Goal: Task Accomplishment & Management: Manage account settings

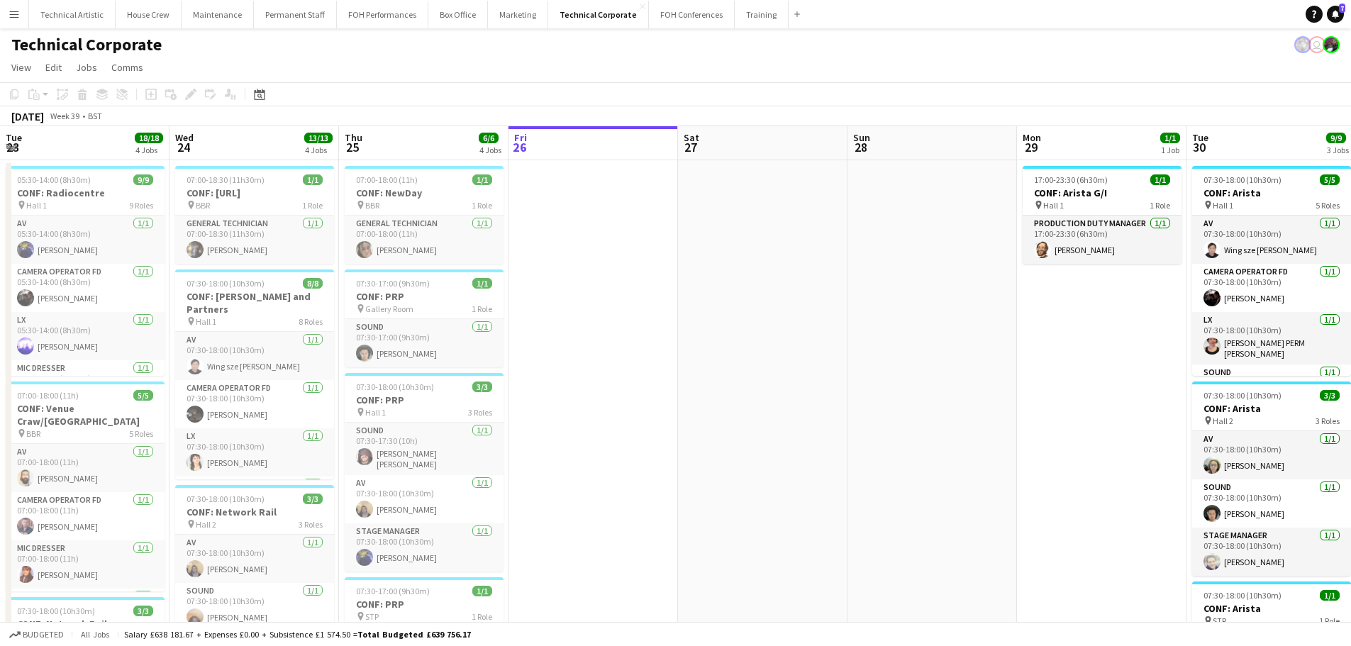
scroll to position [0, 339]
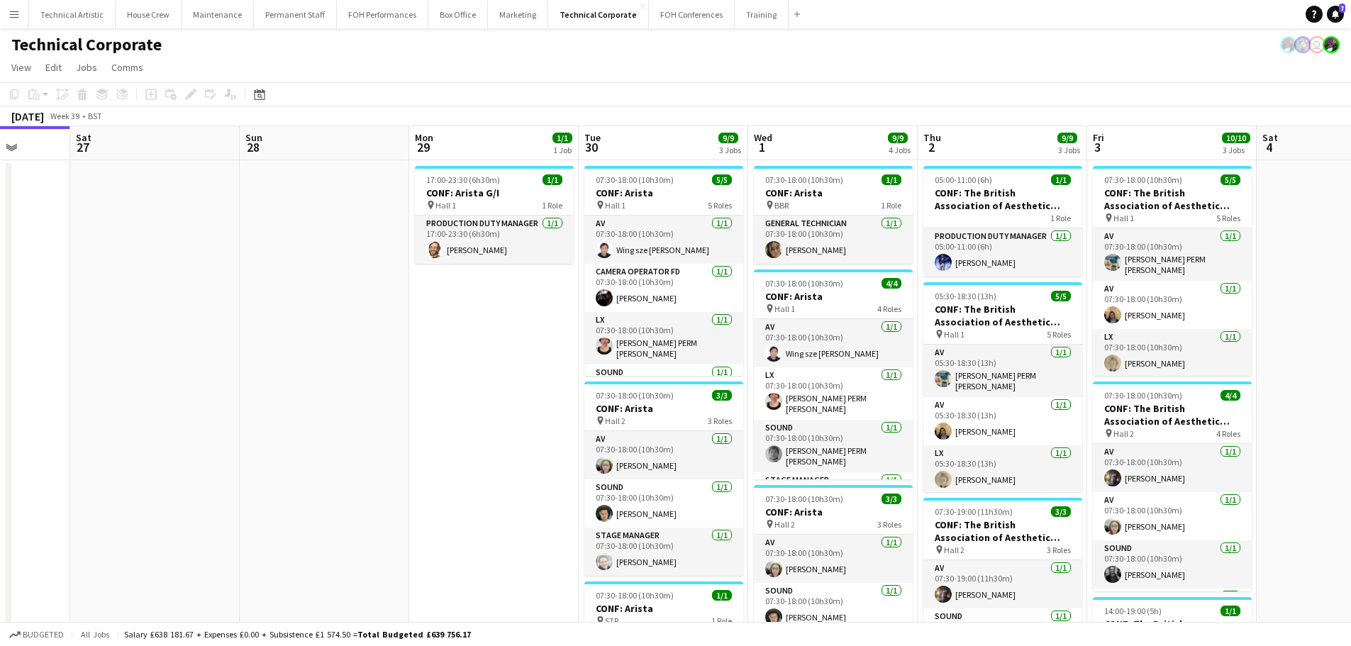
drag, startPoint x: 660, startPoint y: 399, endPoint x: 367, endPoint y: 436, distance: 294.7
click at [367, 436] on app-calendar-viewport "Tue 23 18/18 4 Jobs Wed 24 13/13 4 Jobs Thu 25 6/6 4 Jobs Fri 26 Sat 27 Sun 28 …" at bounding box center [675, 532] width 1351 height 812
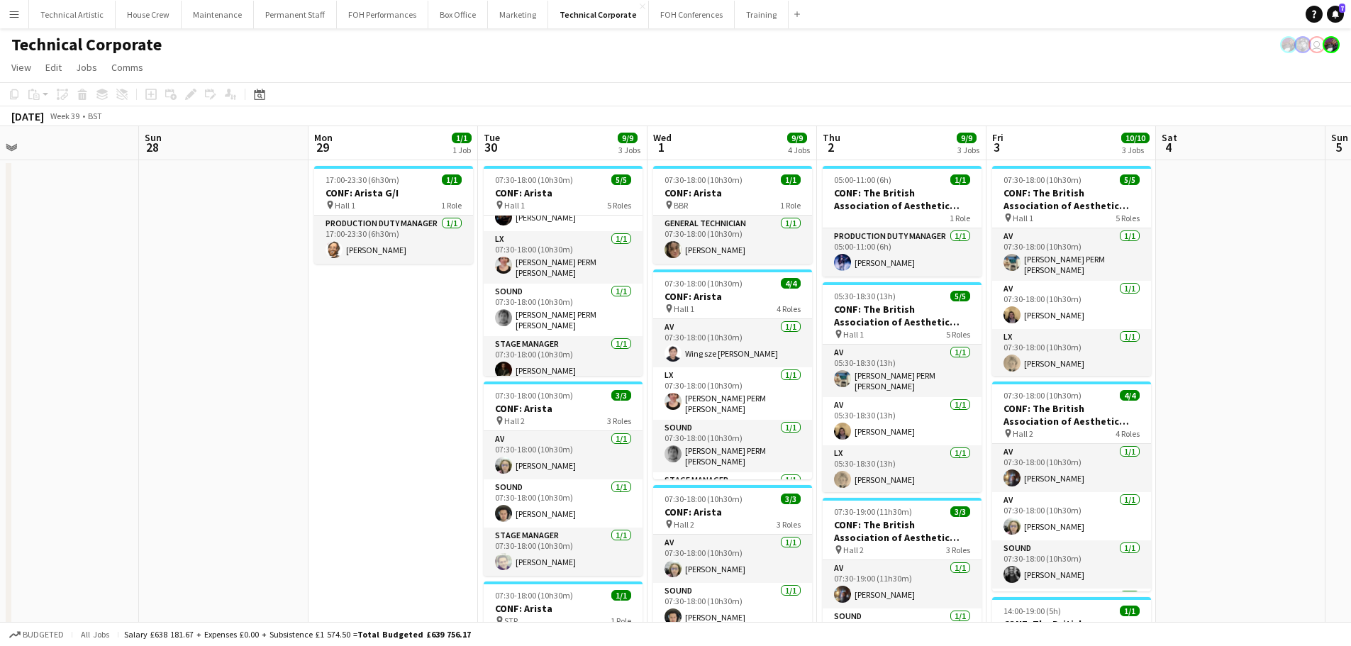
scroll to position [0, 550]
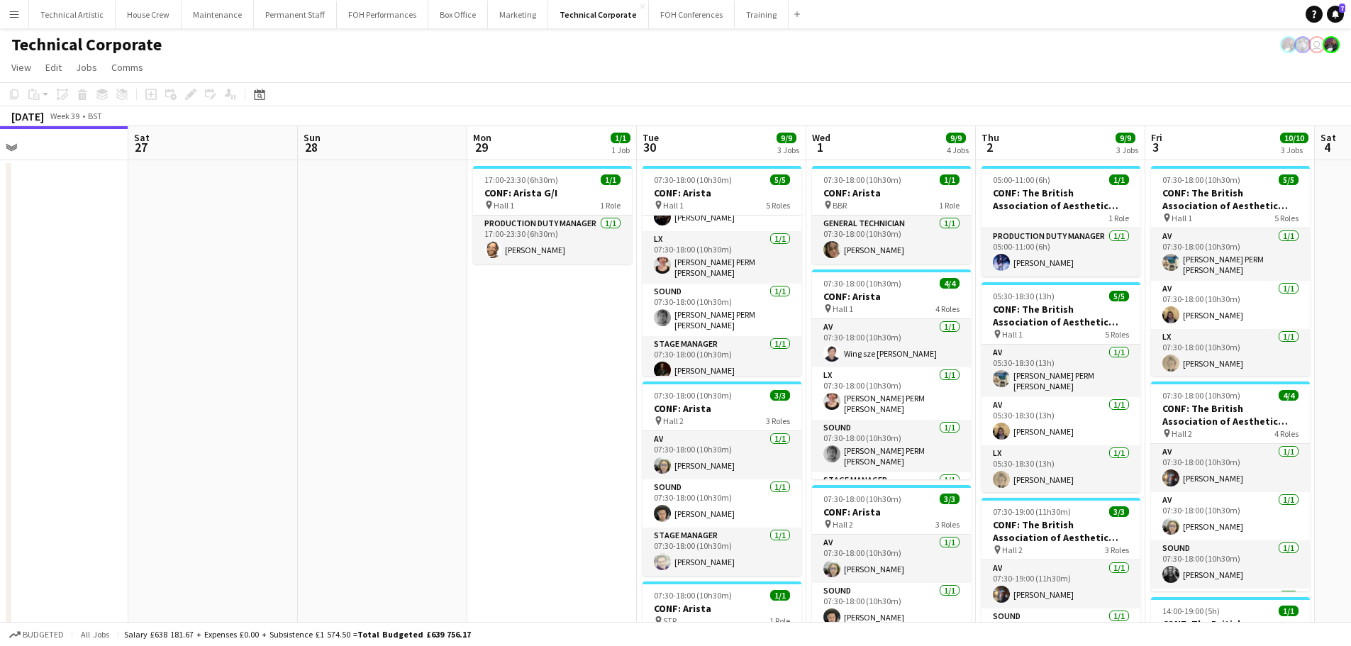
drag, startPoint x: 392, startPoint y: 485, endPoint x: 264, endPoint y: 480, distance: 128.5
click at [264, 480] on app-calendar-viewport "Tue 23 18/18 4 Jobs Wed 24 13/13 4 Jobs Thu 25 6/6 4 Jobs Fri 26 Sat 27 Sun 28 …" at bounding box center [675, 532] width 1351 height 812
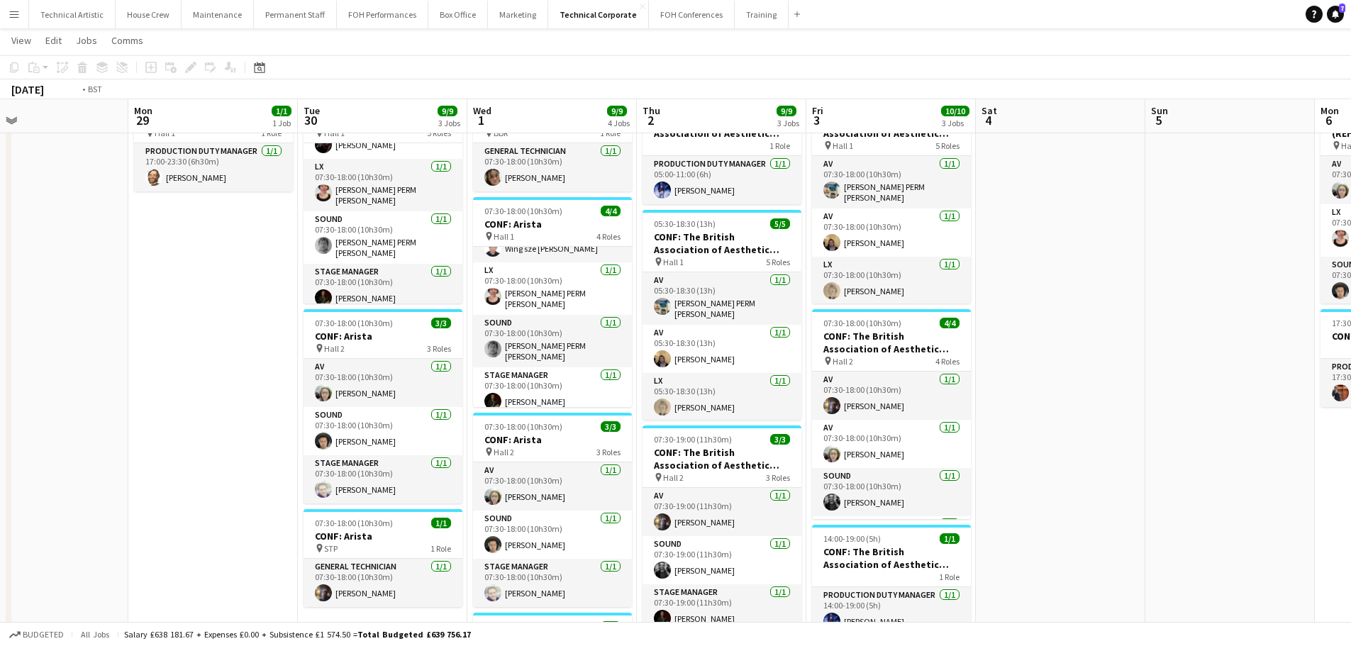
scroll to position [0, 725]
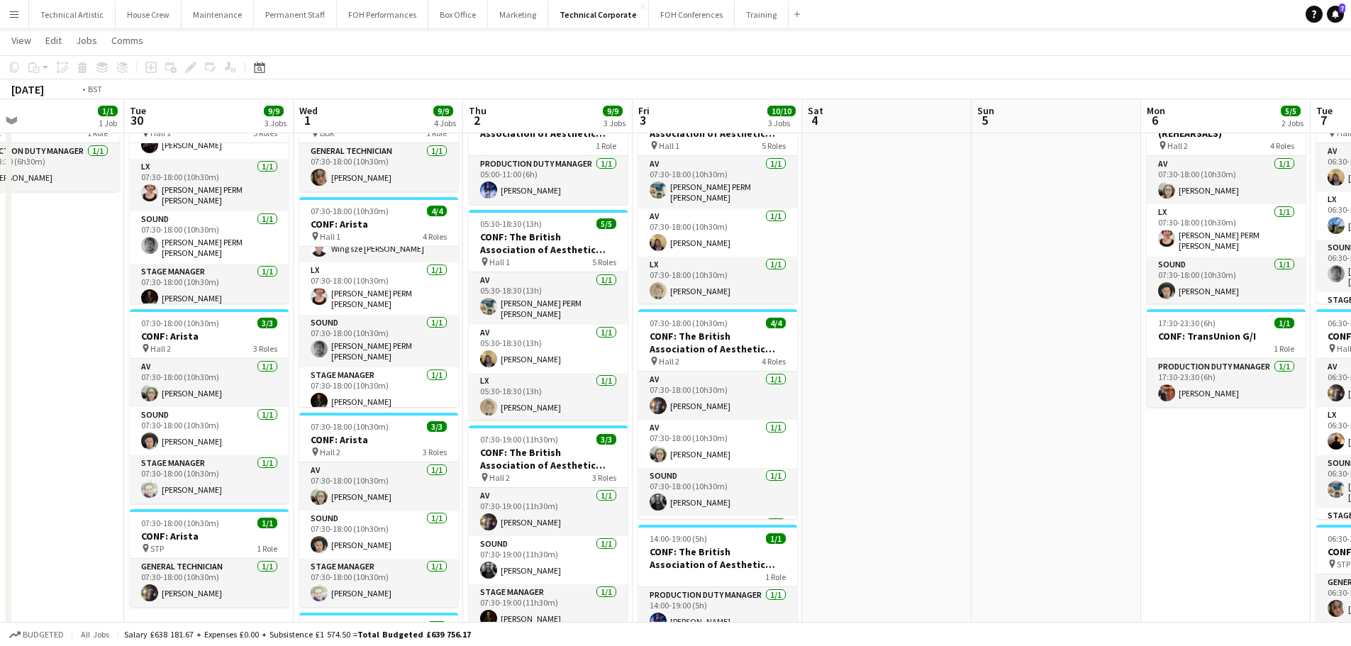
drag, startPoint x: 500, startPoint y: 460, endPoint x: 461, endPoint y: 460, distance: 39.0
click at [461, 460] on app-calendar-viewport "Thu 25 6/6 4 Jobs Fri 26 Sat 27 Sun 28 Mon 29 1/1 1 Job Tue 30 9/9 3 Jobs Wed 1…" at bounding box center [675, 481] width 1351 height 995
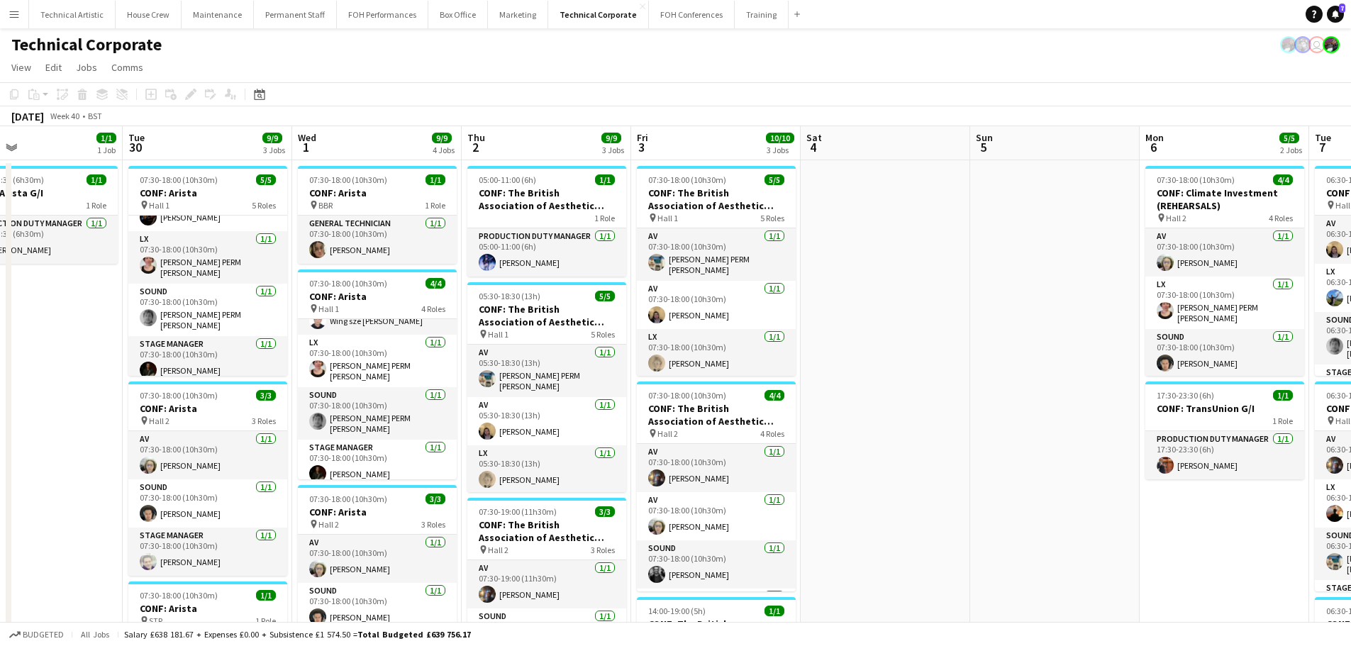
scroll to position [0, 466]
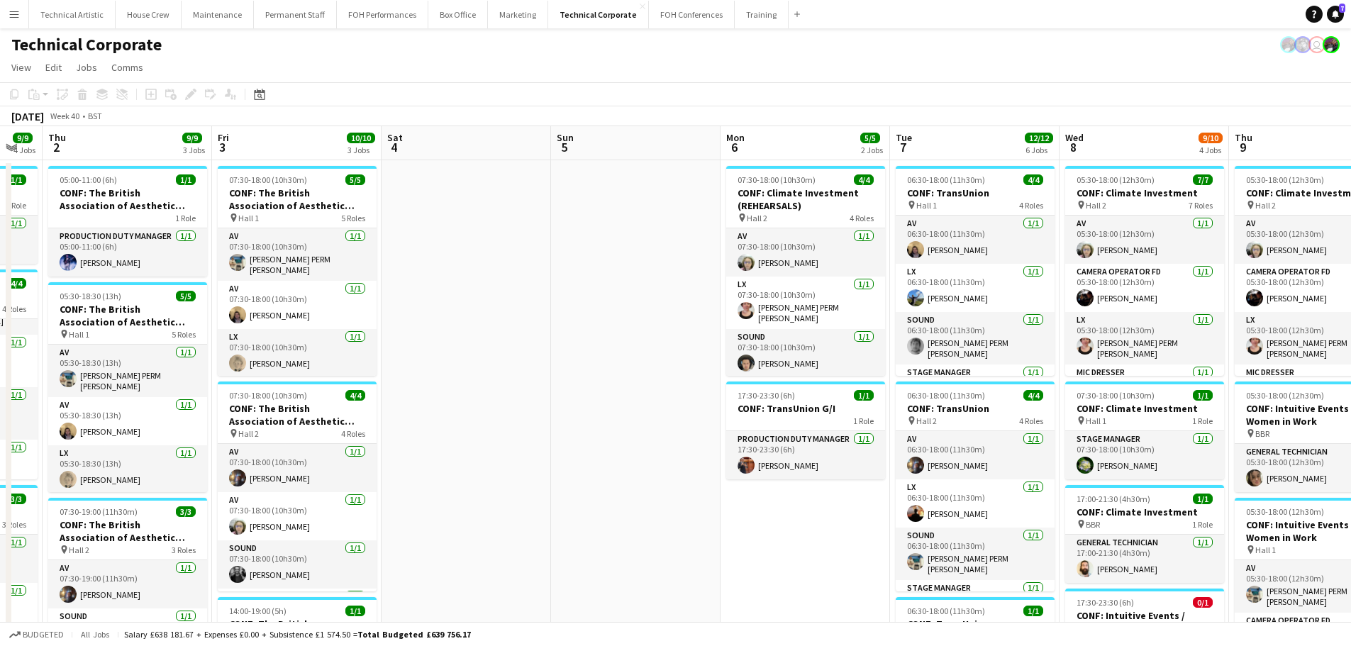
drag, startPoint x: 762, startPoint y: 519, endPoint x: 343, endPoint y: 548, distance: 420.3
click at [343, 548] on app-calendar-viewport "Mon 29 1/1 1 Job Tue 30 9/9 3 Jobs Wed 1 9/9 4 Jobs Thu 2 9/9 3 Jobs Fri 3 10/1…" at bounding box center [675, 588] width 1351 height 925
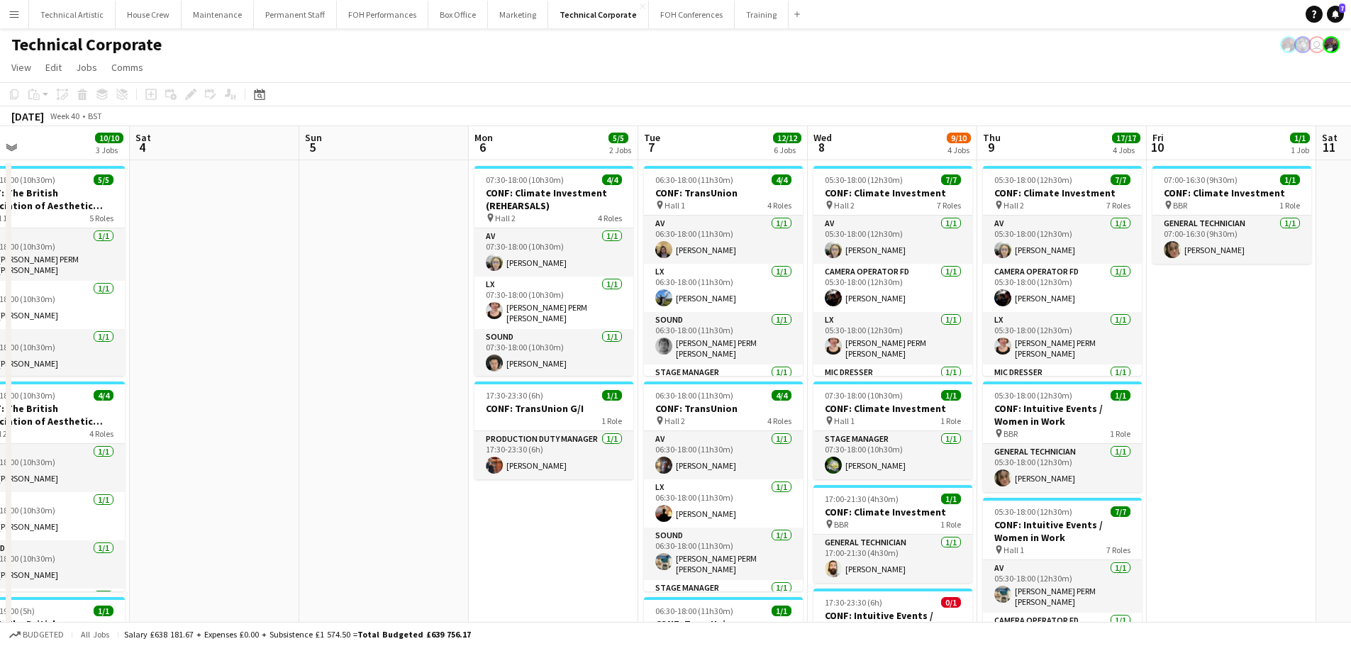
scroll to position [0, 723]
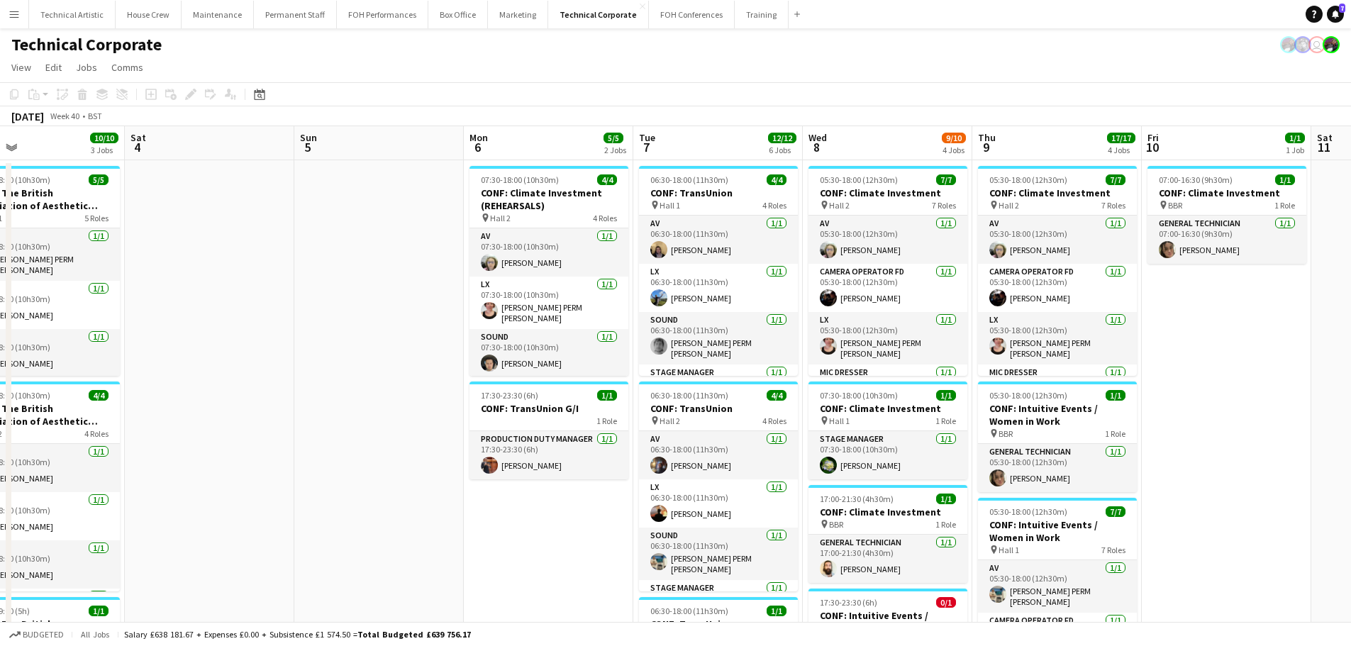
drag, startPoint x: 670, startPoint y: 470, endPoint x: 413, endPoint y: 473, distance: 256.8
click at [413, 473] on app-calendar-viewport "Mon 29 1/1 1 Job Tue 30 9/9 3 Jobs Wed 1 9/9 4 Jobs Thu 2 9/9 3 Jobs Fri 3 10/1…" at bounding box center [675, 588] width 1351 height 925
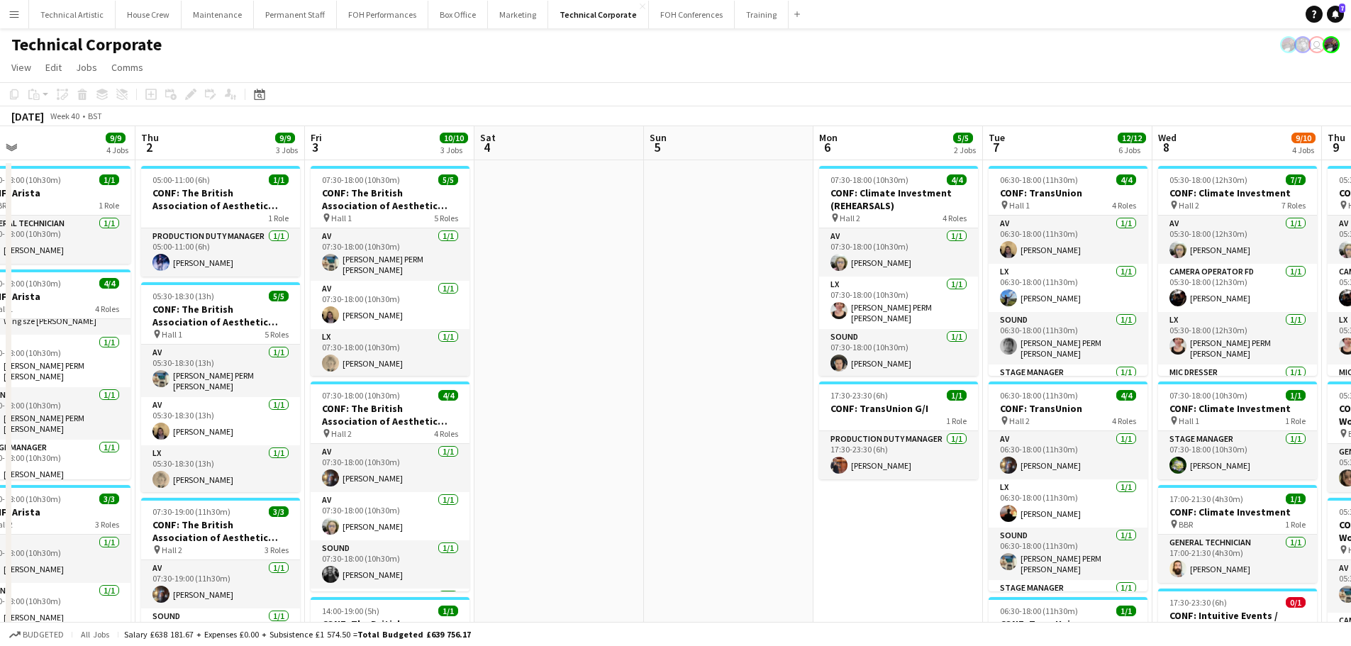
drag, startPoint x: 306, startPoint y: 488, endPoint x: 1014, endPoint y: 306, distance: 730.9
click at [1014, 306] on app-calendar-viewport "Mon 29 1/1 1 Job Tue 30 9/9 3 Jobs Wed 1 9/9 4 Jobs Thu 2 9/9 3 Jobs Fri 3 10/1…" at bounding box center [675, 588] width 1351 height 925
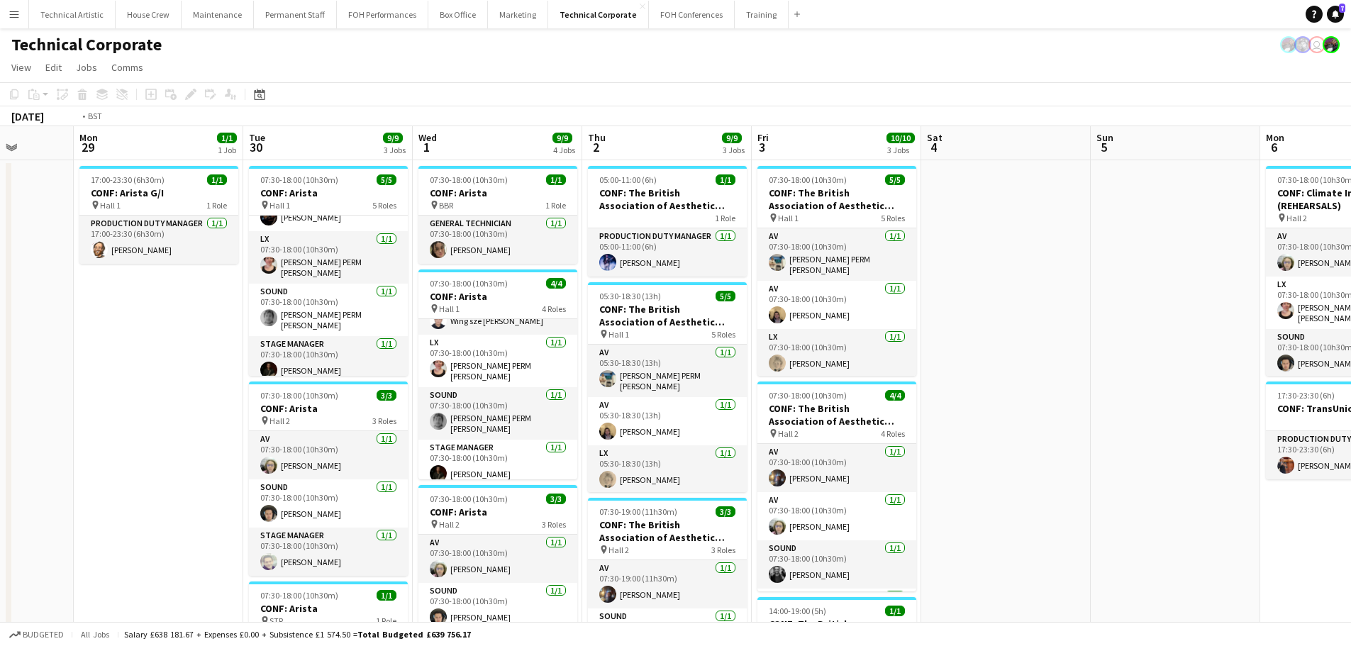
drag, startPoint x: 422, startPoint y: 327, endPoint x: 707, endPoint y: 289, distance: 287.0
click at [707, 289] on app-calendar-viewport "Sat 27 Sun 28 Mon 29 1/1 1 Job Tue 30 9/9 3 Jobs Wed 1 9/9 4 Jobs Thu 2 9/9 3 J…" at bounding box center [675, 588] width 1351 height 925
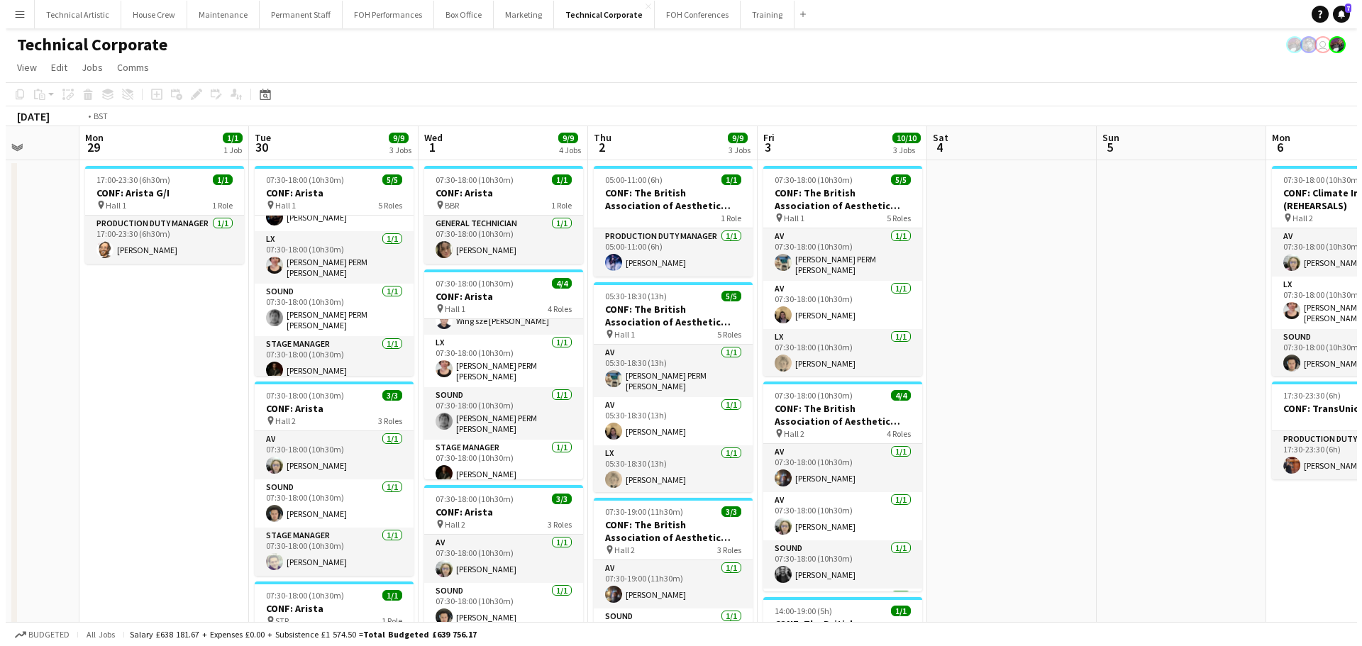
scroll to position [0, 406]
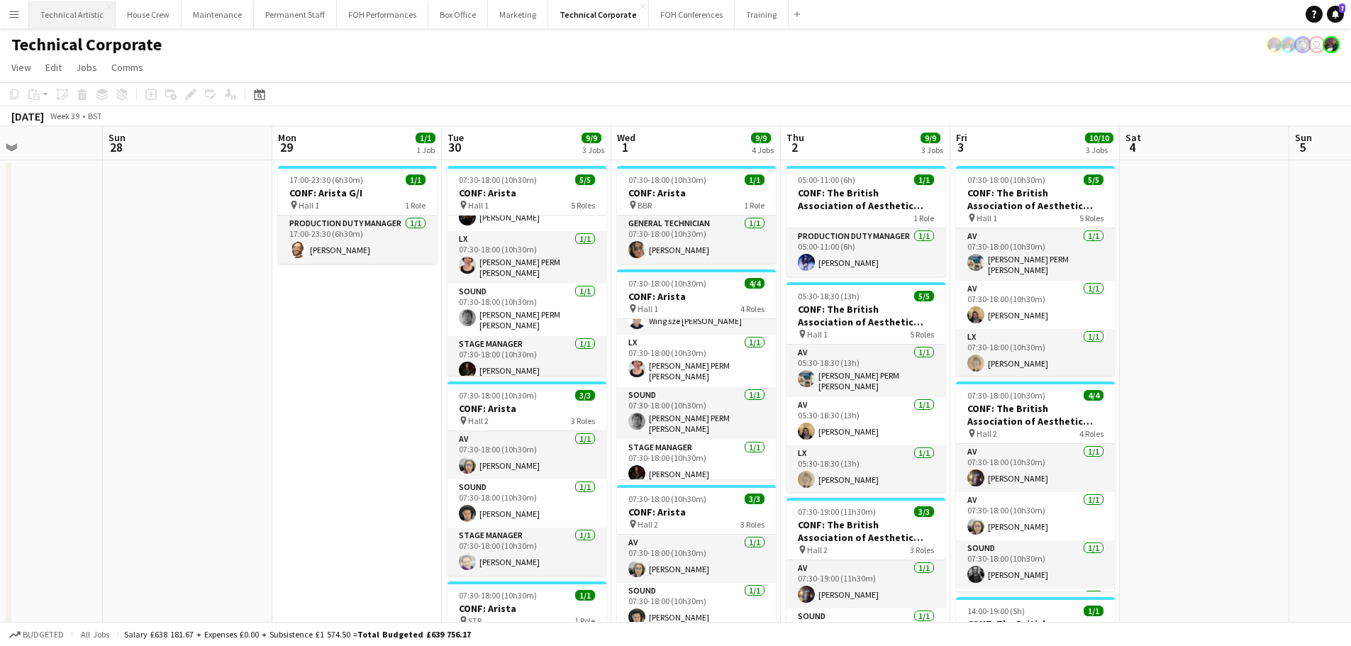
click at [71, 23] on button "Technical Artistic Close" at bounding box center [72, 15] width 87 height 28
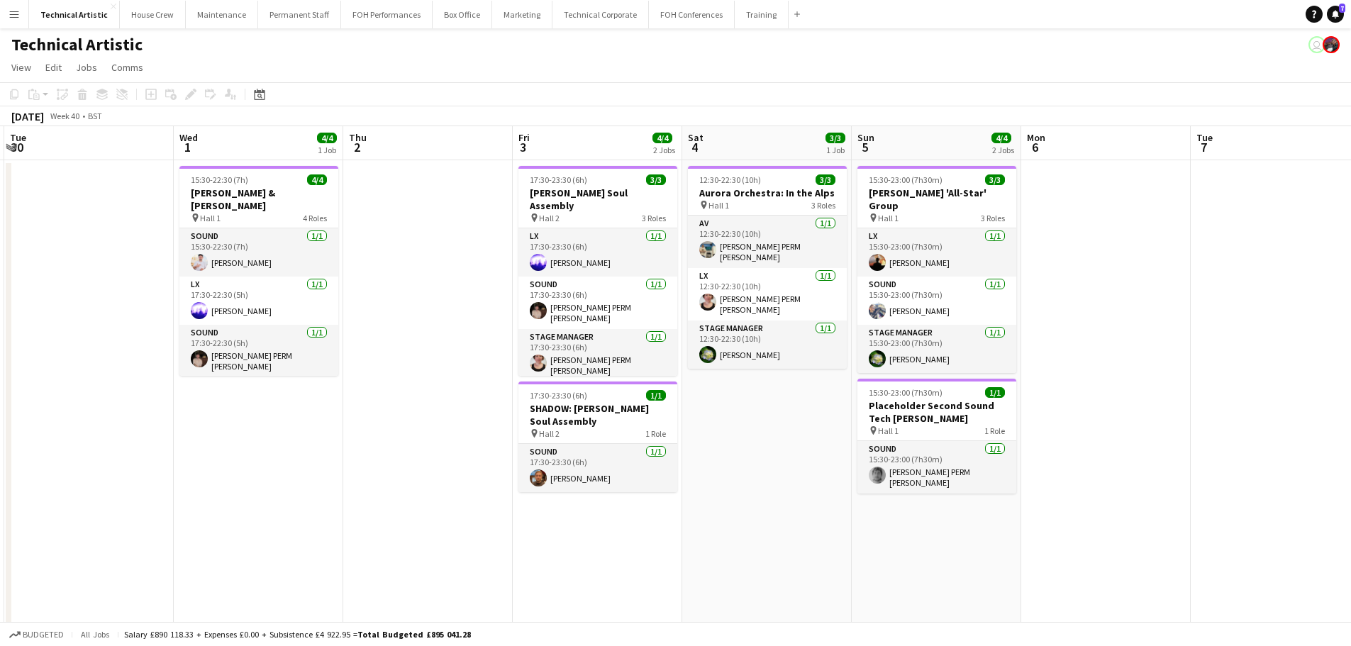
drag, startPoint x: 76, startPoint y: 265, endPoint x: 4, endPoint y: 265, distance: 72.4
click at [4, 265] on app-calendar-viewport "Sat 27 8/8 2 Jobs Sun 28 11/11 2 Jobs Mon 29 Tue 30 Wed 1 4/4 1 Job Thu 2 Fri 3…" at bounding box center [675, 387] width 1351 height 523
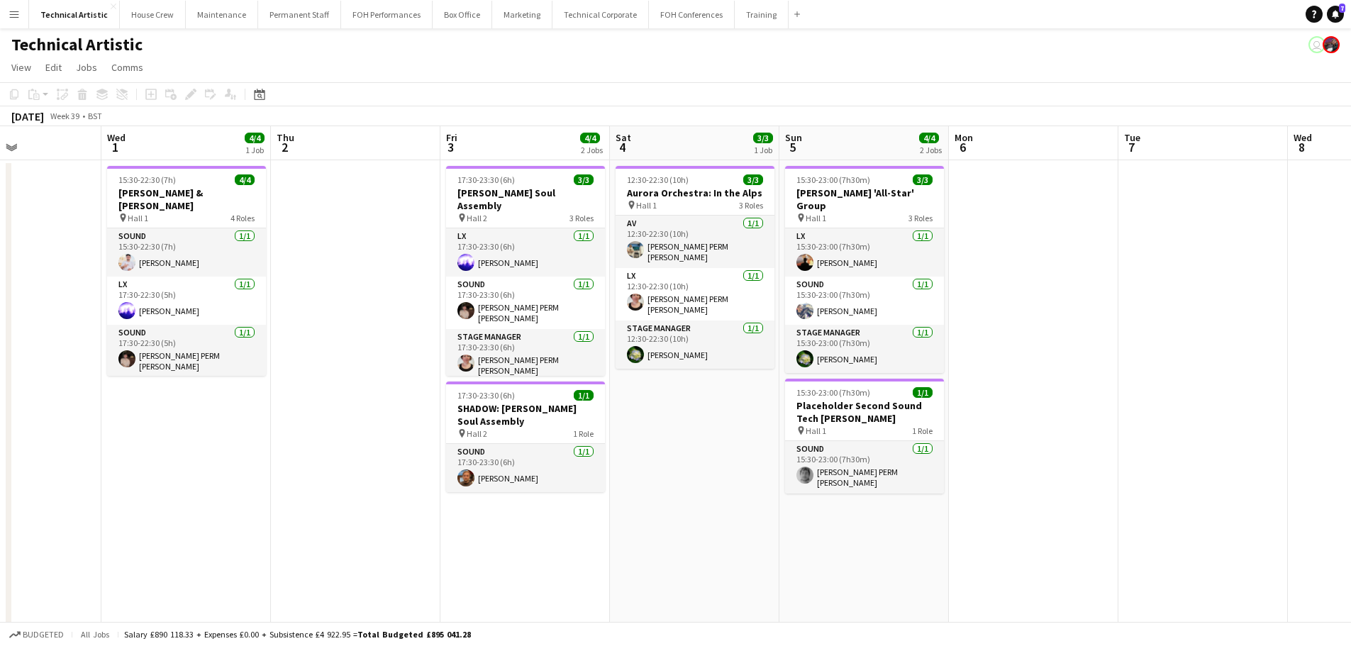
drag, startPoint x: 853, startPoint y: 255, endPoint x: 10, endPoint y: 151, distance: 849.8
click at [0, 153] on app-calendar-viewport "Sun 28 11/11 2 Jobs Mon 29 Tue 30 Wed 1 4/4 1 Job Thu 2 Fri 3 4/4 2 Jobs Sat 4 …" at bounding box center [675, 387] width 1351 height 523
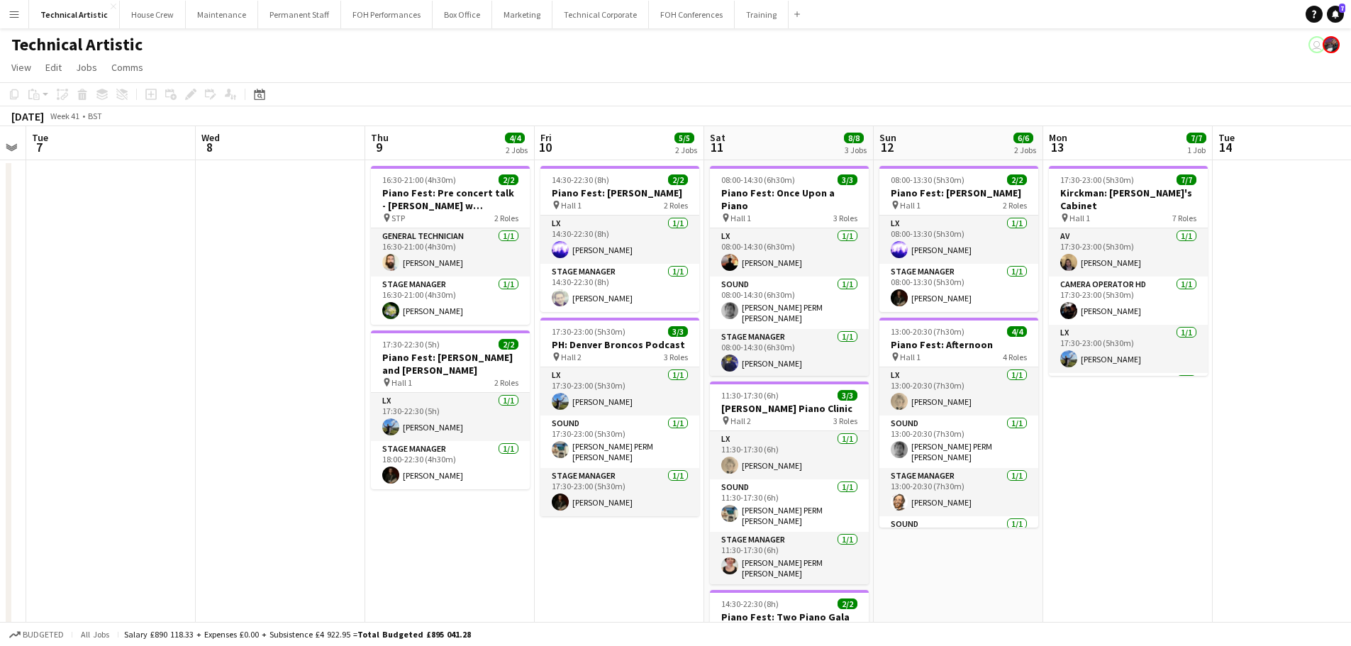
drag, startPoint x: 856, startPoint y: 236, endPoint x: 0, endPoint y: 197, distance: 857.1
click at [0, 197] on app-calendar-viewport "Sat 4 3/3 1 Job Sun 5 4/4 2 Jobs Mon 6 Tue 7 Wed 8 Thu 9 4/4 2 Jobs Fri 10 5/5 …" at bounding box center [675, 454] width 1351 height 656
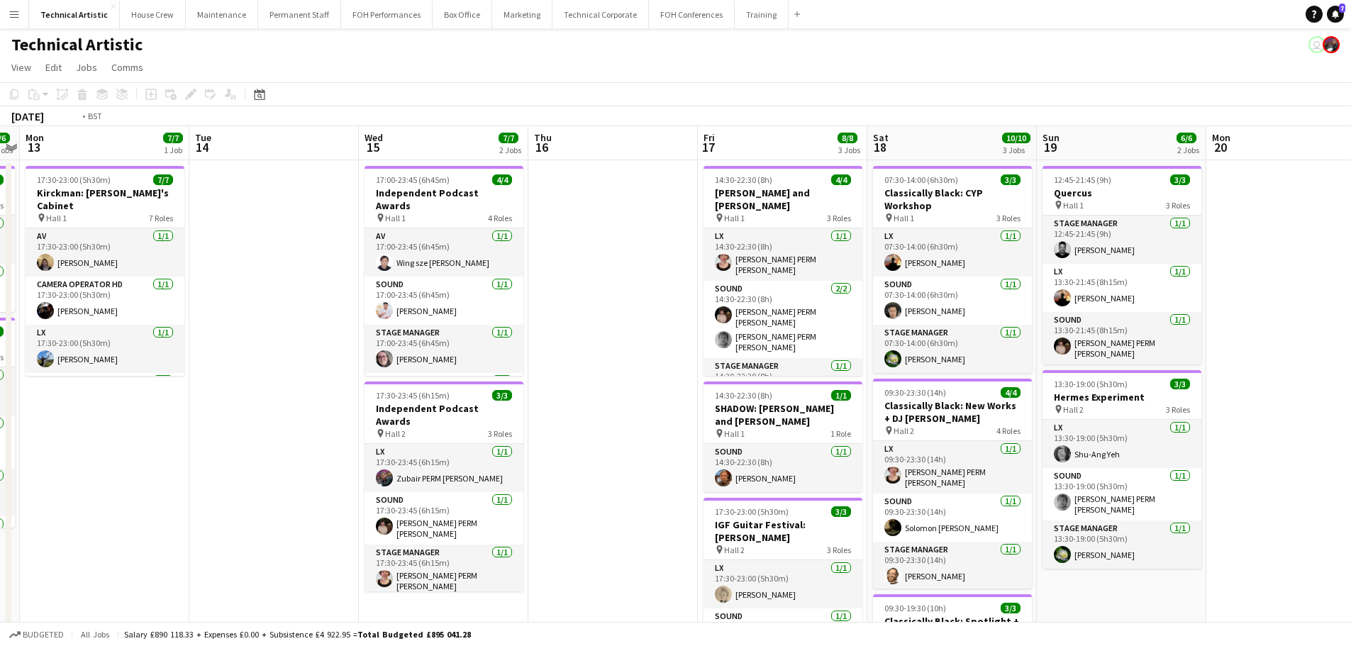
drag, startPoint x: 710, startPoint y: 301, endPoint x: 430, endPoint y: 306, distance: 280.2
click at [430, 306] on app-calendar-viewport "Fri 10 5/5 2 Jobs Sat 11 8/8 3 Jobs Sun 12 6/6 2 Jobs Mon 13 7/7 1 Job Tue 14 W…" at bounding box center [675, 479] width 1351 height 706
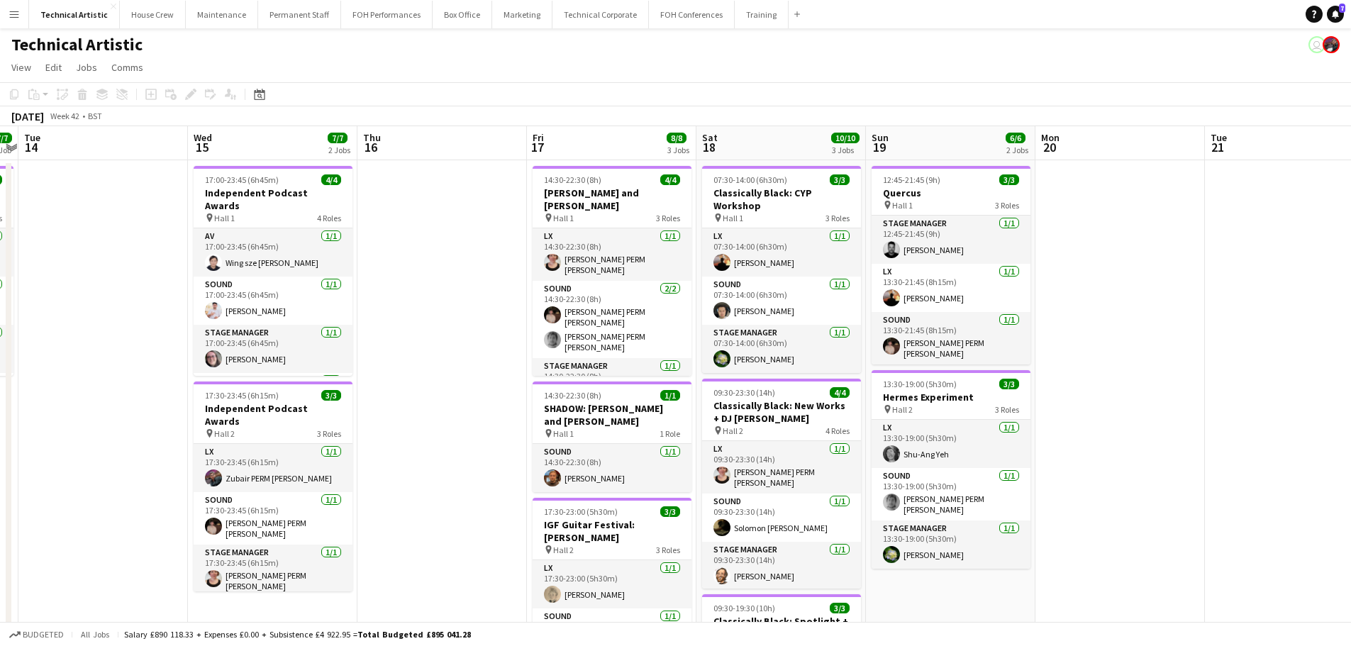
click at [414, 290] on app-calendar-viewport "Sat 11 8/8 3 Jobs Sun 12 6/6 2 Jobs Mon 13 7/7 1 Job Tue 14 Wed 15 7/7 2 Jobs T…" at bounding box center [675, 479] width 1351 height 706
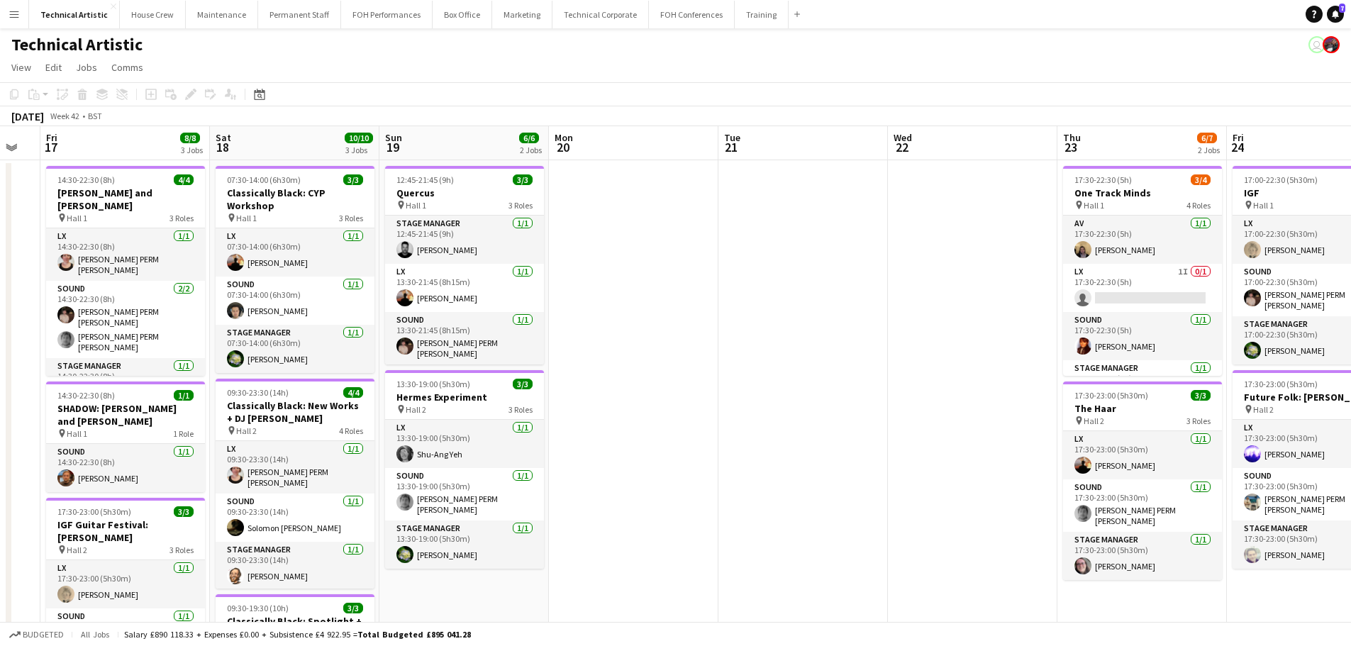
drag, startPoint x: 790, startPoint y: 295, endPoint x: 290, endPoint y: 264, distance: 501.1
click at [290, 264] on app-calendar-viewport "Tue 14 Wed 15 7/7 2 Jobs Thu 16 Fri 17 8/8 3 Jobs Sat 18 10/10 3 Jobs Sun 19 6/…" at bounding box center [675, 532] width 1351 height 812
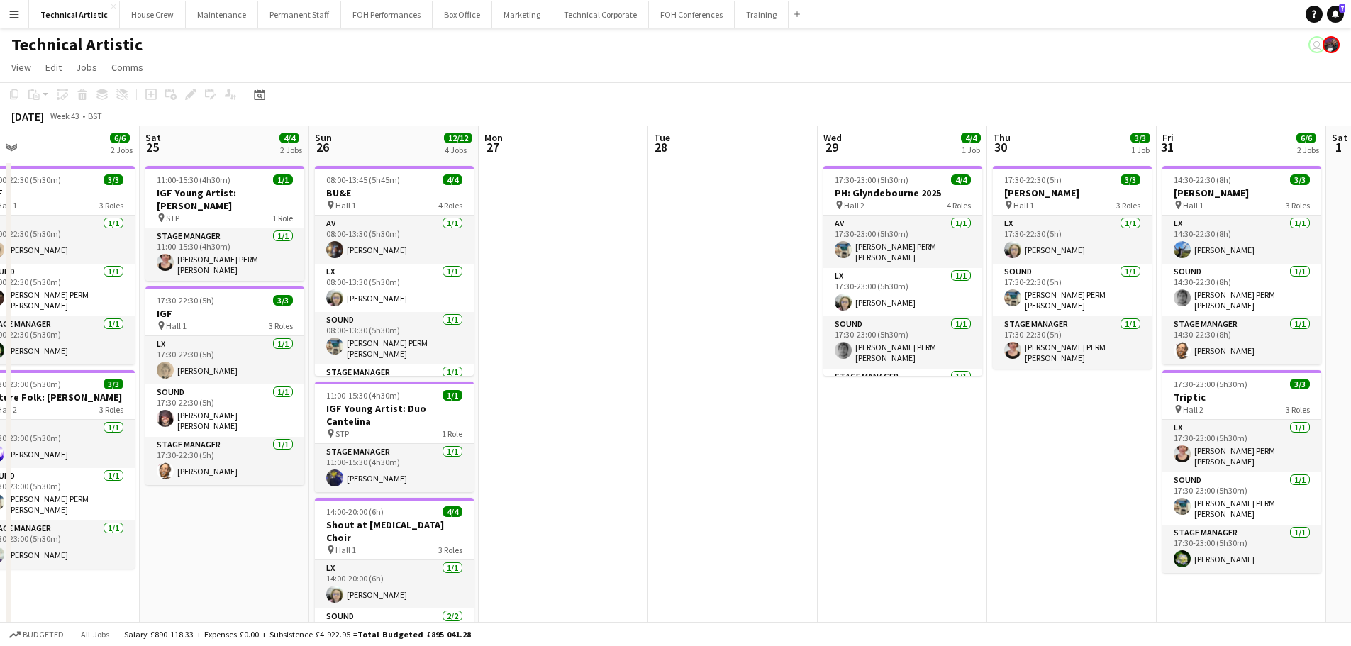
drag, startPoint x: 815, startPoint y: 308, endPoint x: 419, endPoint y: 343, distance: 397.4
click at [419, 343] on app-calendar-viewport "Tue 21 Wed 22 Thu 23 6/7 2 Jobs Fri 24 6/6 2 Jobs Sat 25 4/4 2 Jobs Sun 26 12/1…" at bounding box center [675, 532] width 1351 height 812
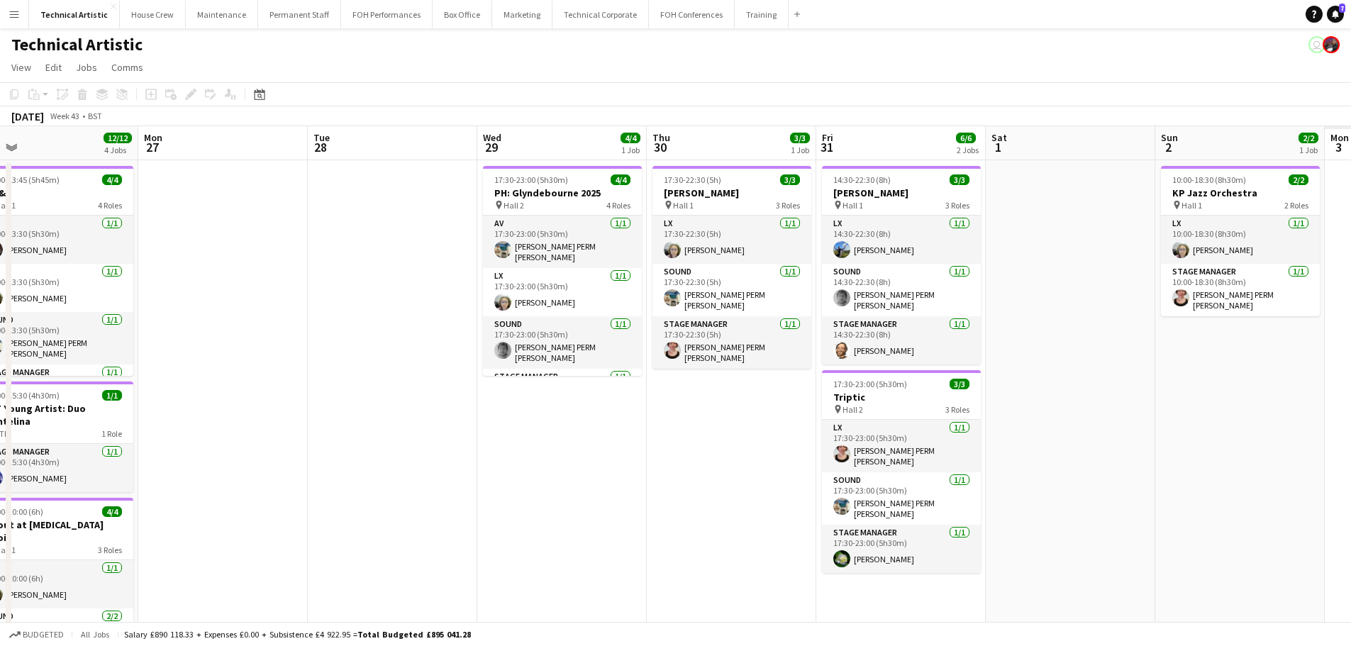
scroll to position [0, 502]
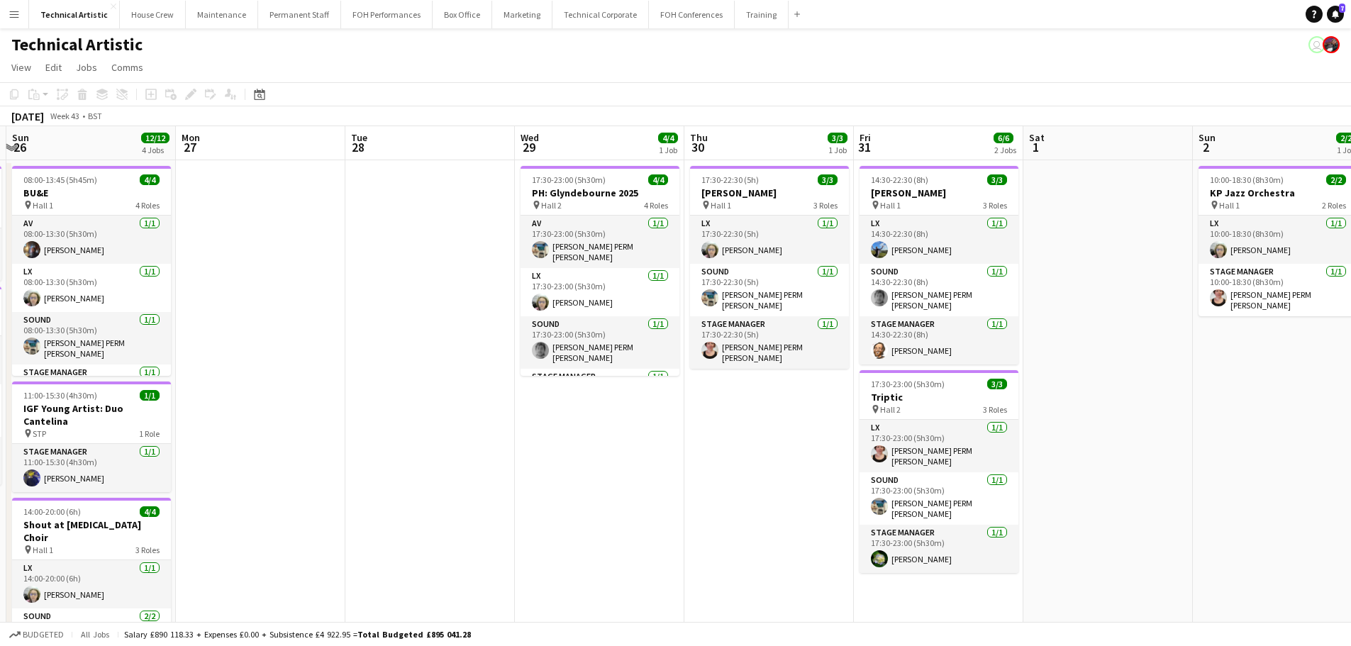
drag, startPoint x: 720, startPoint y: 265, endPoint x: 249, endPoint y: 325, distance: 474.9
click at [249, 325] on app-calendar-viewport "Thu 23 6/7 2 Jobs Fri 24 6/6 2 Jobs Sat 25 4/4 2 Jobs Sun 26 12/12 4 Jobs Mon 2…" at bounding box center [675, 532] width 1351 height 812
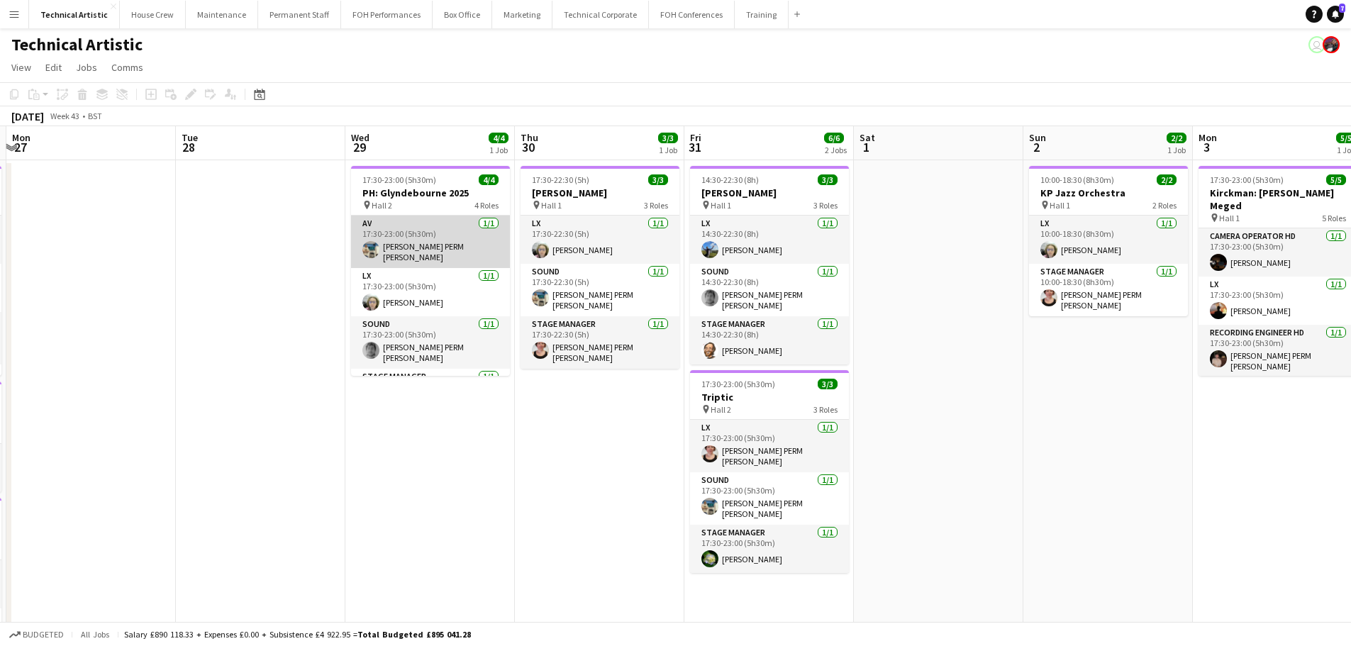
scroll to position [0, 504]
click at [445, 240] on app-card-role "AV 1/1 17:30-23:00 (5h30m) Thomas PERM Alston" at bounding box center [429, 242] width 159 height 52
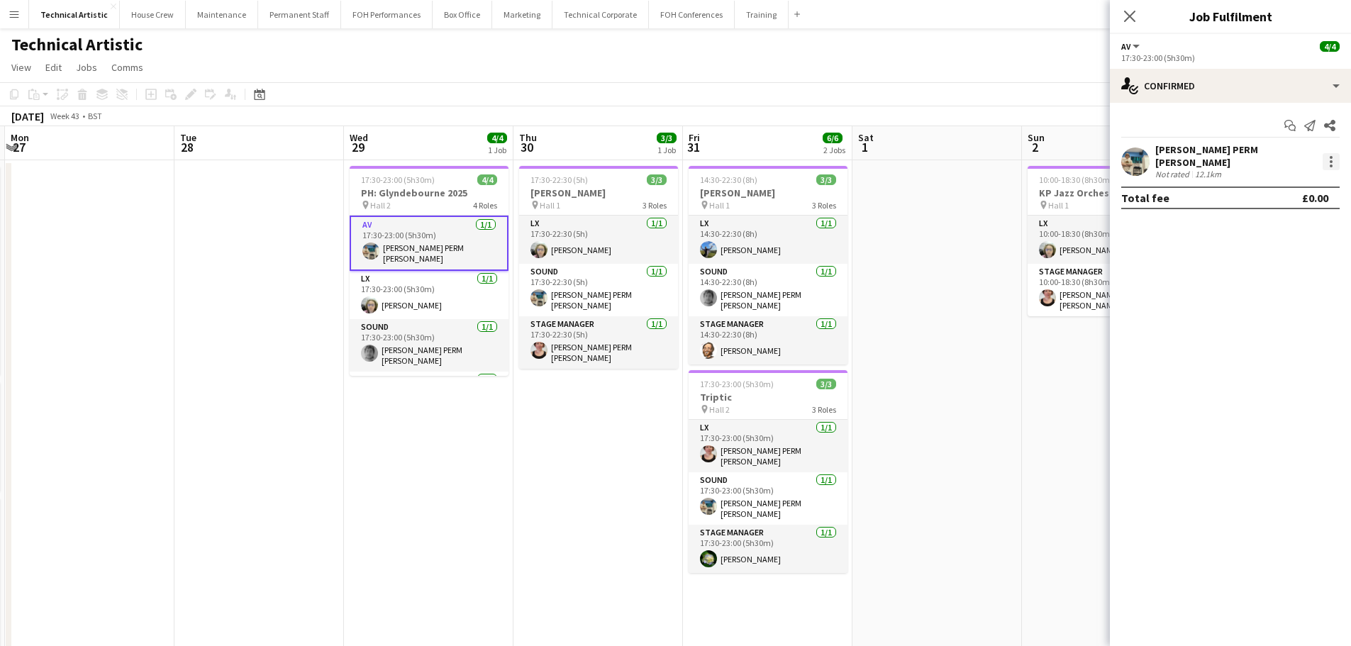
click at [1336, 155] on div at bounding box center [1331, 161] width 17 height 17
click at [1295, 314] on span "Remove" at bounding box center [1285, 320] width 88 height 13
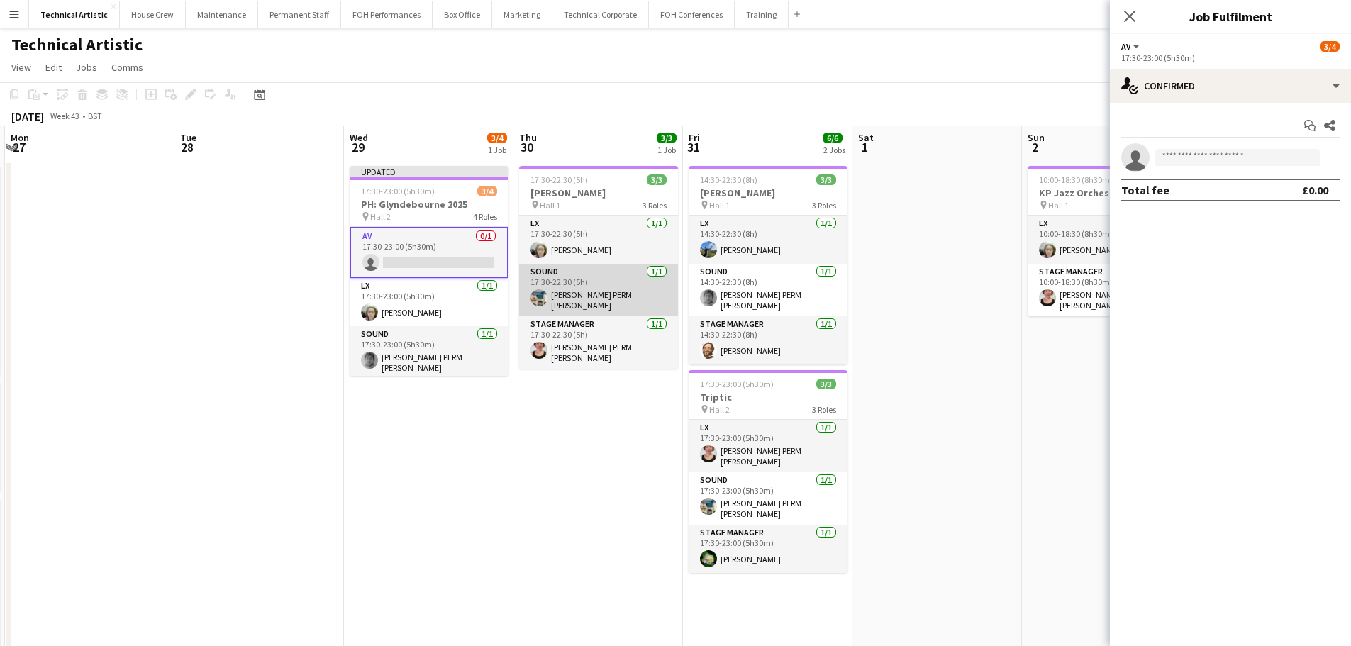
click at [602, 285] on app-card-role "Sound 1/1 17:30-22:30 (5h) Thomas PERM Alston" at bounding box center [598, 290] width 159 height 52
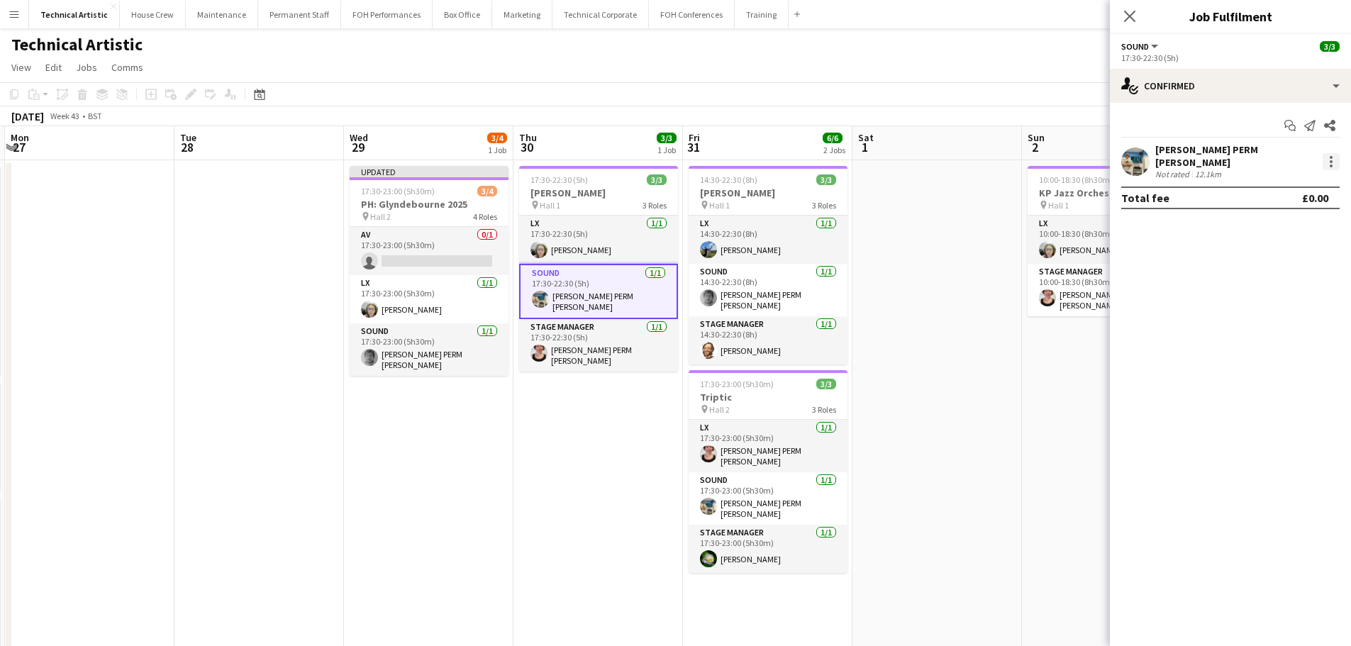
click at [1336, 153] on div at bounding box center [1331, 161] width 17 height 17
click at [1246, 328] on button "Remove" at bounding box center [1284, 320] width 111 height 34
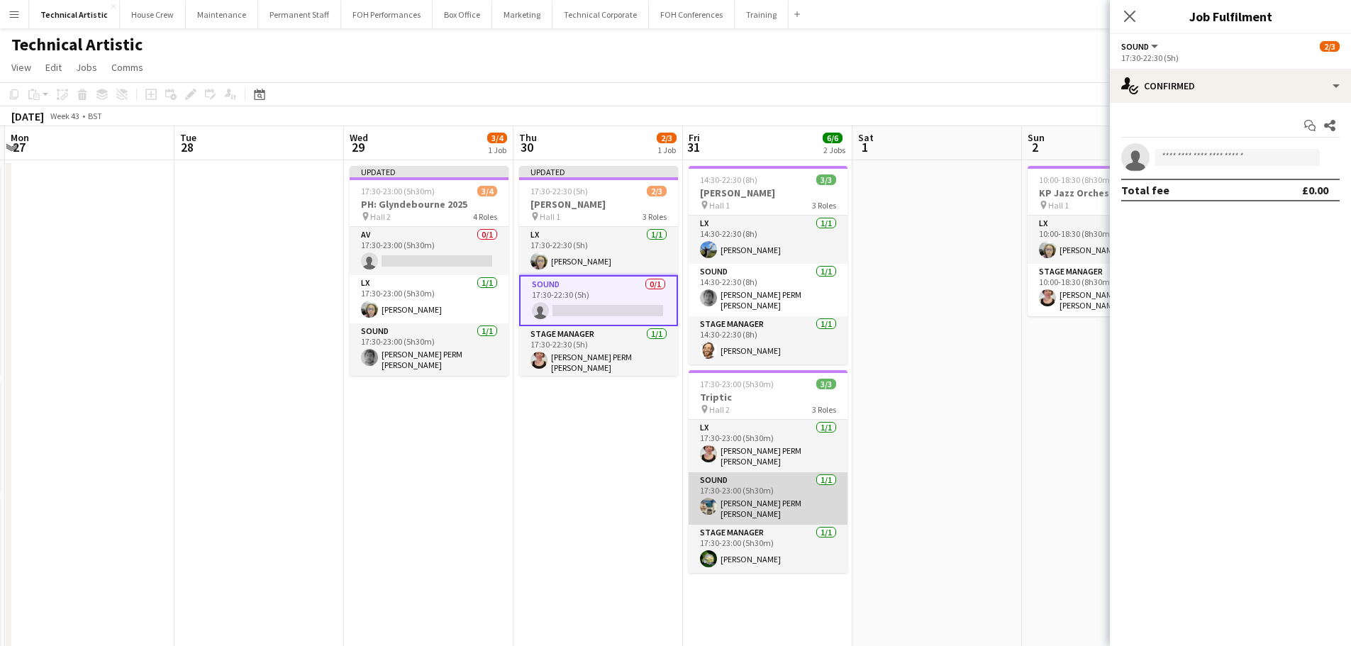
click at [757, 502] on app-card-role "Sound 1/1 17:30-23:00 (5h30m) Thomas PERM Alston" at bounding box center [768, 498] width 159 height 52
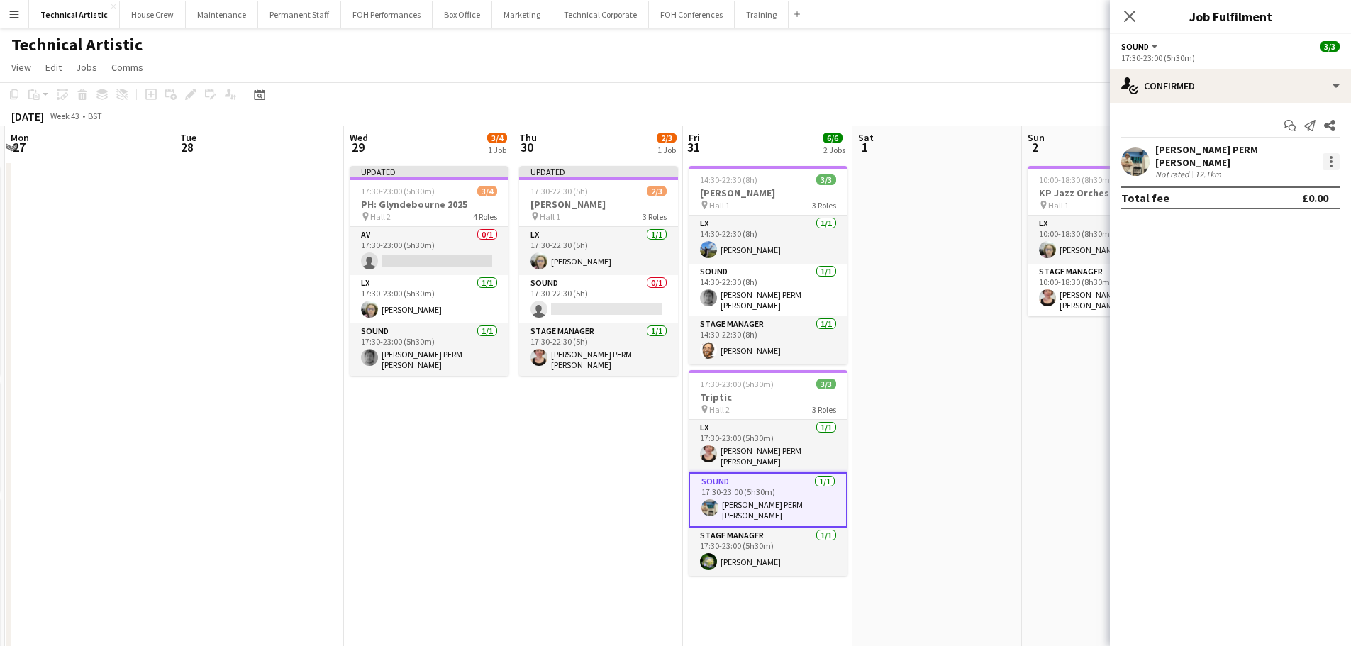
click at [1325, 153] on div at bounding box center [1331, 161] width 17 height 17
click at [1291, 321] on span "Remove" at bounding box center [1285, 320] width 88 height 13
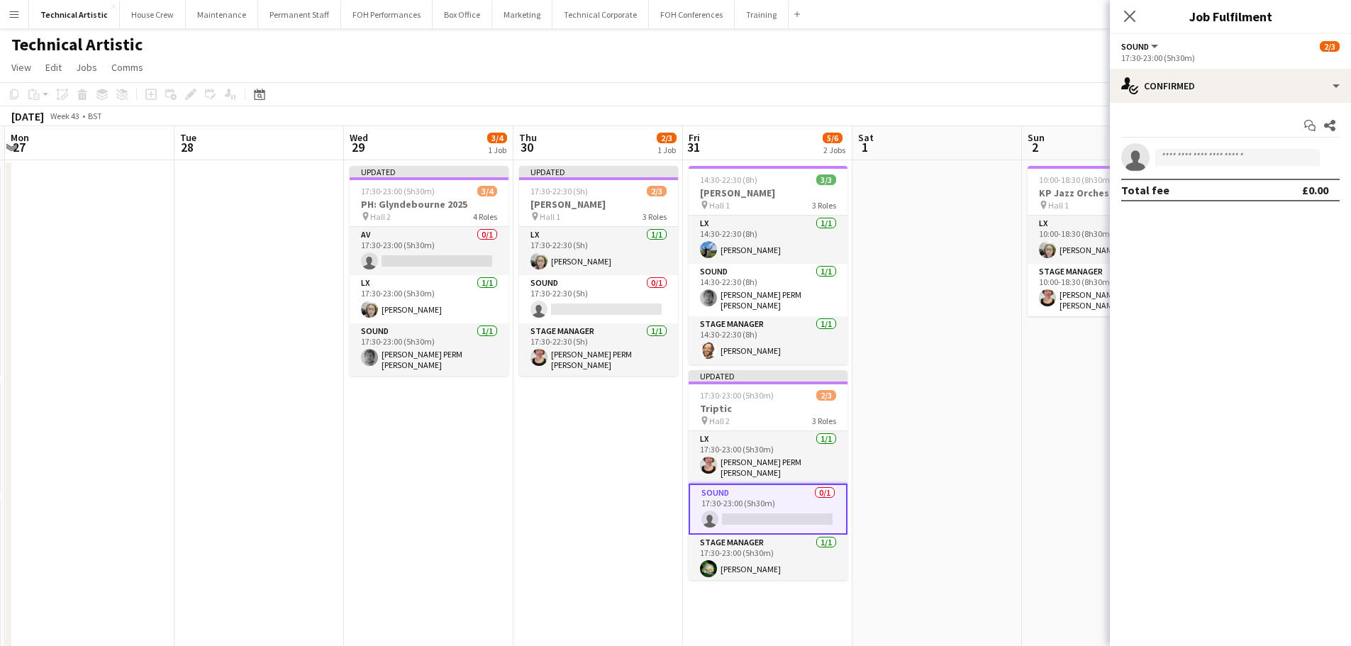
click at [800, 112] on div "October 2025 Week 43 • BST Publish 1 job Revert 1 job" at bounding box center [675, 116] width 1351 height 20
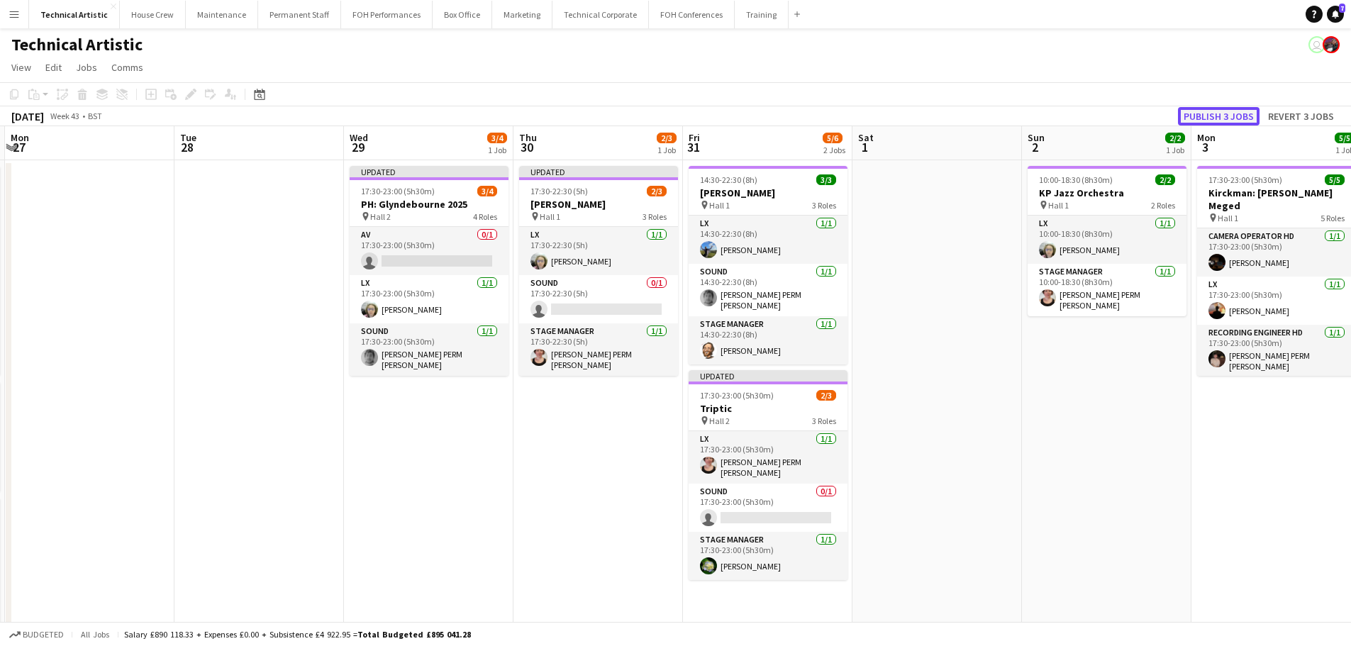
click at [1210, 116] on button "Publish 3 jobs" at bounding box center [1219, 116] width 82 height 18
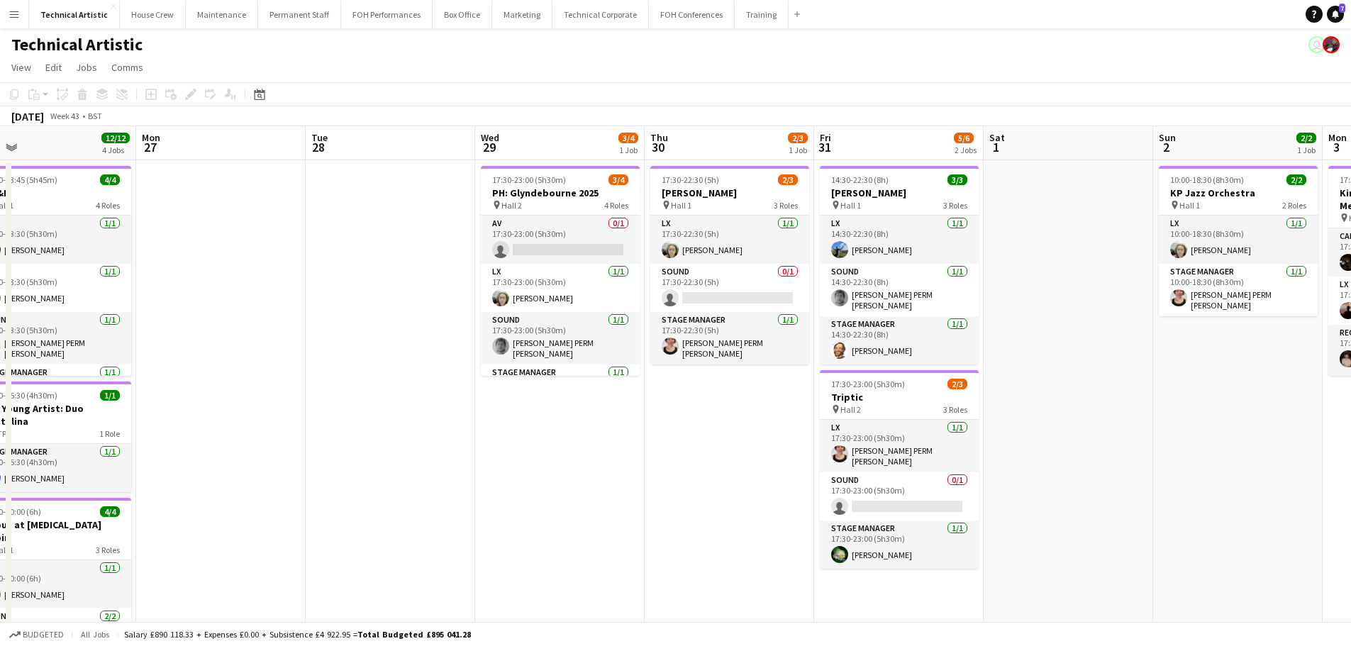
drag, startPoint x: 473, startPoint y: 277, endPoint x: 1100, endPoint y: 94, distance: 652.6
click at [1101, 94] on app-calendar "Copy Paste Paste Ctrl+V Paste with crew Ctrl+Shift+V Paste linked Job Delete Gr…" at bounding box center [675, 510] width 1351 height 856
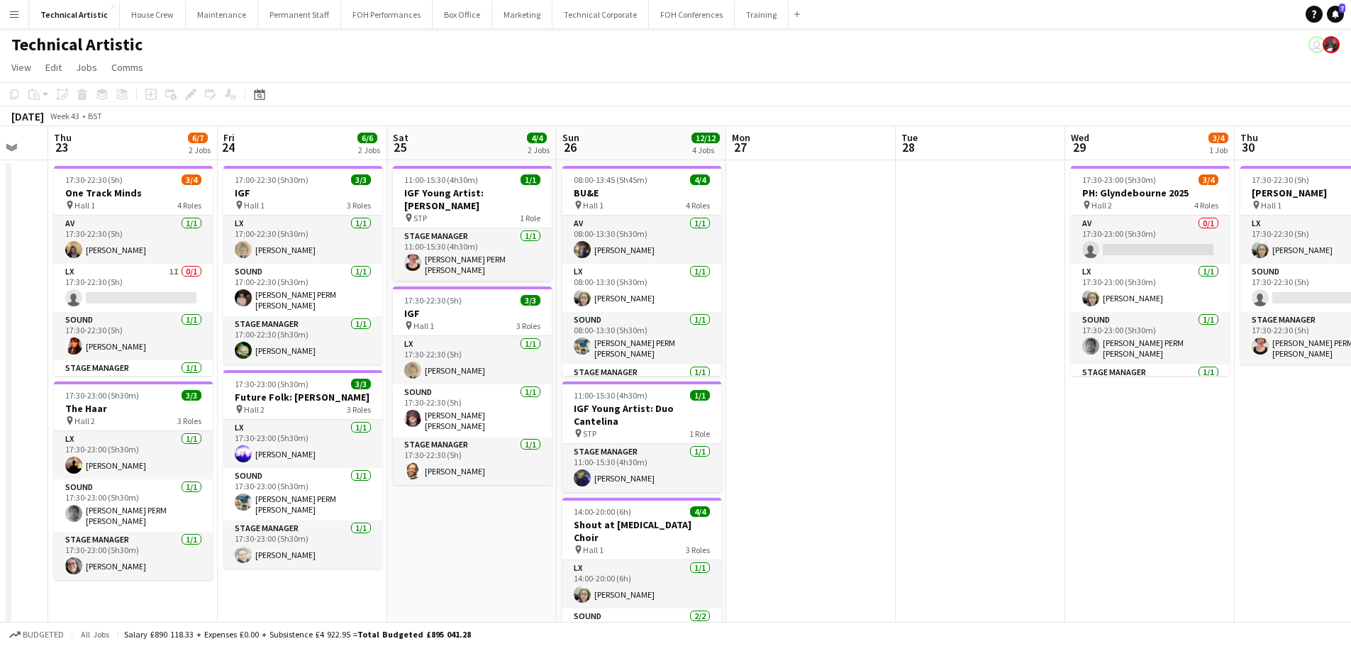
drag, startPoint x: 793, startPoint y: 206, endPoint x: 1211, endPoint y: 92, distance: 433.2
click at [1210, 92] on app-calendar "Copy Paste Paste Ctrl+V Paste with crew Ctrl+Shift+V Paste linked Job Delete Gr…" at bounding box center [675, 510] width 1351 height 856
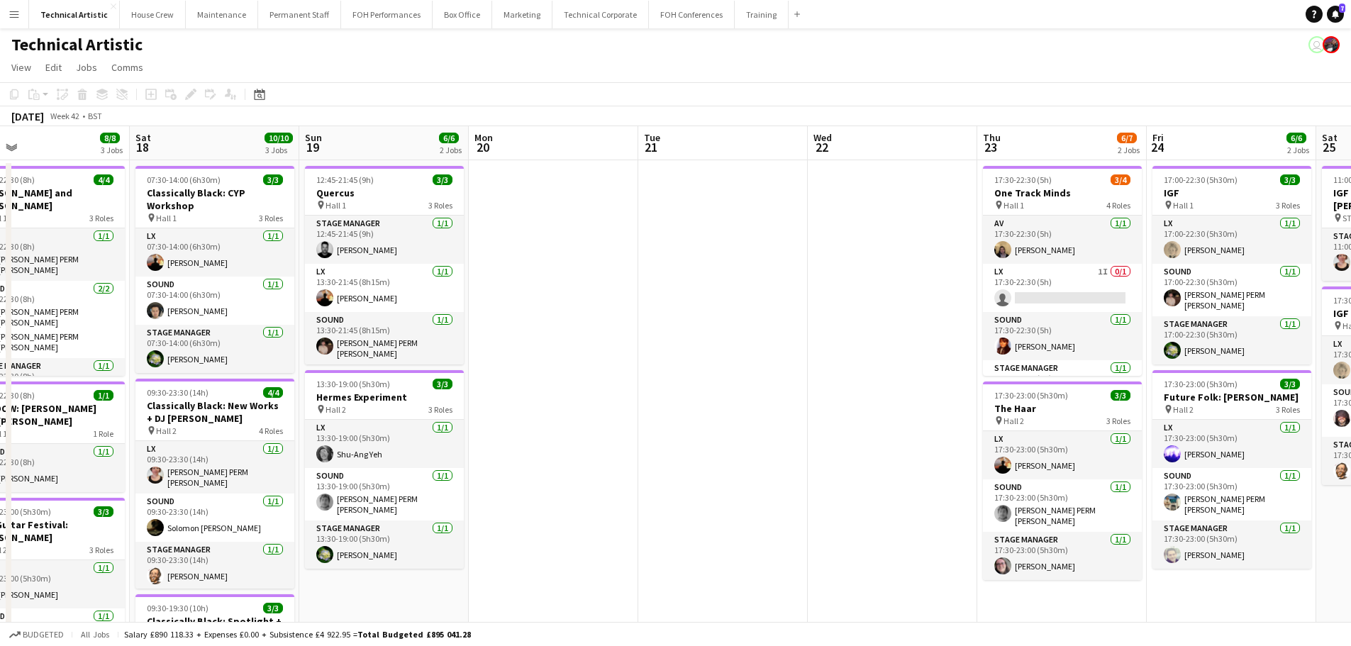
drag, startPoint x: 574, startPoint y: 285, endPoint x: 1334, endPoint y: 130, distance: 775.5
click at [1334, 130] on app-calendar-viewport "Wed 15 7/7 2 Jobs Thu 16 Fri 17 8/8 3 Jobs Sat 18 10/10 3 Jobs Sun 19 6/6 2 Job…" at bounding box center [675, 532] width 1351 height 812
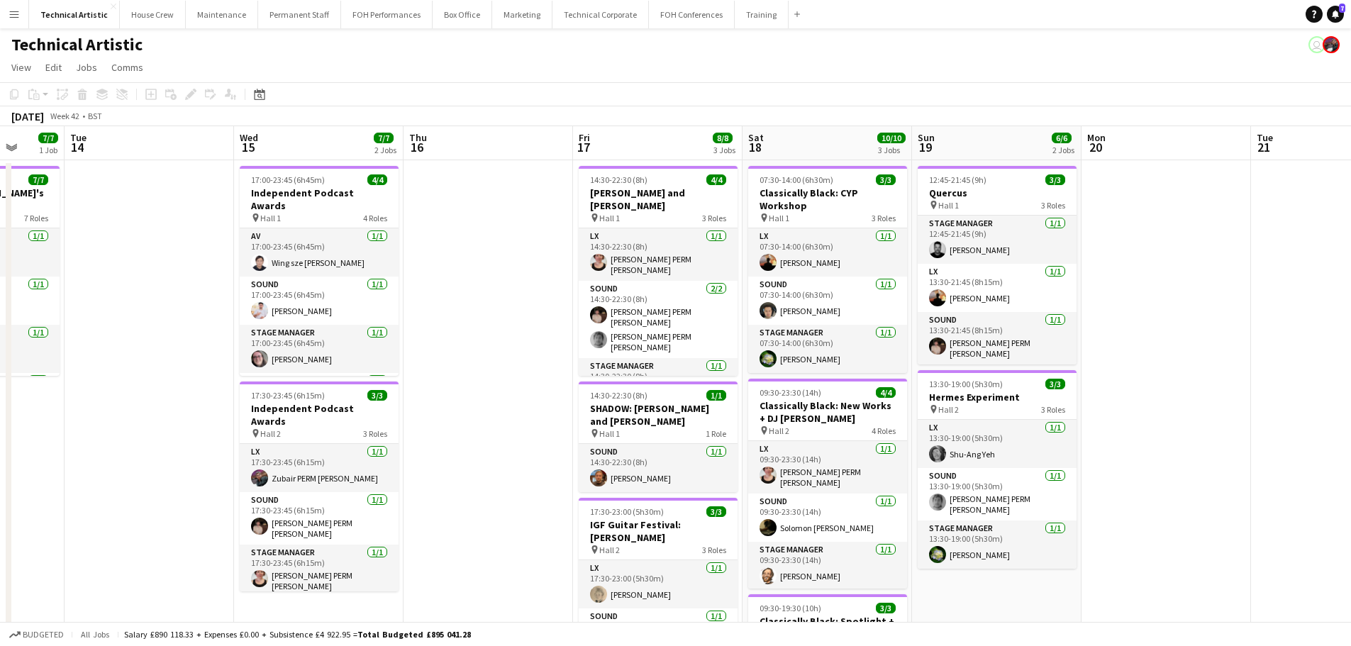
drag, startPoint x: 563, startPoint y: 279, endPoint x: 1246, endPoint y: 155, distance: 693.6
click at [1246, 155] on app-calendar-viewport "Sat 11 8/8 3 Jobs Sun 12 6/6 2 Jobs Mon 13 7/7 1 Job Tue 14 Wed 15 7/7 2 Jobs T…" at bounding box center [675, 532] width 1351 height 812
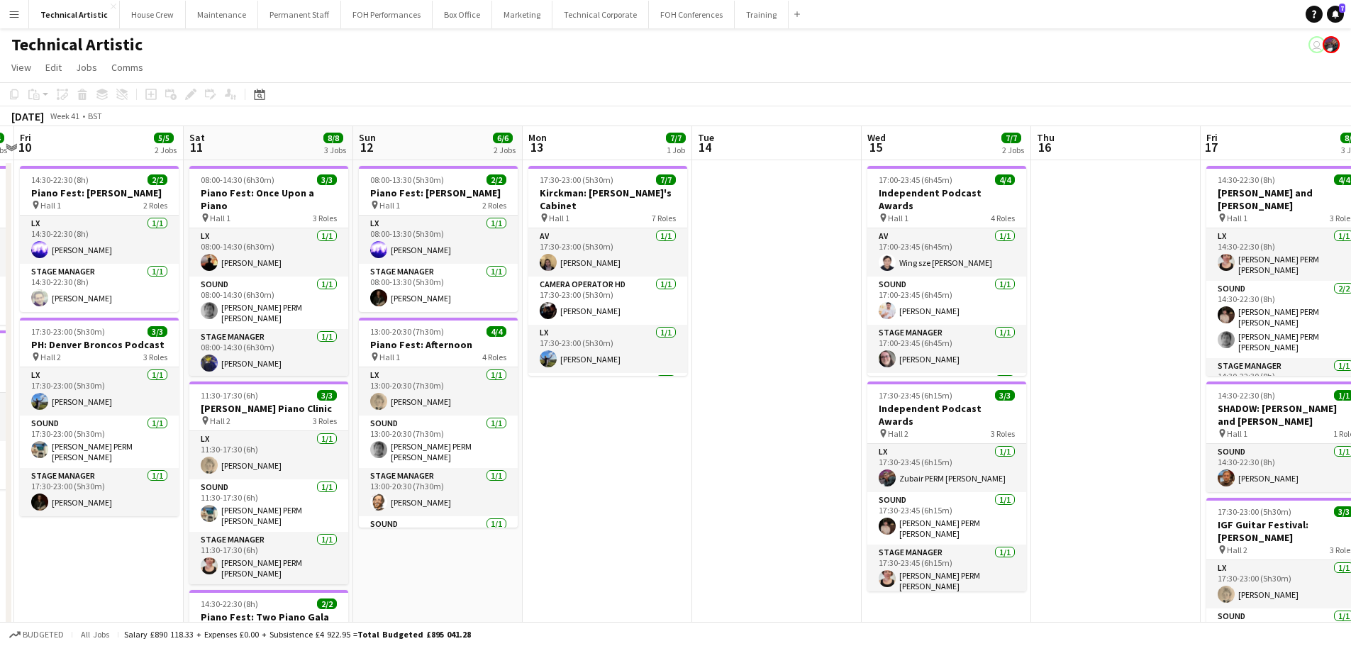
drag, startPoint x: 768, startPoint y: 191, endPoint x: 1228, endPoint y: 145, distance: 462.7
click at [1351, 101] on html "Menu Boards Boards Boards All jobs Status Workforce Workforce My Workforce Recr…" at bounding box center [675, 481] width 1351 height 963
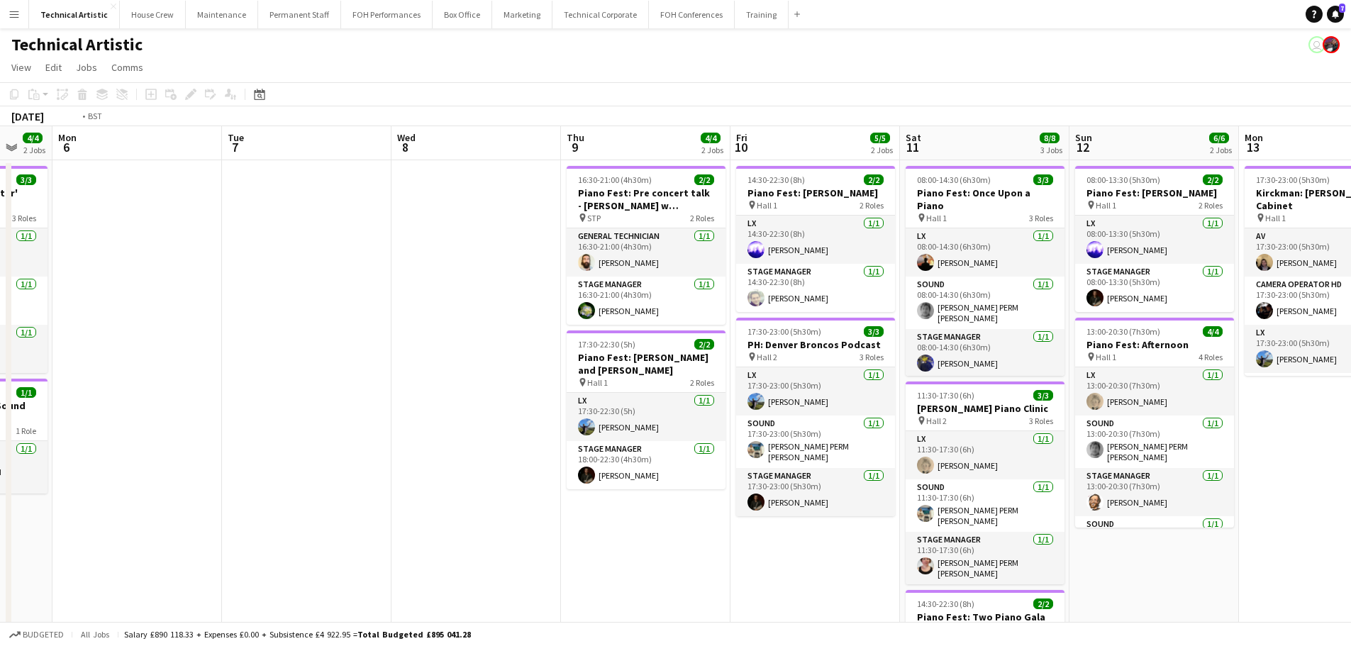
drag, startPoint x: 634, startPoint y: 297, endPoint x: 1361, endPoint y: 123, distance: 747.6
click at [1351, 123] on html "Menu Boards Boards Boards All jobs Status Workforce Workforce My Workforce Recr…" at bounding box center [675, 481] width 1351 height 963
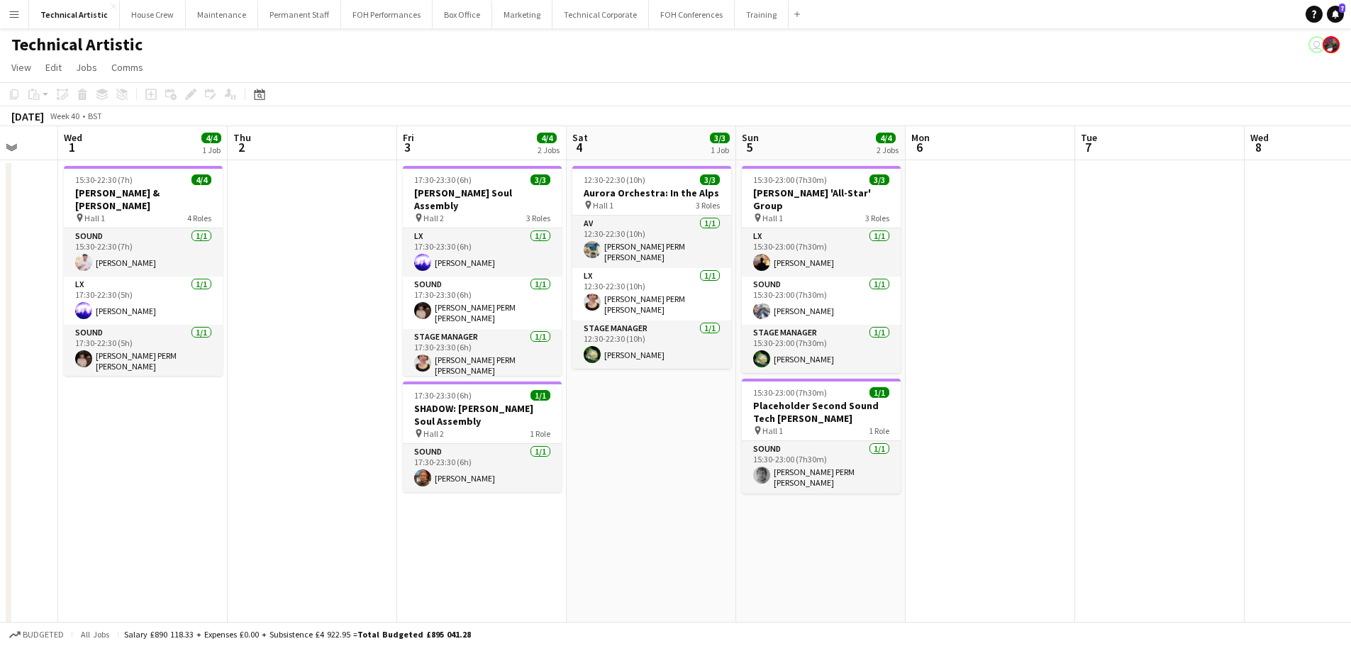
drag, startPoint x: 746, startPoint y: 233, endPoint x: 1343, endPoint y: 102, distance: 611.4
click at [1351, 110] on html "Menu Boards Boards Boards All jobs Status Workforce Workforce My Workforce Recr…" at bounding box center [675, 481] width 1351 height 963
drag, startPoint x: 1006, startPoint y: 135, endPoint x: 1166, endPoint y: 73, distance: 171.8
click at [1166, 75] on app-board "Technical Artistic user View Day view expanded Day view collapsed Month view Da…" at bounding box center [675, 495] width 1351 height 934
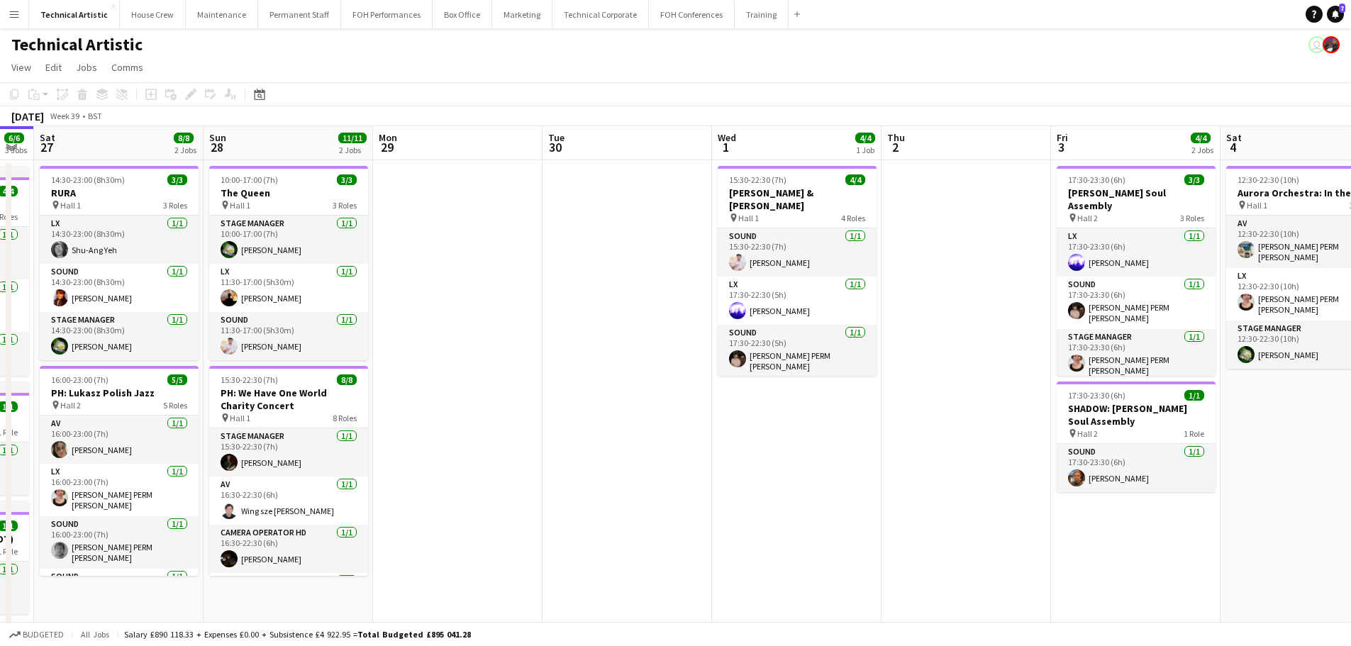
drag, startPoint x: 1003, startPoint y: 114, endPoint x: 1057, endPoint y: 131, distance: 56.8
click at [1057, 131] on app-calendar "Copy Paste Paste Ctrl+V Paste with crew Ctrl+Shift+V Paste linked Job Delete Gr…" at bounding box center [675, 510] width 1351 height 856
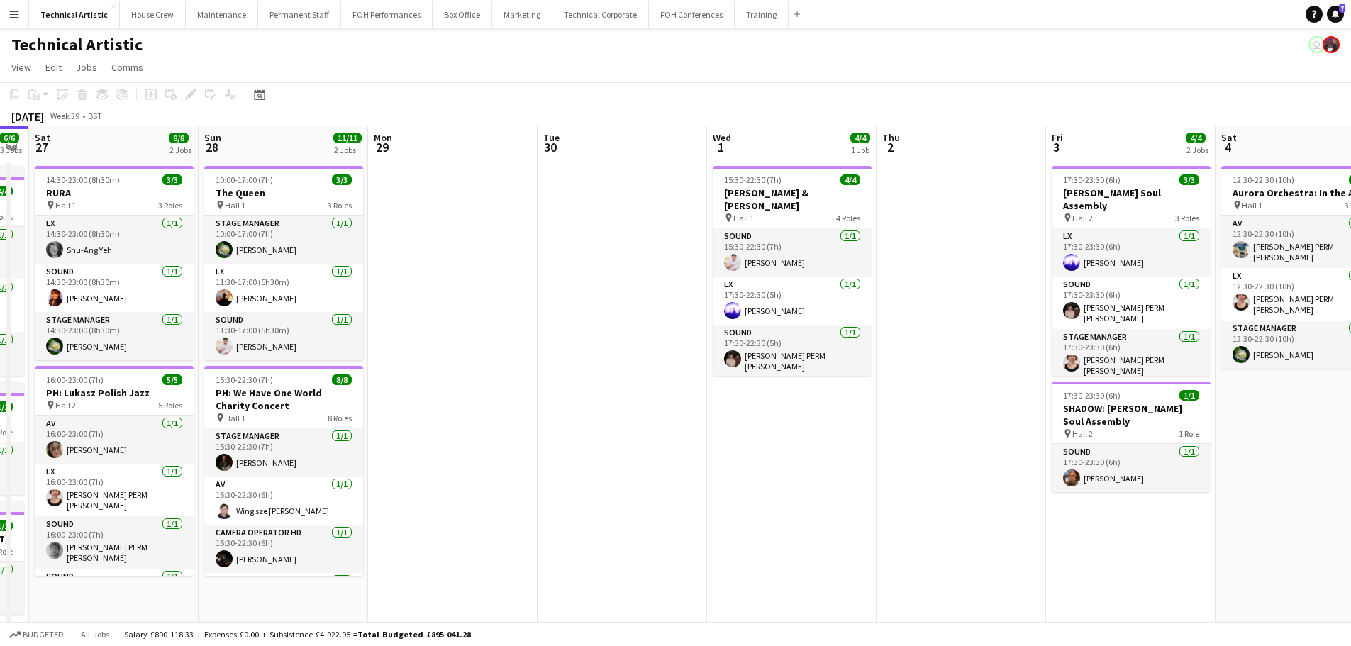
scroll to position [0, 485]
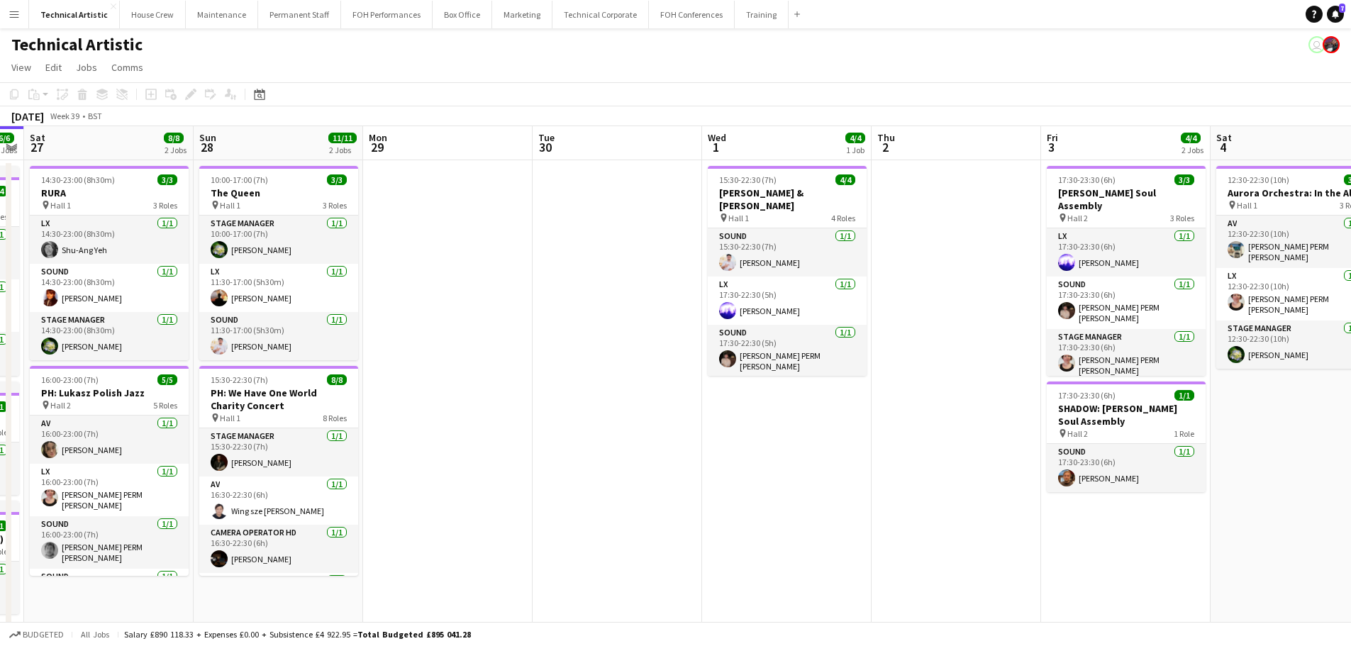
click at [1131, 513] on app-date-cell "17:30-23:30 (6h) 3/3 Michael Mwenso Soul Assembly pin Hall 2 3 Roles LX 1/1 17:…" at bounding box center [1126, 549] width 170 height 778
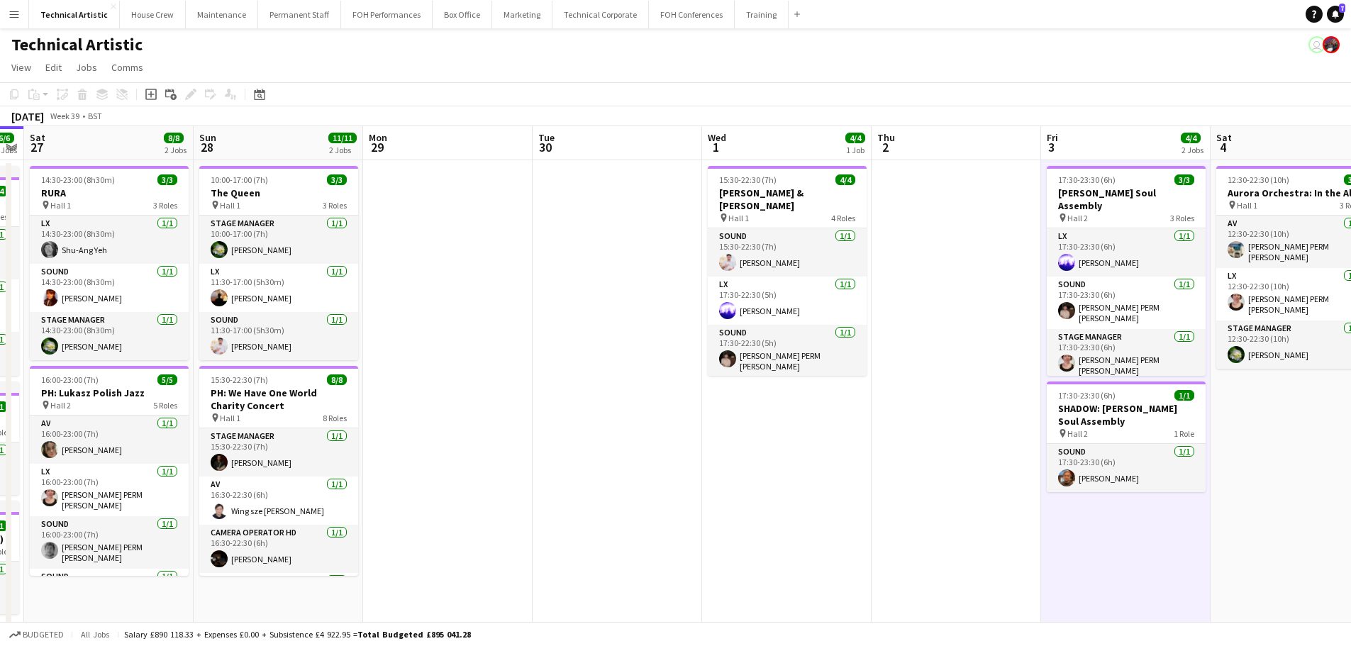
click at [1268, 94] on app-toolbar "Copy Paste Paste Ctrl+V Paste with crew Ctrl+Shift+V Paste linked Job Delete Gr…" at bounding box center [675, 94] width 1351 height 24
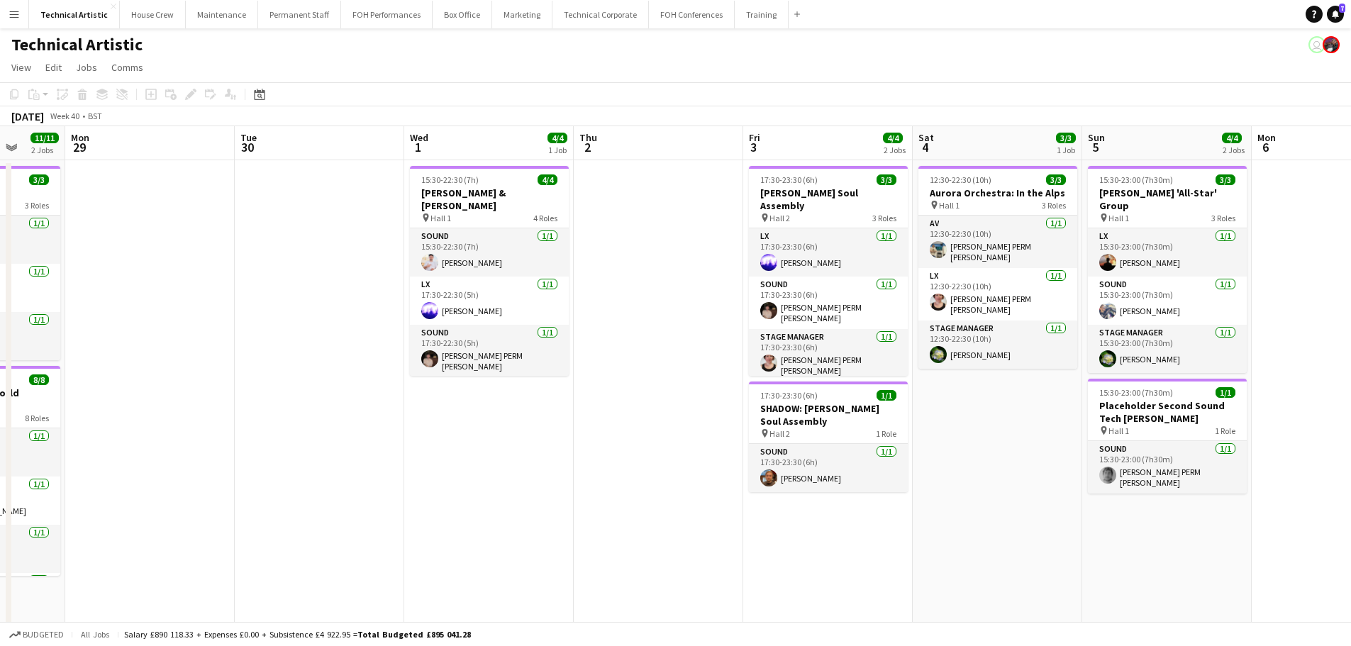
scroll to position [0, 553]
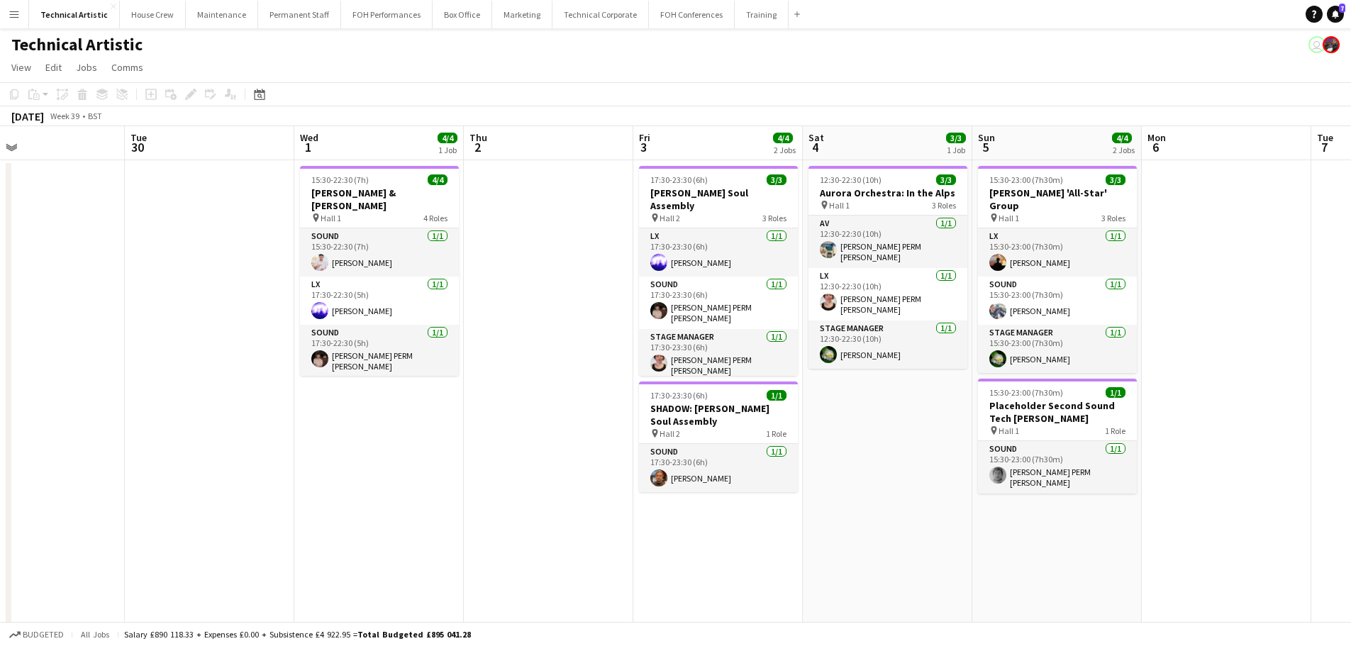
drag, startPoint x: 1050, startPoint y: 443, endPoint x: 870, endPoint y: 443, distance: 179.5
click at [870, 443] on app-calendar-viewport "Fri 26 6/6 3 Jobs Sat 27 8/8 2 Jobs Sun 28 11/11 2 Jobs Mon 29 Tue 30 Wed 1 4/4…" at bounding box center [675, 532] width 1351 height 812
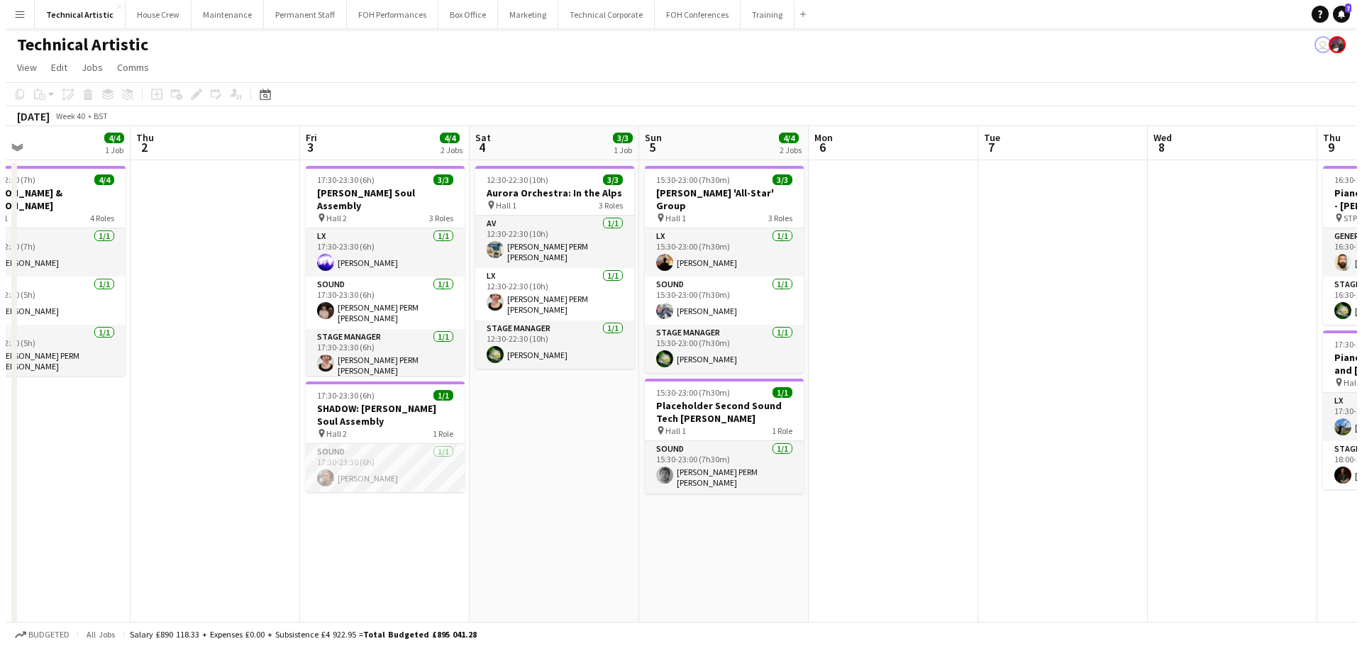
scroll to position [0, 370]
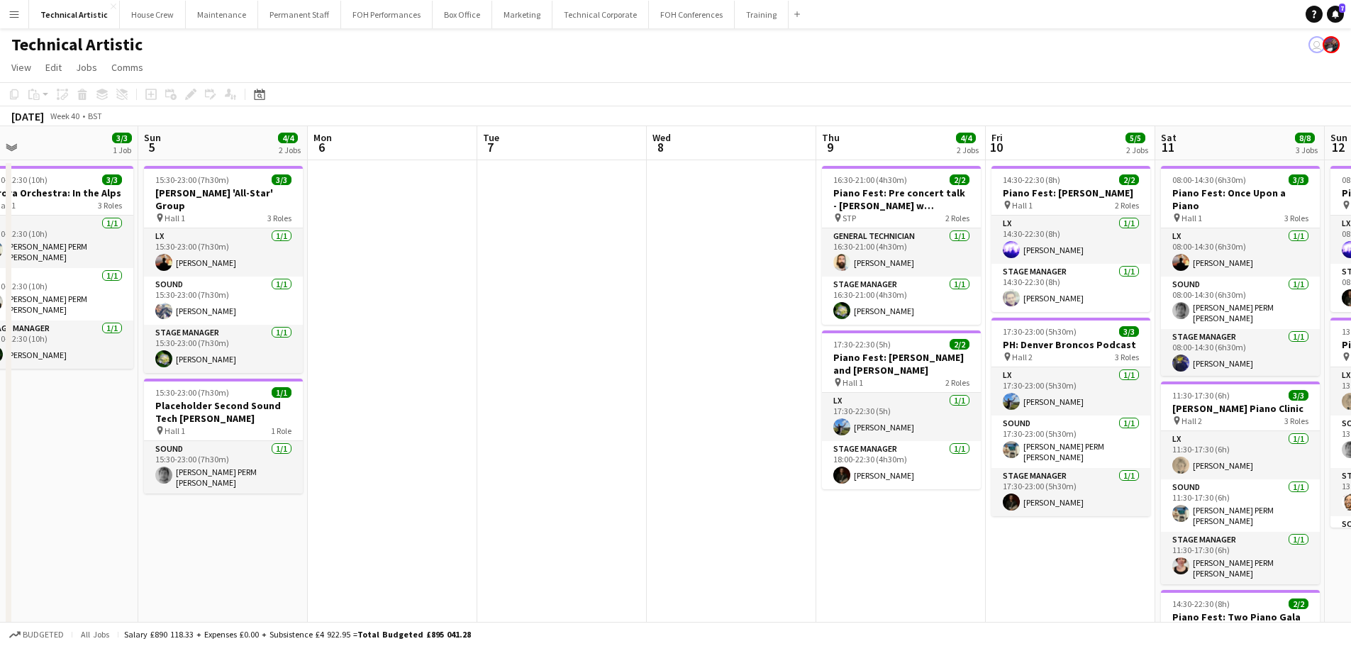
drag, startPoint x: 525, startPoint y: 426, endPoint x: 130, endPoint y: 458, distance: 396.4
click at [130, 458] on app-calendar-viewport "Thu 2 Fri 3 4/4 2 Jobs Sat 4 3/3 1 Job Sun 5 4/4 2 Jobs Mon 6 Tue 7 Wed 8 Thu 9…" at bounding box center [675, 532] width 1351 height 812
click at [155, 25] on button "House Crew Close" at bounding box center [153, 15] width 66 height 28
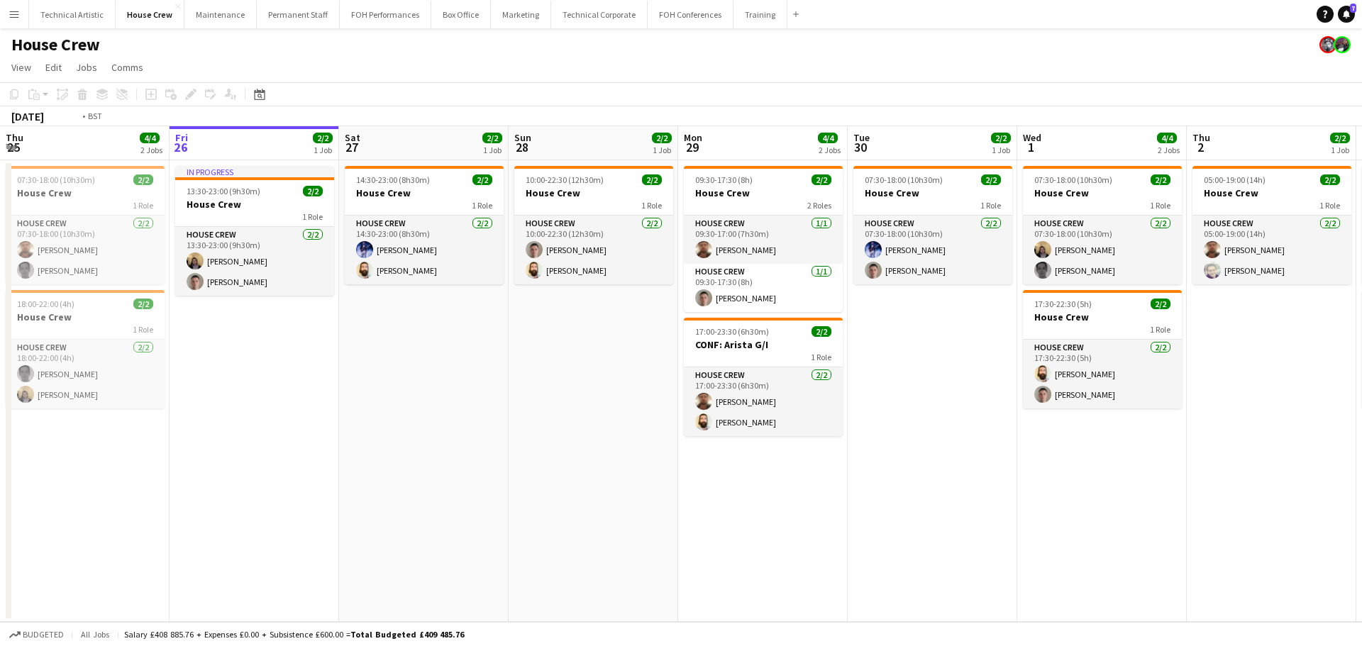
scroll to position [0, 429]
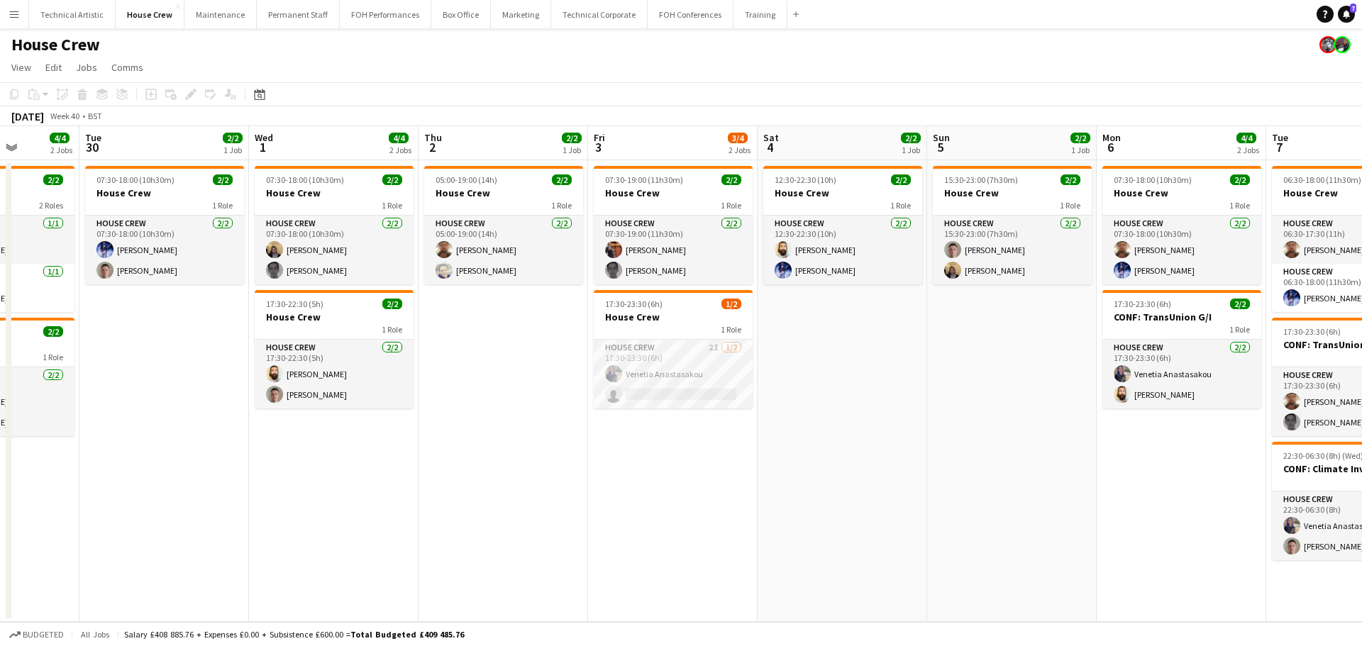
drag, startPoint x: 443, startPoint y: 375, endPoint x: 0, endPoint y: 380, distance: 442.7
click at [0, 380] on app-calendar-viewport "Sat 27 2/2 1 Job Sun 28 2/2 1 Job Mon 29 4/4 2 Jobs Tue 30 2/2 1 Job Wed 1 4/4 …" at bounding box center [681, 374] width 1362 height 496
click at [632, 381] on app-card-role "House Crew 2I 1/2 17:30-23:30 (6h) Venetia Anastasakou single-neutral-actions" at bounding box center [673, 374] width 159 height 69
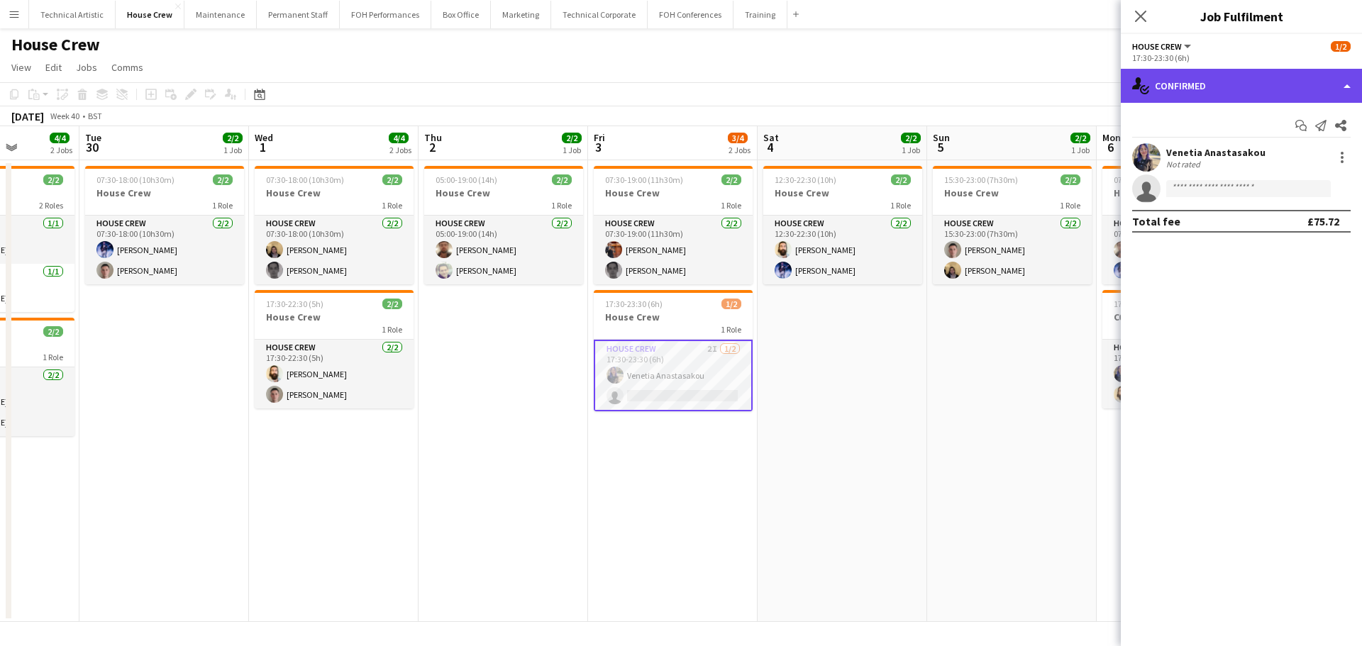
click at [1180, 99] on div "single-neutral-actions-check-2 Confirmed" at bounding box center [1241, 86] width 241 height 34
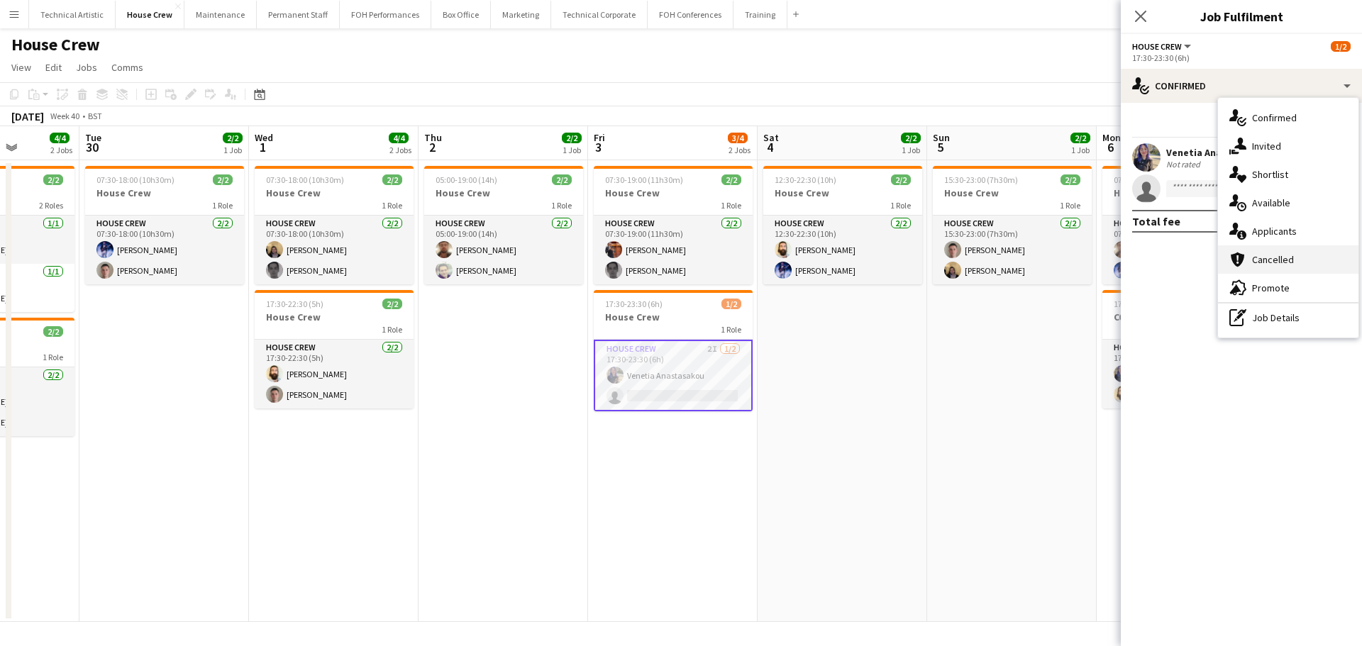
click at [1265, 269] on div "cancellation Cancelled" at bounding box center [1288, 259] width 140 height 28
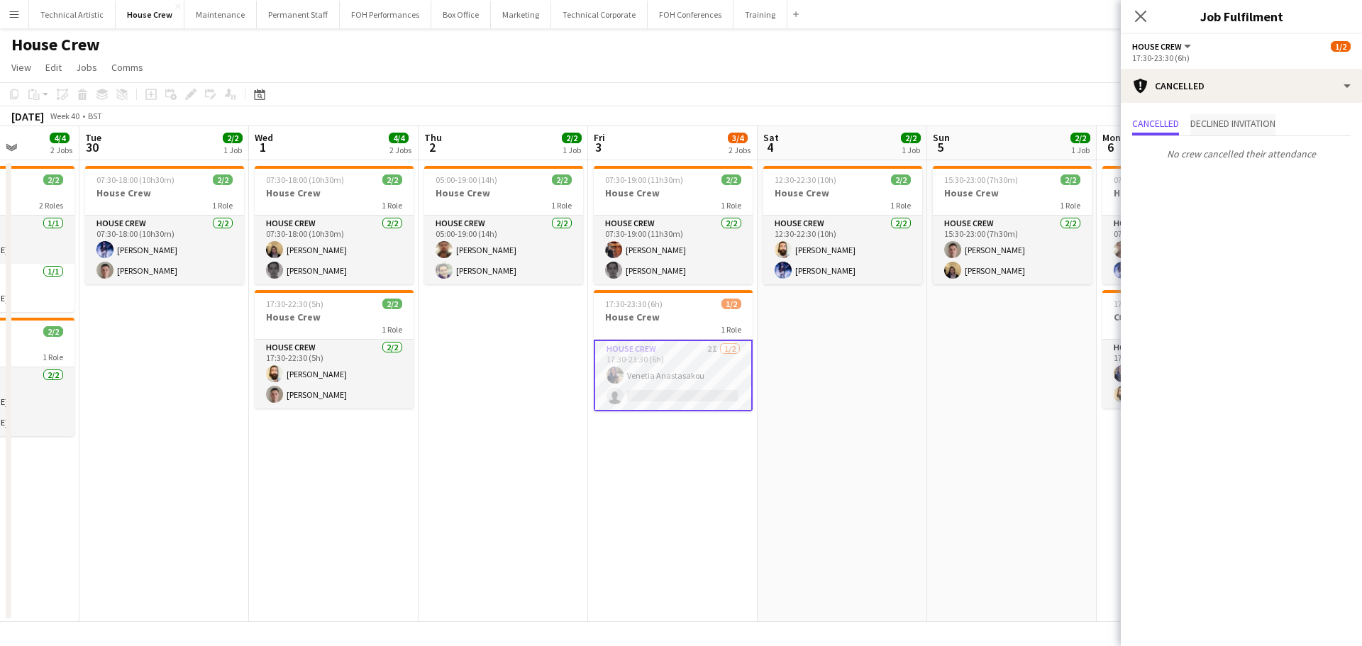
drag, startPoint x: 1217, startPoint y: 140, endPoint x: 1197, endPoint y: 120, distance: 28.1
click at [1214, 140] on div "No crew cancelled their attendance" at bounding box center [1241, 151] width 241 height 30
click at [1196, 120] on span "Declined invitation" at bounding box center [1232, 123] width 85 height 10
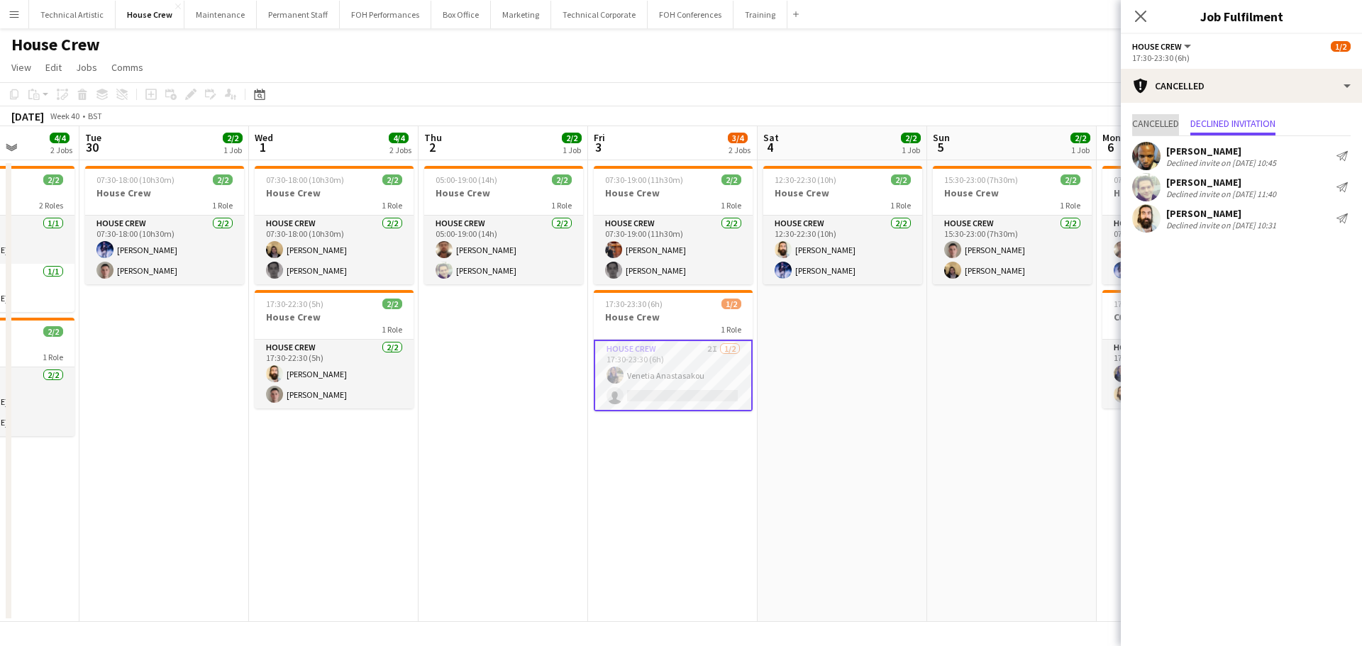
click at [1156, 121] on span "Cancelled" at bounding box center [1155, 123] width 47 height 10
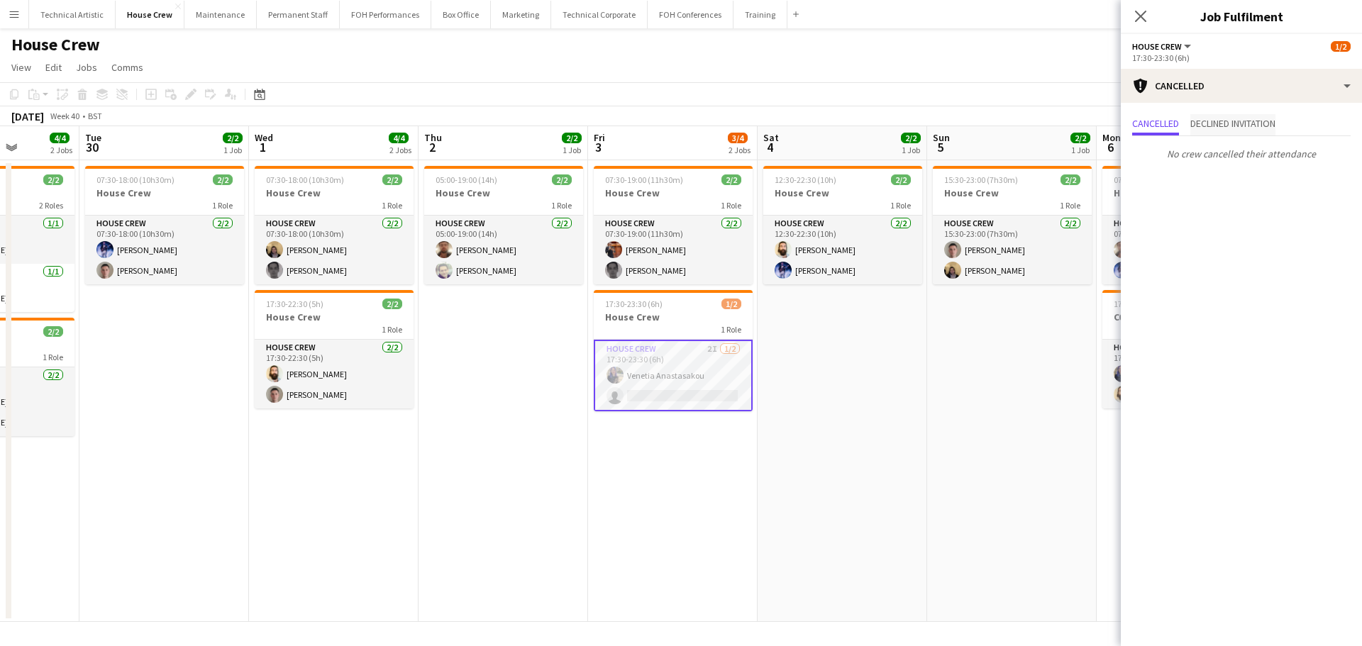
click at [1223, 123] on span "Declined invitation" at bounding box center [1232, 123] width 85 height 10
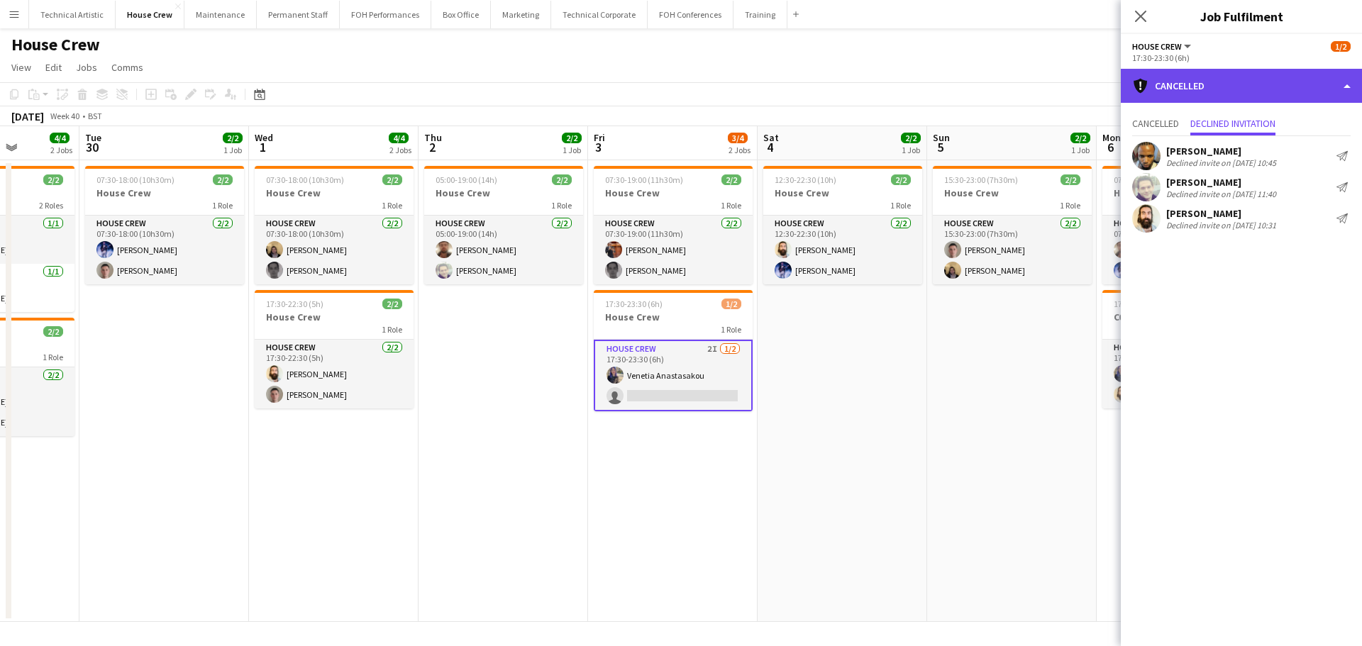
click at [1210, 78] on div "cancellation Cancelled" at bounding box center [1241, 86] width 241 height 34
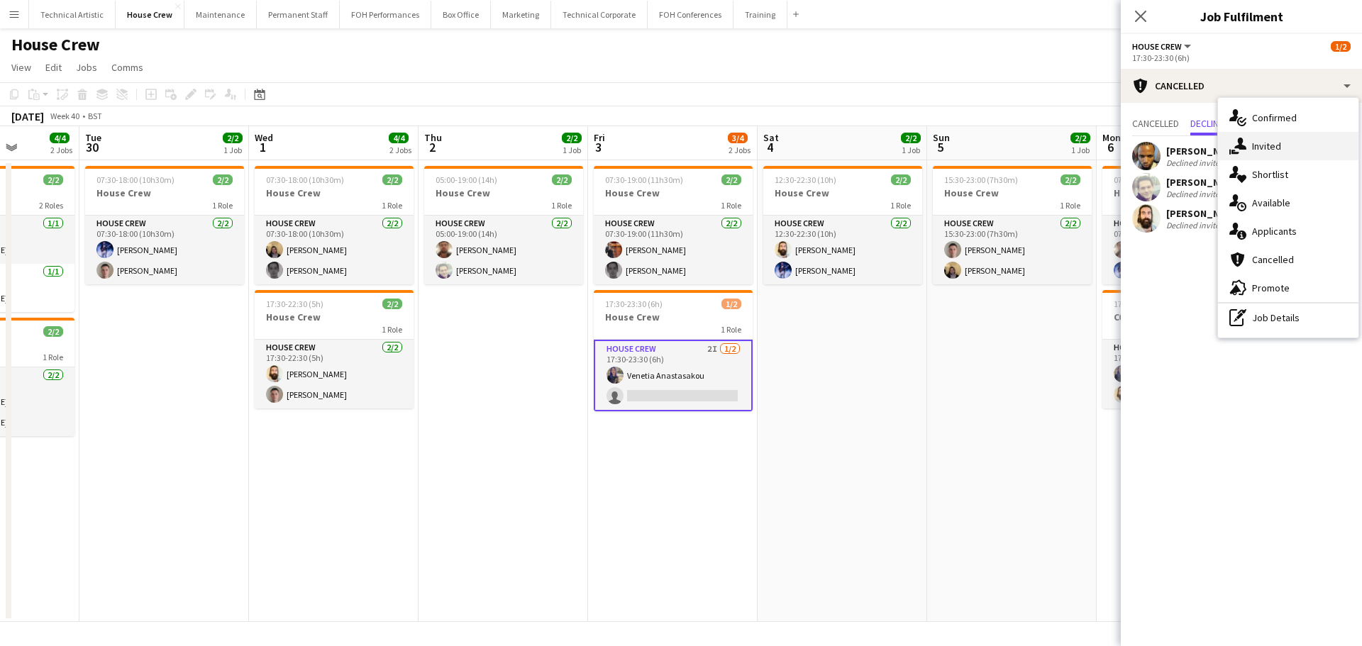
click at [1251, 149] on div "single-neutral-actions-share-1 Invited" at bounding box center [1288, 146] width 140 height 28
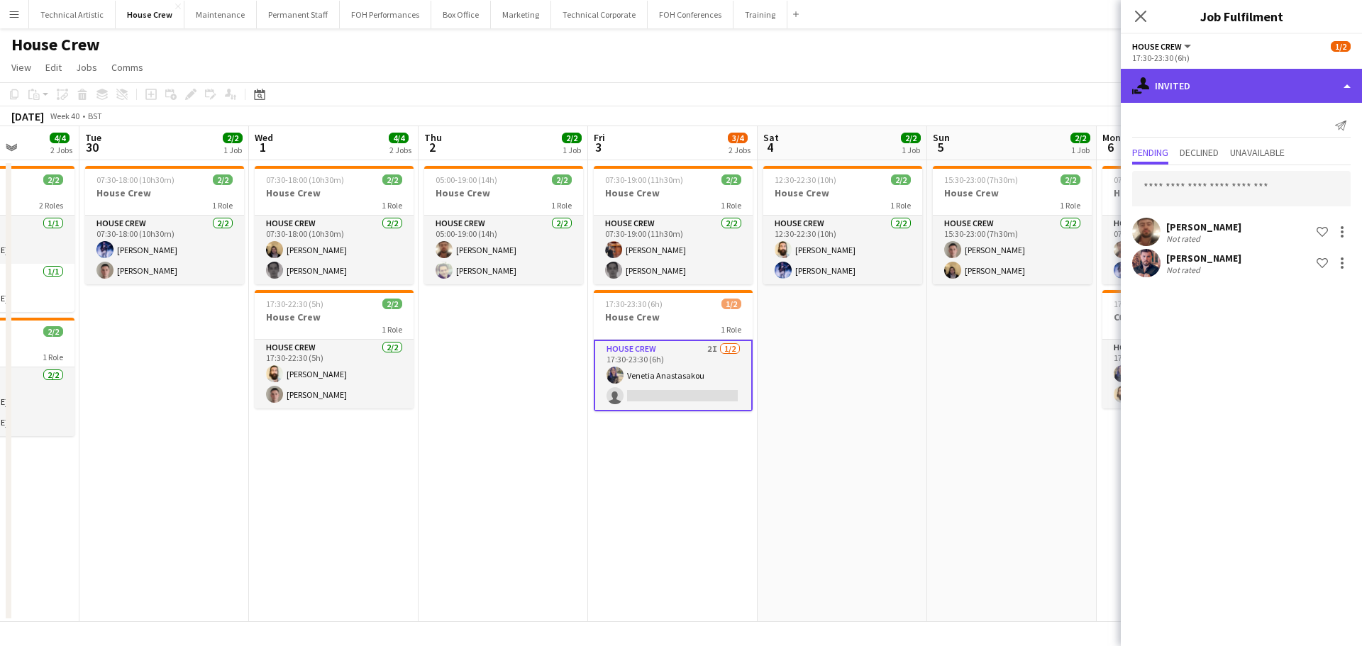
click at [1212, 91] on div "single-neutral-actions-share-1 Invited" at bounding box center [1241, 86] width 241 height 34
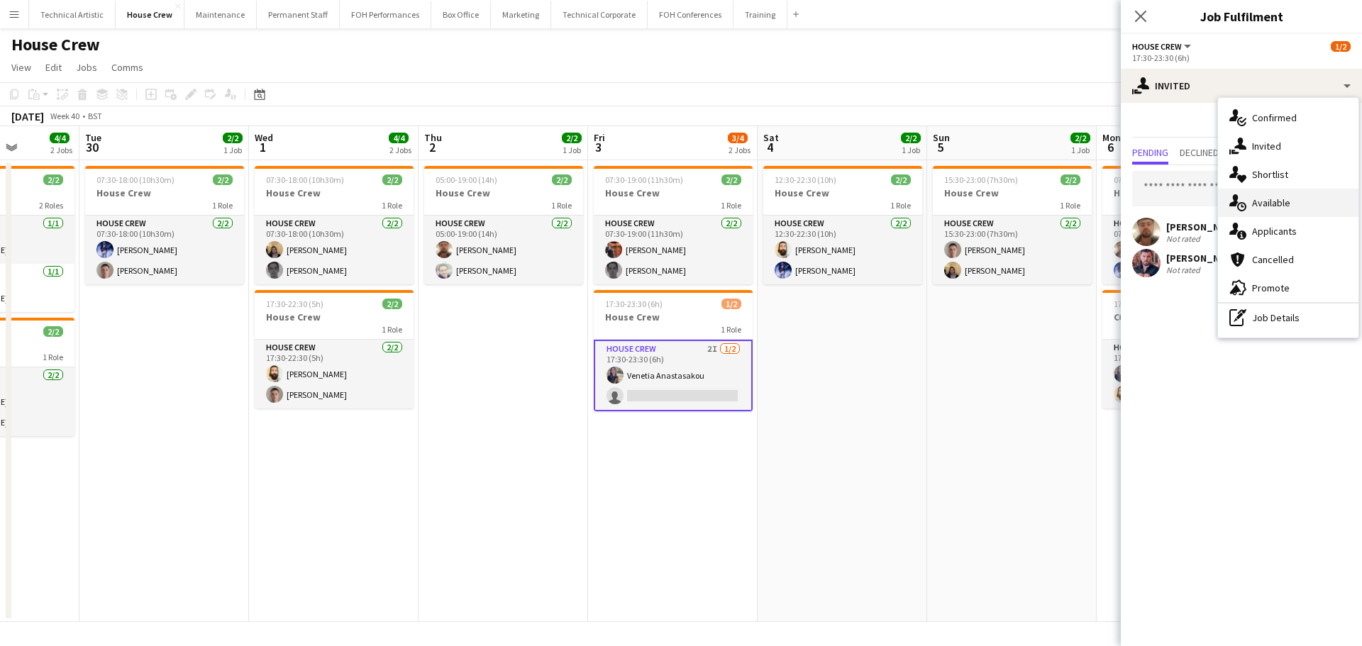
click at [1251, 206] on div "single-neutral-actions-upload Available" at bounding box center [1288, 203] width 140 height 28
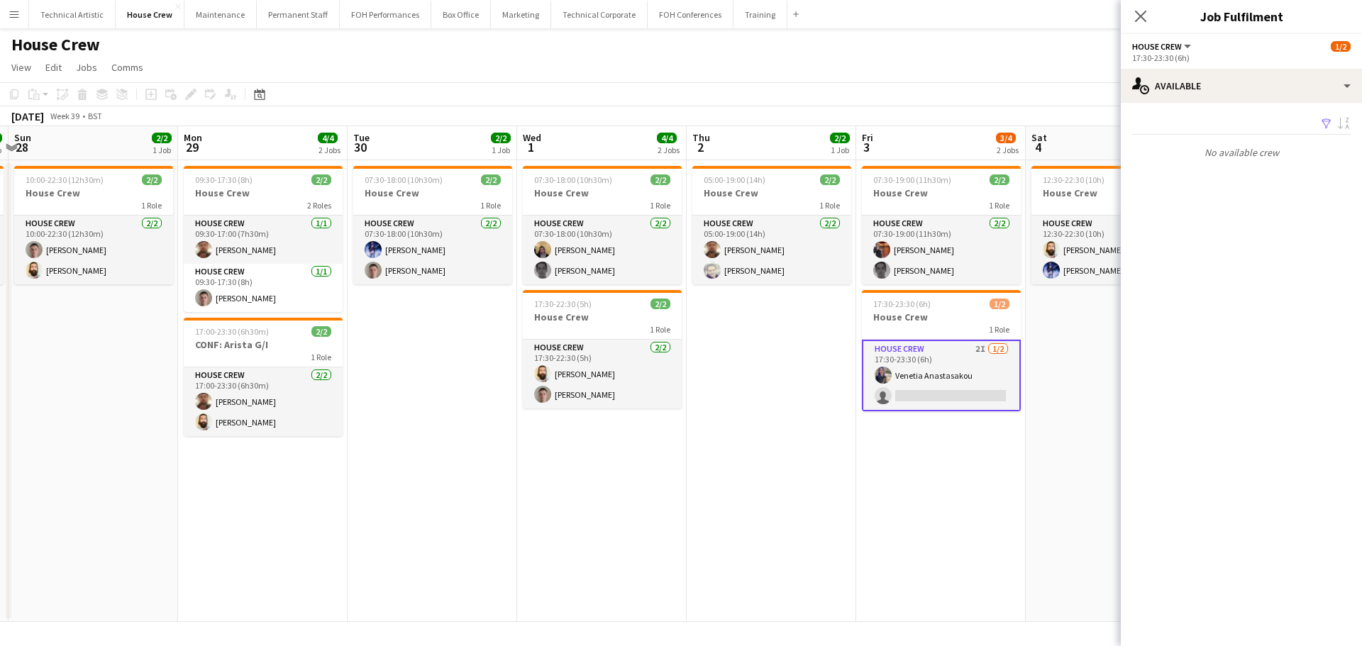
scroll to position [0, 501]
drag, startPoint x: 297, startPoint y: 485, endPoint x: 540, endPoint y: 404, distance: 256.6
click at [540, 404] on app-calendar-viewport "Thu 25 4/4 2 Jobs Fri 26 2/2 1 Job Sat 27 2/2 1 Job Sun 28 2/2 1 Job Mon 29 4/4…" at bounding box center [681, 374] width 1362 height 496
click at [137, 5] on button "House Crew Close" at bounding box center [150, 15] width 69 height 28
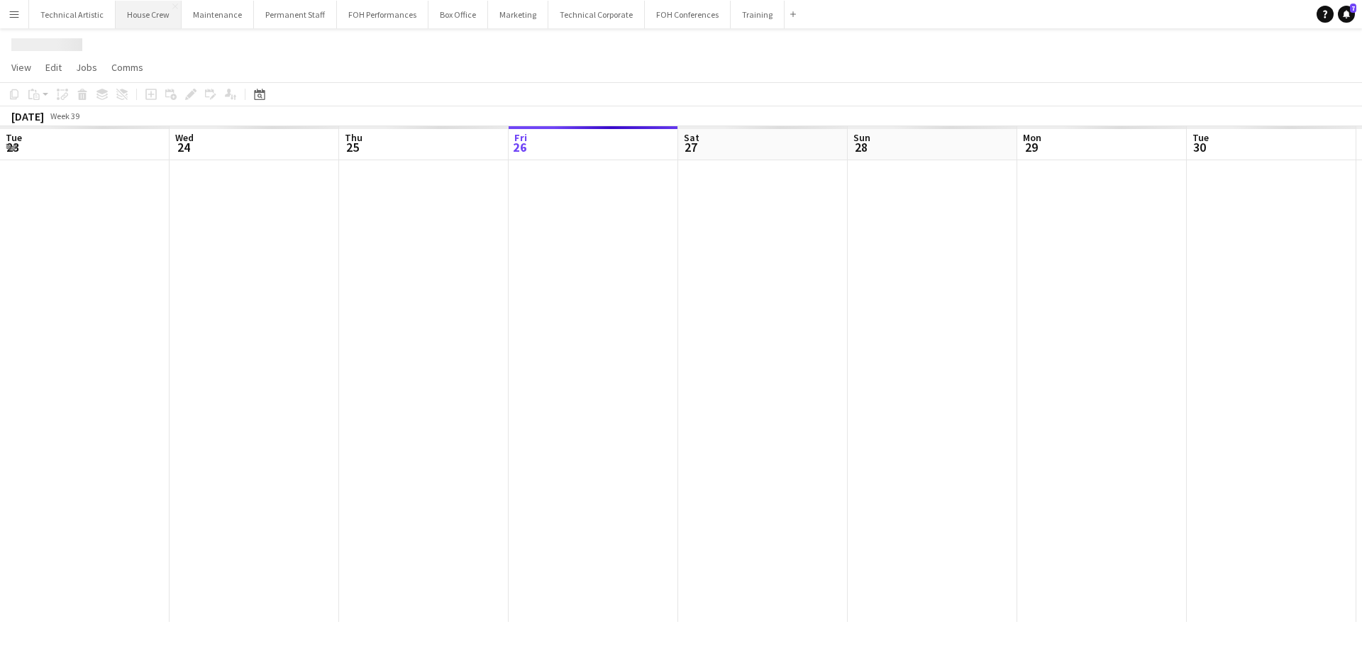
scroll to position [0, 339]
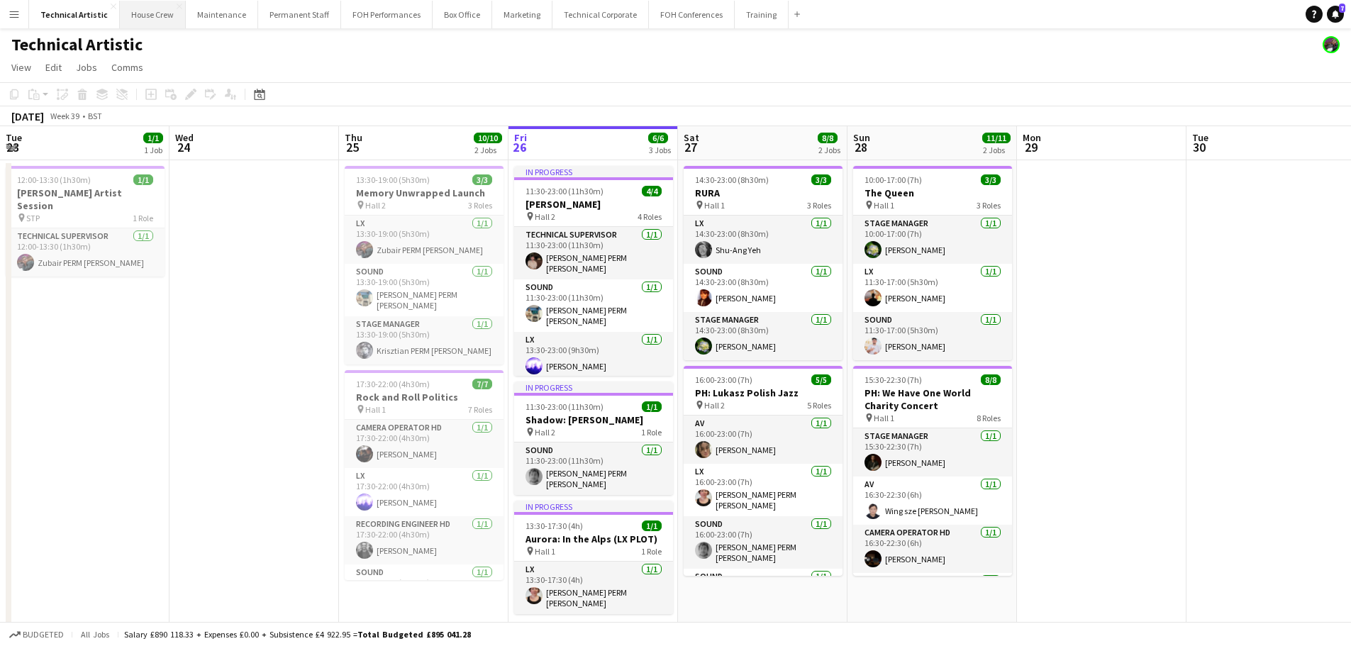
scroll to position [0, 339]
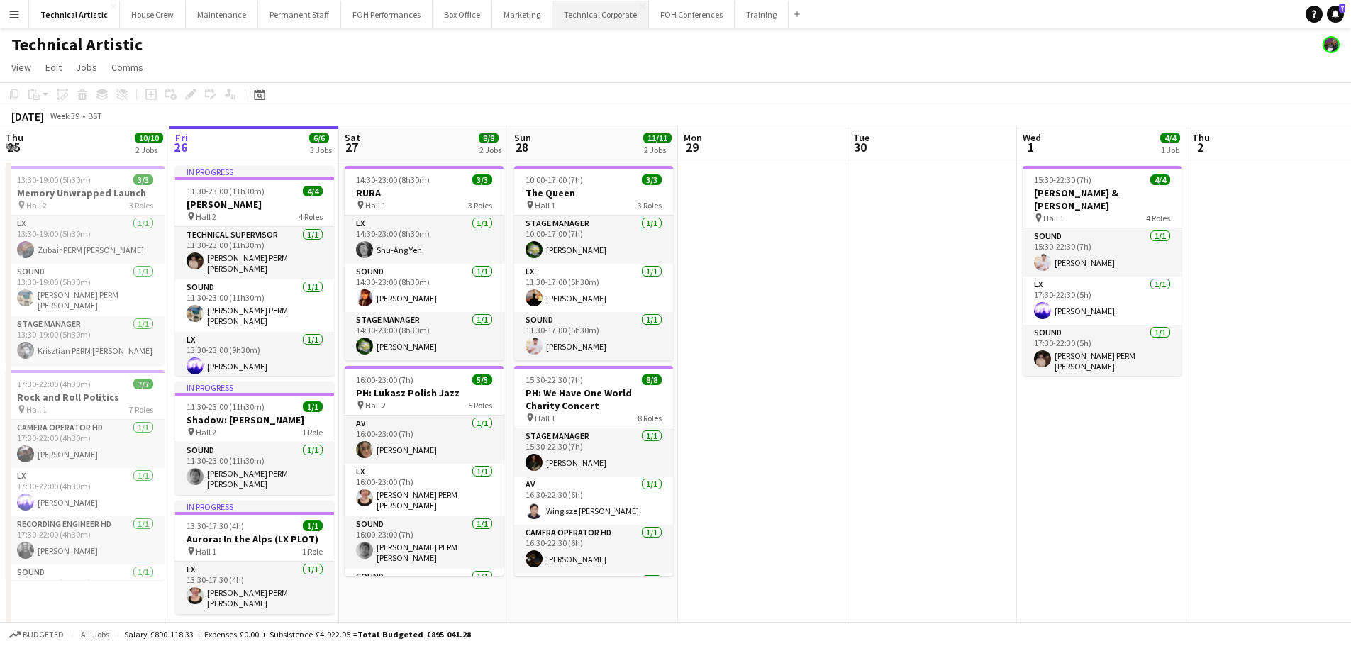
click at [582, 9] on button "Technical Corporate Close" at bounding box center [601, 15] width 96 height 28
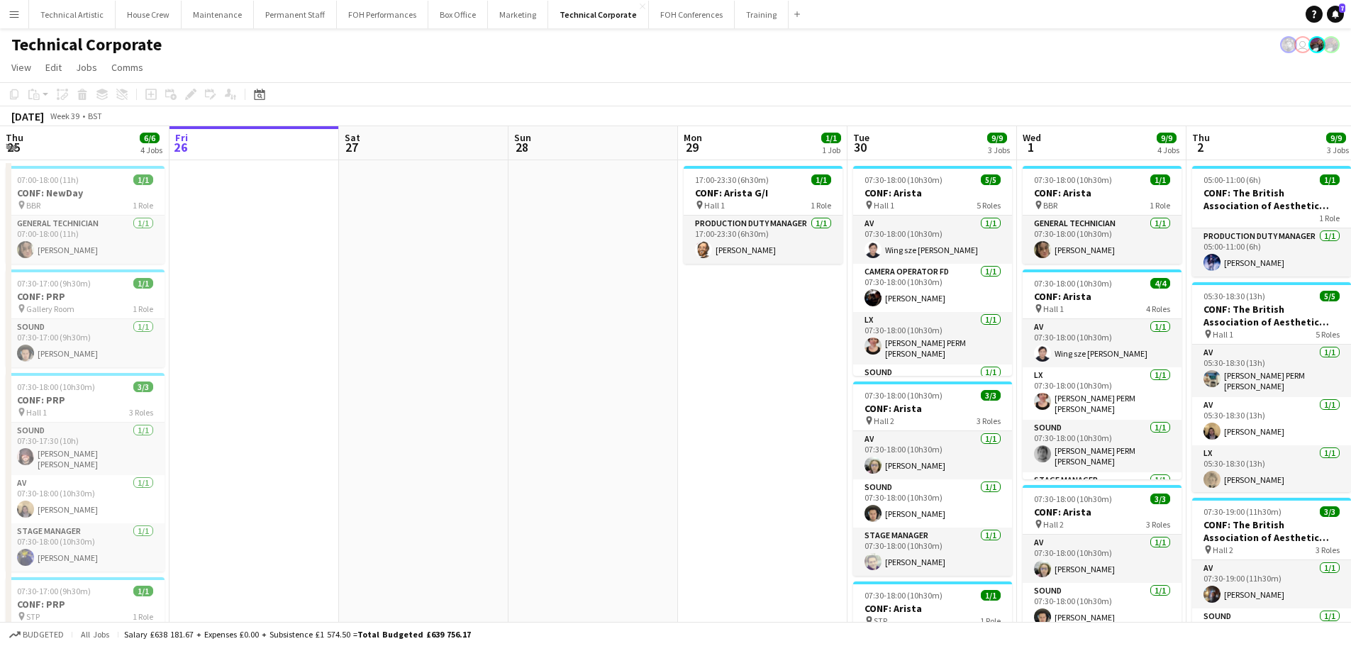
scroll to position [0, 481]
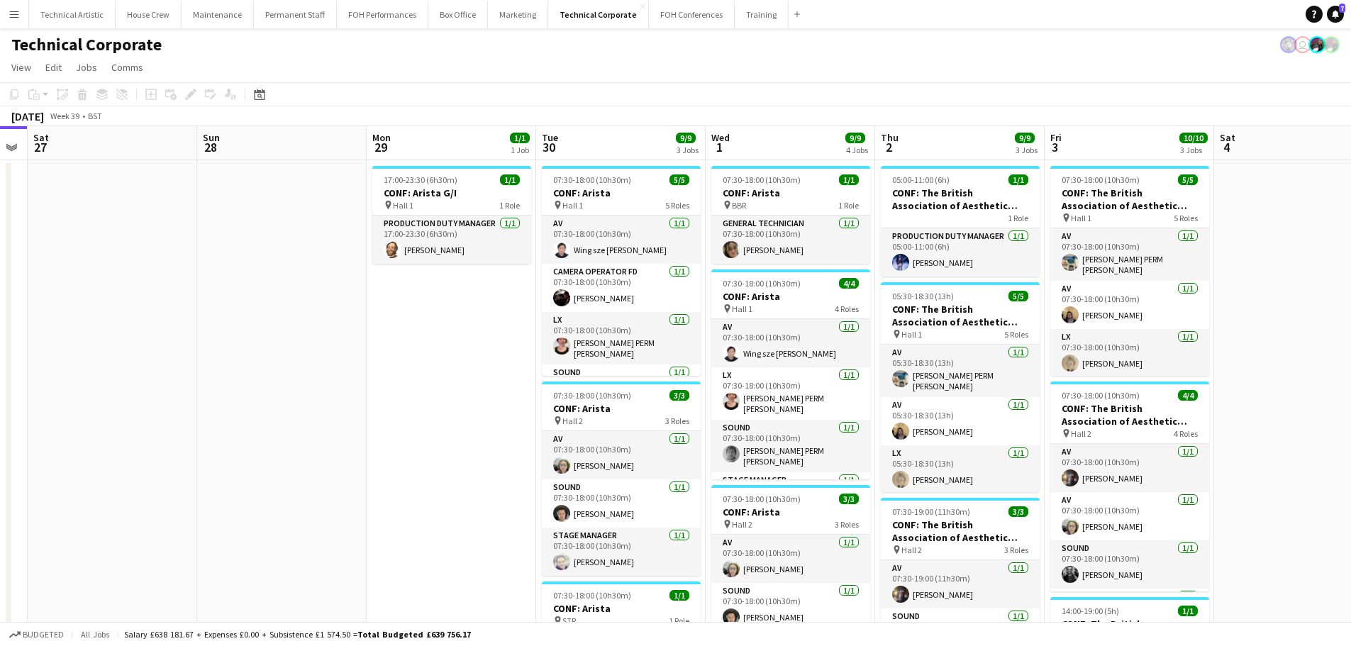
drag, startPoint x: 654, startPoint y: 450, endPoint x: 390, endPoint y: 452, distance: 263.9
click at [390, 452] on app-calendar-viewport "Wed 24 13/13 4 Jobs Thu 25 6/6 4 Jobs Fri 26 Sat 27 Sun 28 Mon 29 1/1 1 Job Tue…" at bounding box center [675, 532] width 1351 height 812
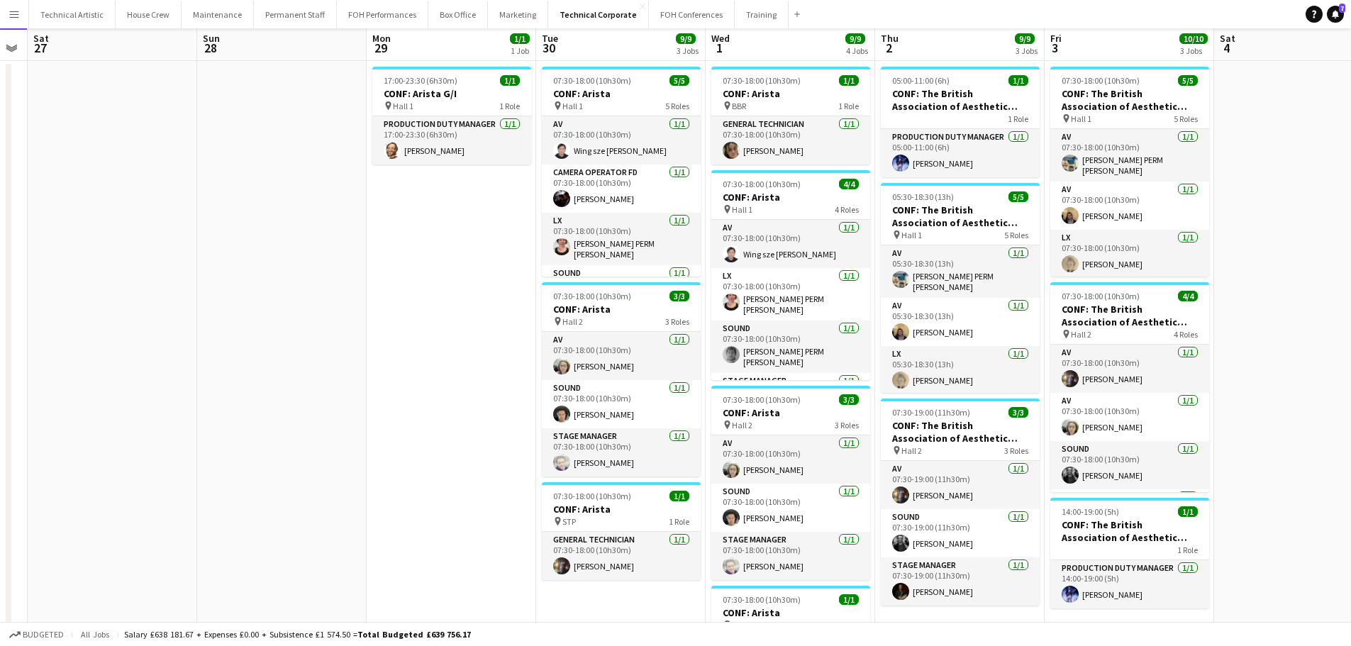
scroll to position [0, 0]
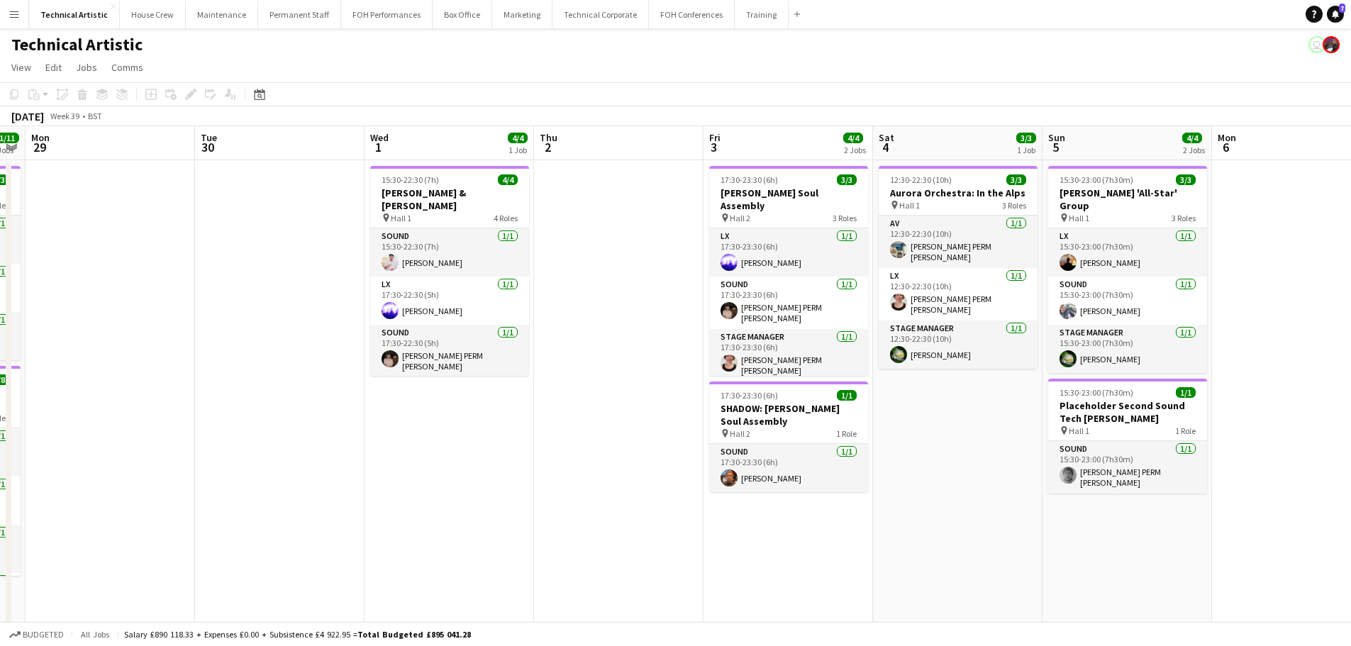
drag, startPoint x: 894, startPoint y: 259, endPoint x: 647, endPoint y: 273, distance: 247.3
click at [241, 277] on app-calendar-viewport "Thu 25 10/10 2 Jobs Fri 26 6/6 3 Jobs Sat 27 8/8 2 Jobs Sun 28 11/11 2 Jobs Mon…" at bounding box center [675, 387] width 1351 height 523
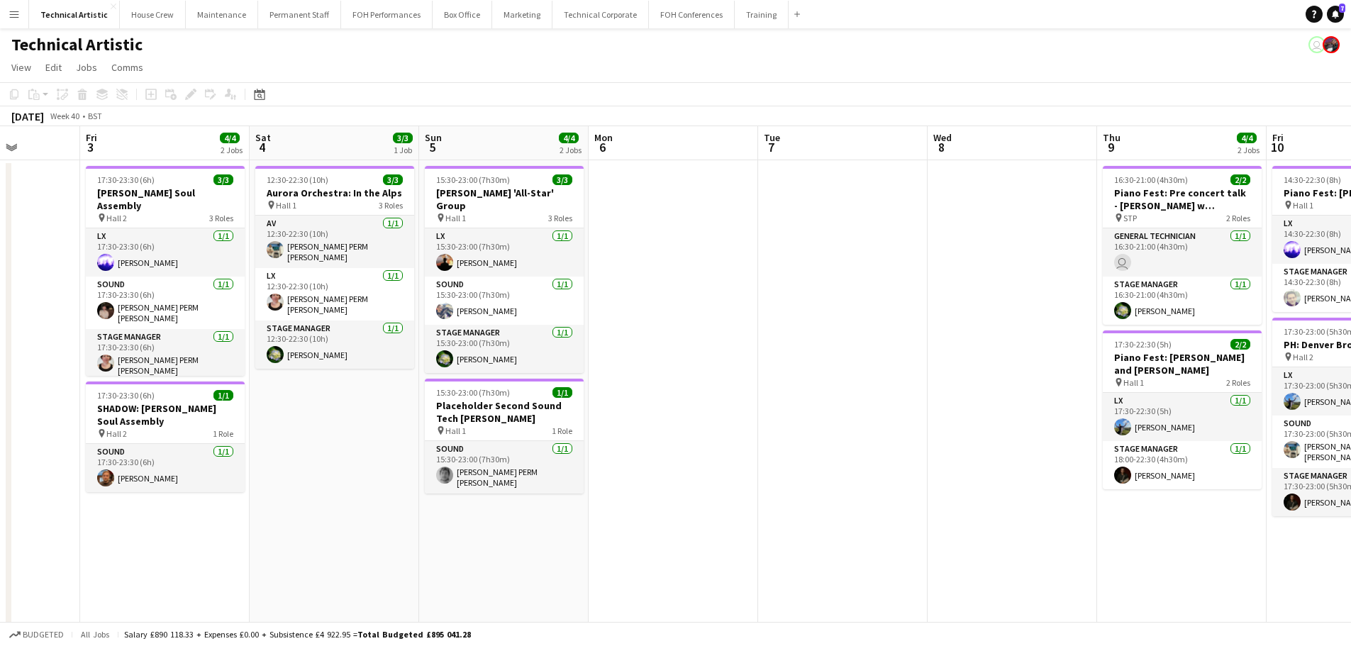
drag, startPoint x: 787, startPoint y: 300, endPoint x: 214, endPoint y: 306, distance: 572.5
click at [214, 306] on app-calendar-viewport "Sun 28 11/11 2 Jobs Mon 29 Tue 30 Wed 1 4/4 1 Job Thu 2 Fri 3 4/4 2 Jobs Sat 4 …" at bounding box center [675, 454] width 1351 height 656
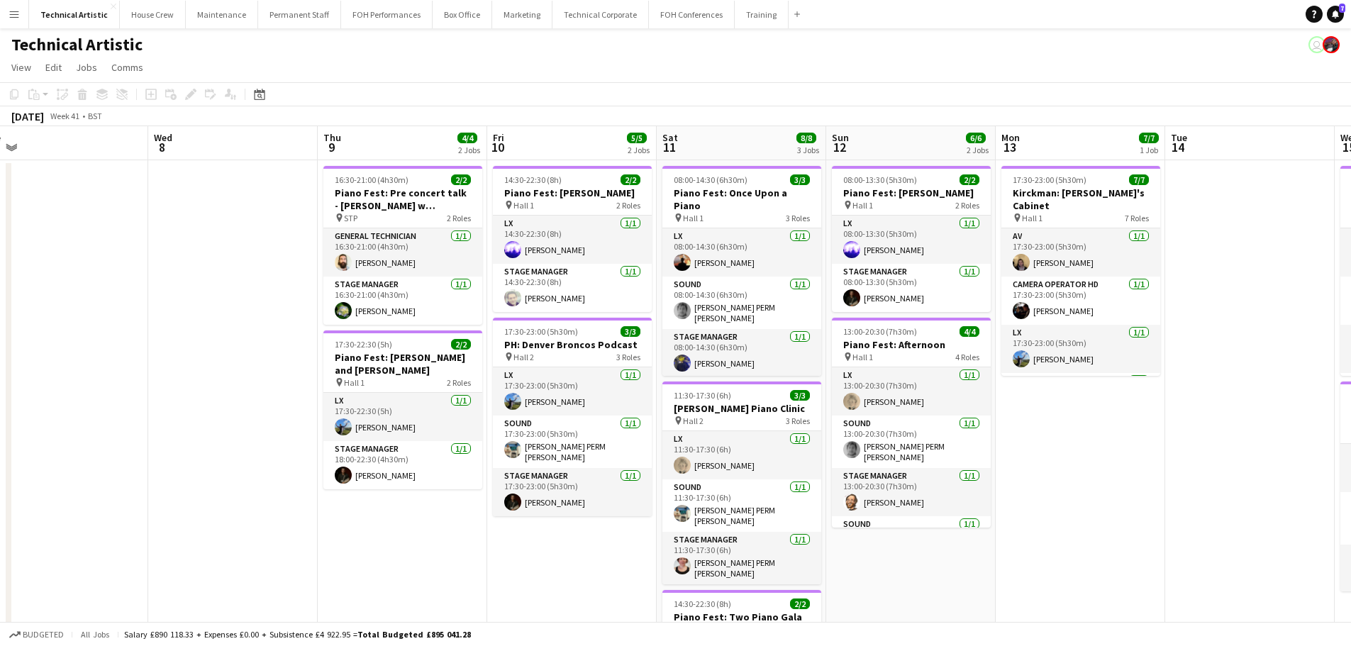
drag, startPoint x: 341, startPoint y: 338, endPoint x: 93, endPoint y: 338, distance: 247.6
click at [93, 339] on app-calendar-viewport "Sat 4 3/3 1 Job Sun 5 4/4 2 Jobs Mon 6 Tue 7 Wed 8 Thu 9 4/4 2 Jobs Fri 10 5/5 …" at bounding box center [675, 454] width 1351 height 656
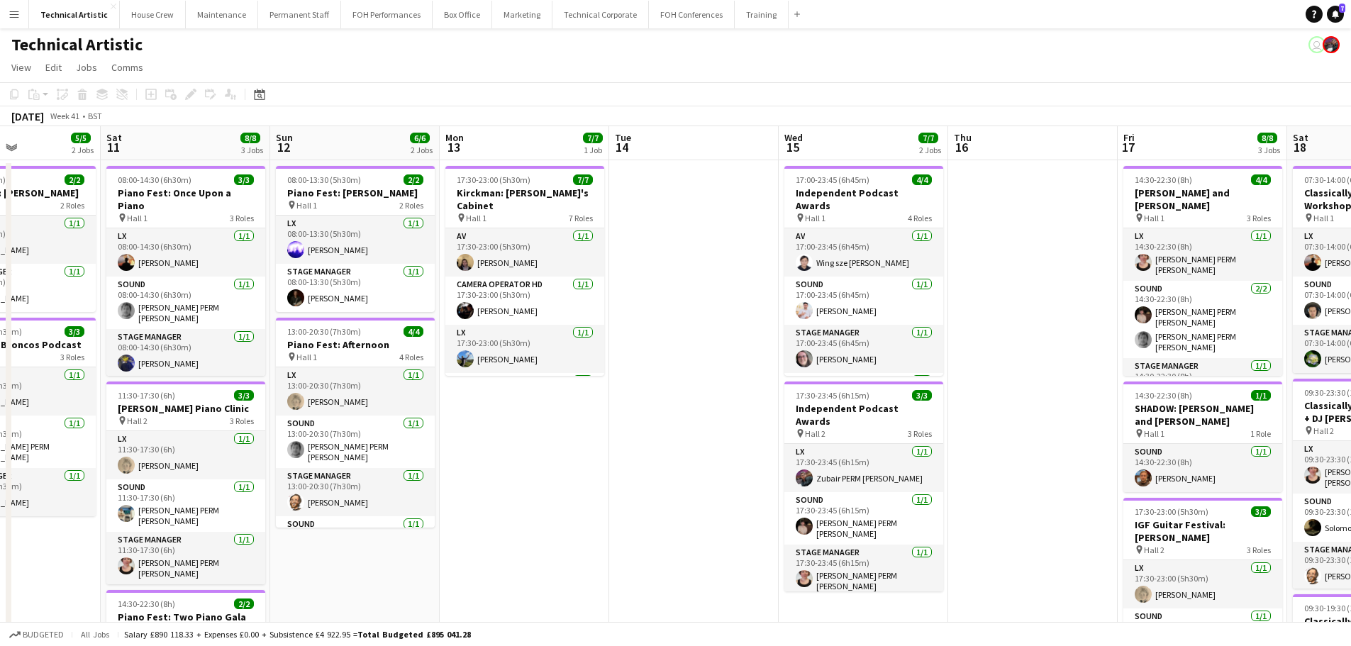
click at [286, 389] on app-calendar-viewport "Mon 6 Tue 7 Wed 8 Thu 9 4/4 2 Jobs Fri 10 5/5 2 Jobs Sat 11 8/8 3 Jobs Sun 12 6…" at bounding box center [675, 479] width 1351 height 706
drag, startPoint x: 771, startPoint y: 316, endPoint x: 312, endPoint y: 322, distance: 459.0
click at [312, 322] on app-calendar-viewport "Wed 8 Thu 9 4/4 2 Jobs Fri 10 5/5 2 Jobs Sat 11 8/8 3 Jobs Sun 12 6/6 2 Jobs Mo…" at bounding box center [675, 479] width 1351 height 706
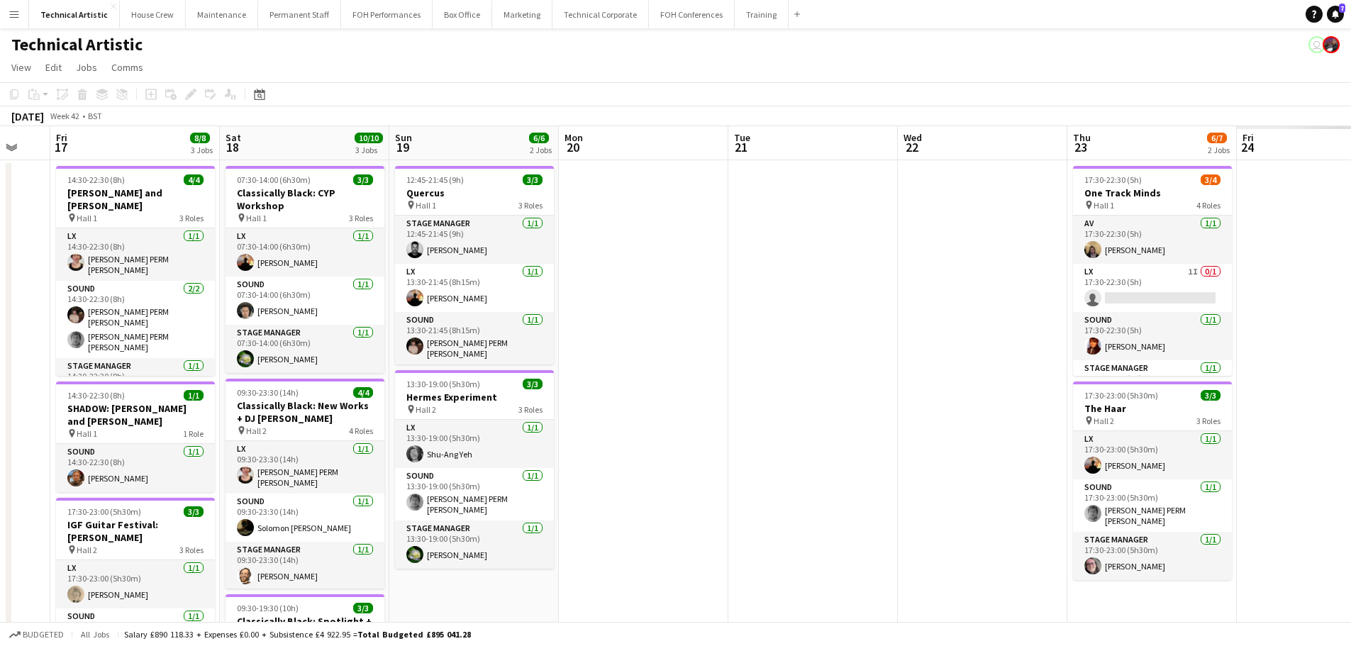
drag, startPoint x: 797, startPoint y: 299, endPoint x: 343, endPoint y: 292, distance: 454.8
click at [345, 294] on app-calendar-viewport "Mon 13 7/7 1 Job Tue 14 Wed 15 7/7 2 Jobs Thu 16 Fri 17 8/8 3 Jobs Sat 18 10/10…" at bounding box center [675, 479] width 1351 height 706
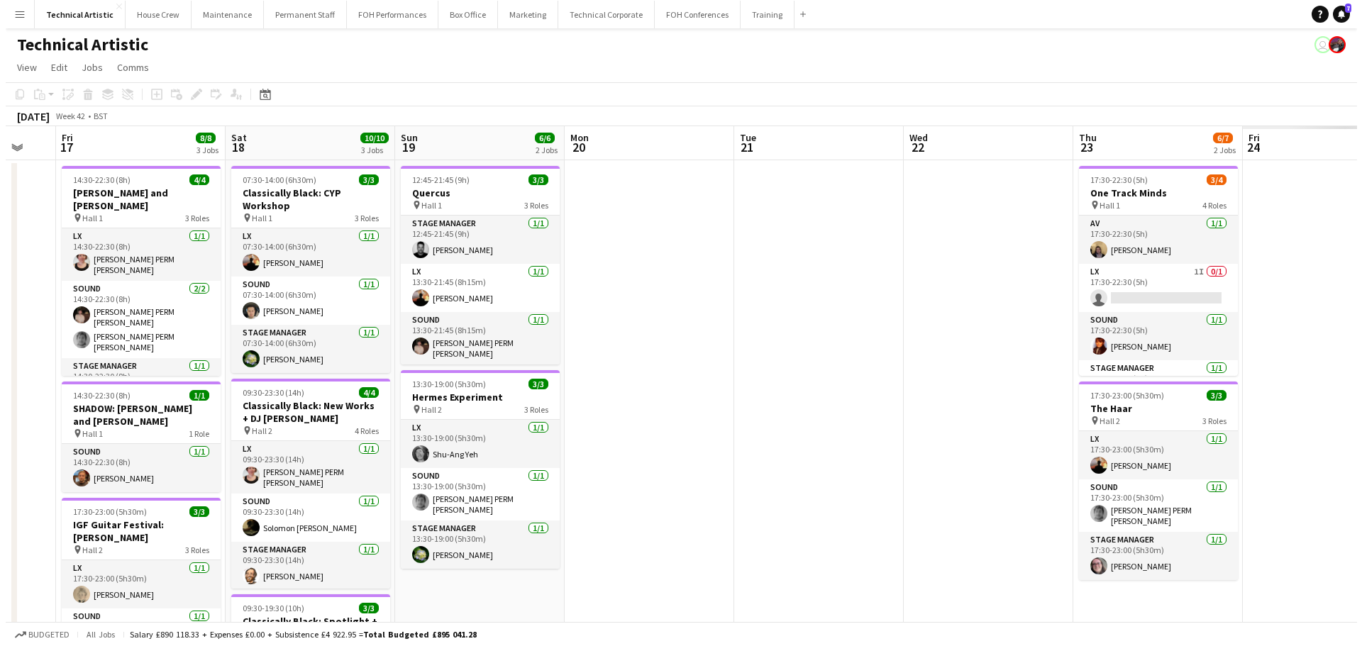
scroll to position [0, 609]
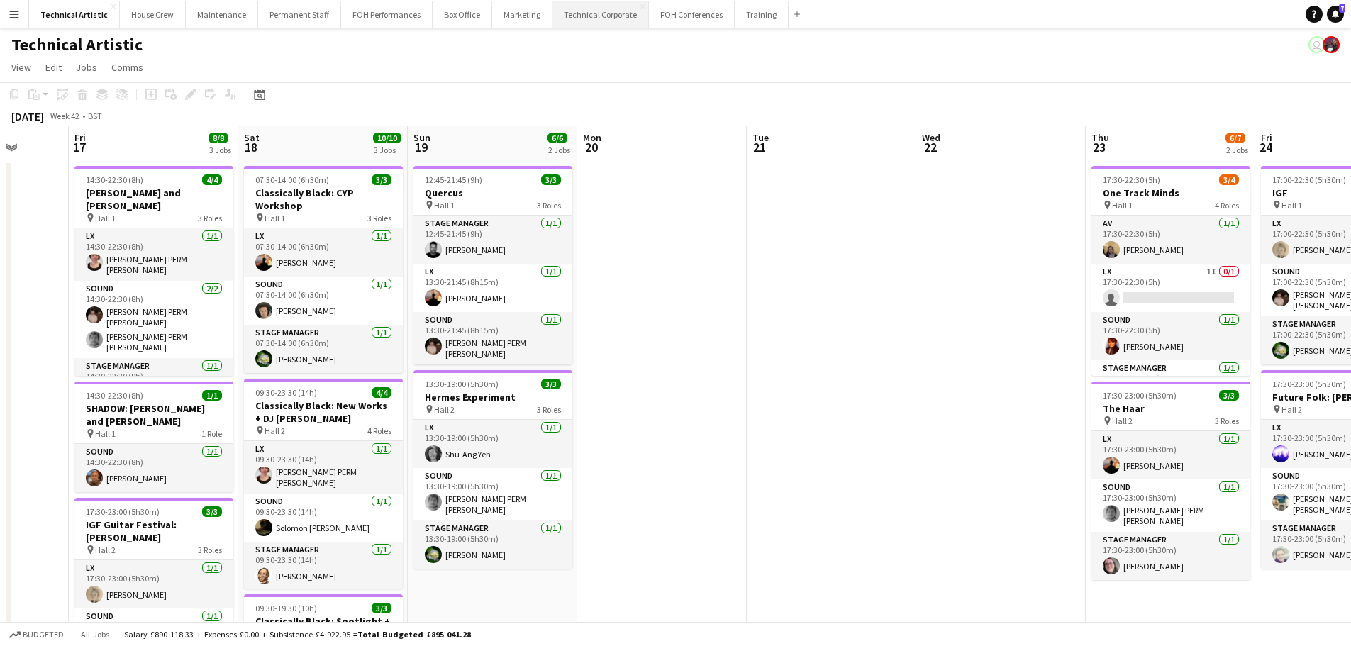
click at [580, 16] on button "Technical Corporate Close" at bounding box center [601, 15] width 96 height 28
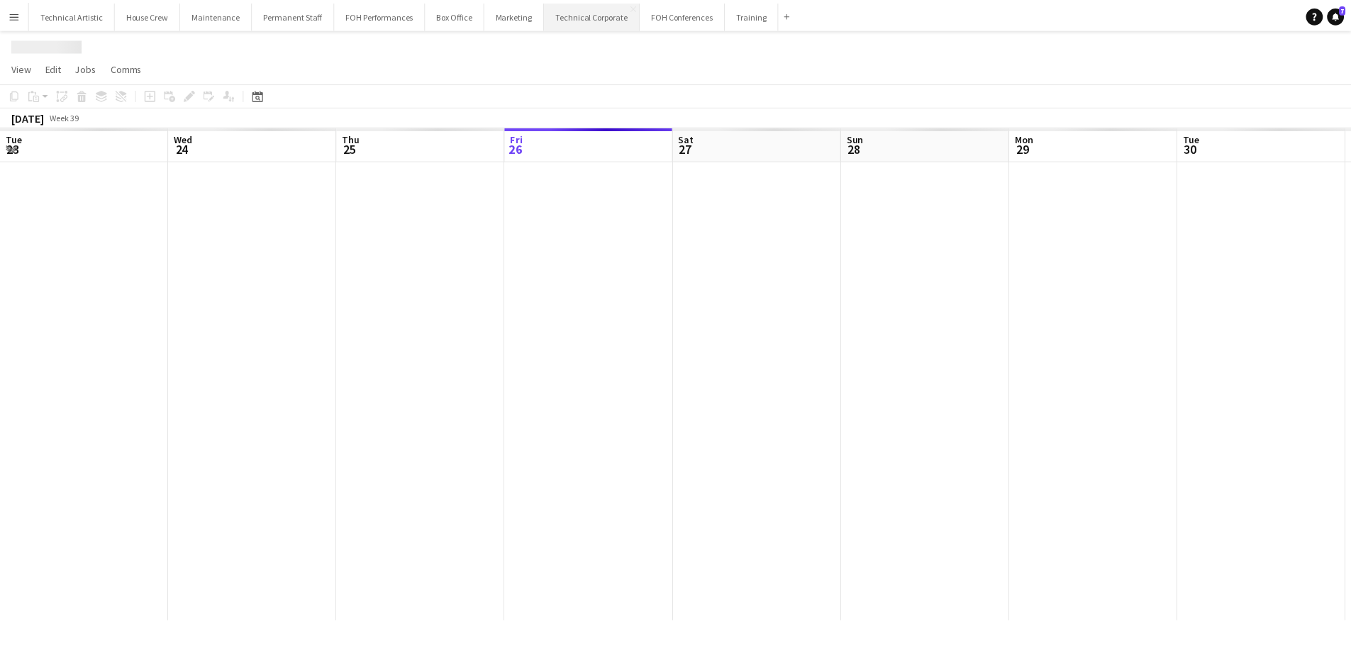
scroll to position [0, 339]
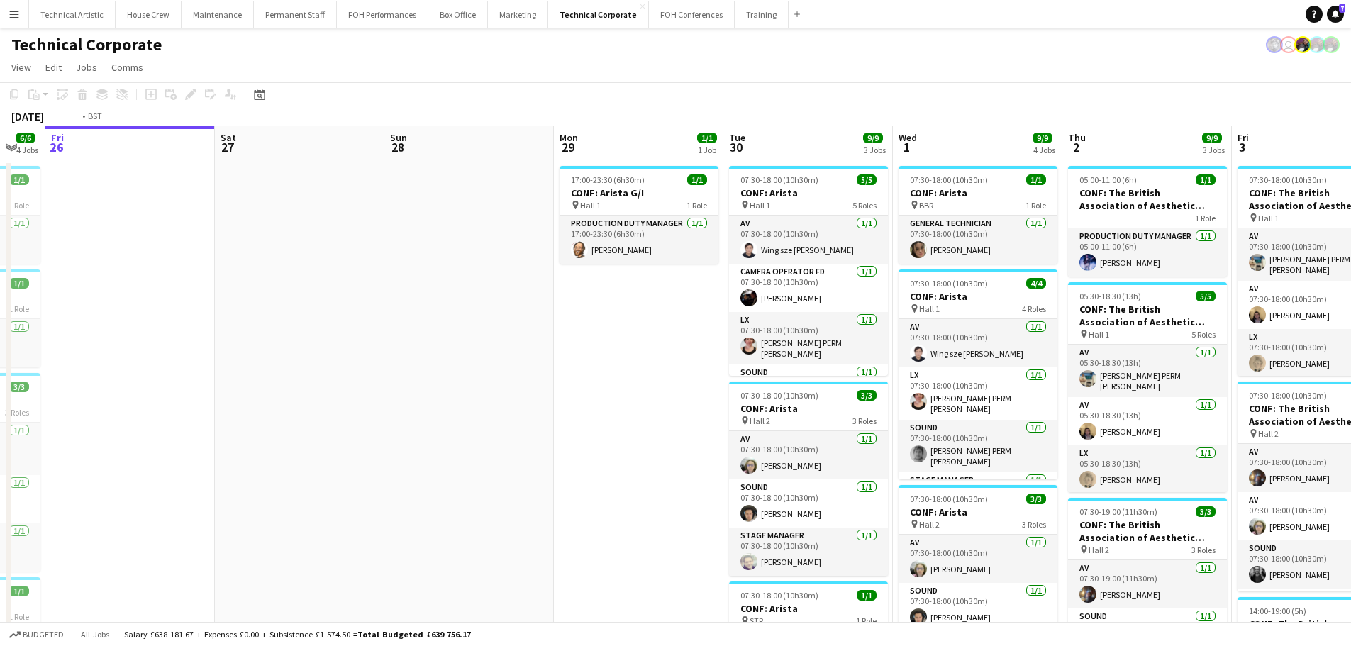
drag, startPoint x: 975, startPoint y: 298, endPoint x: 187, endPoint y: 365, distance: 790.3
click at [157, 369] on app-calendar-viewport "Tue 23 18/18 4 Jobs Wed 24 13/13 4 Jobs Thu 25 6/6 4 Jobs Fri 26 Sat 27 Sun 28 …" at bounding box center [675, 532] width 1351 height 812
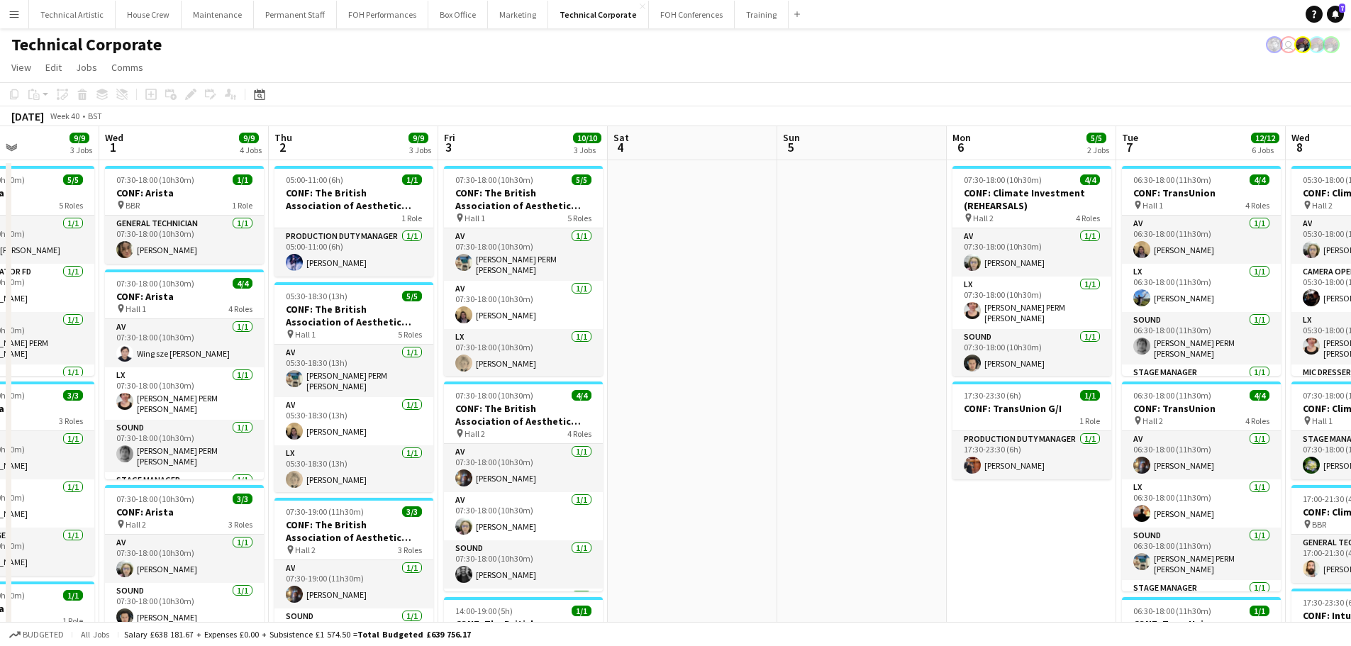
drag, startPoint x: 922, startPoint y: 343, endPoint x: 162, endPoint y: 316, distance: 760.2
click at [133, 319] on app-calendar-viewport "Sat 27 Sun 28 Mon 29 1/1 1 Job Tue 30 9/9 3 Jobs Wed 1 9/9 4 Jobs Thu 2 9/9 3 J…" at bounding box center [675, 588] width 1351 height 925
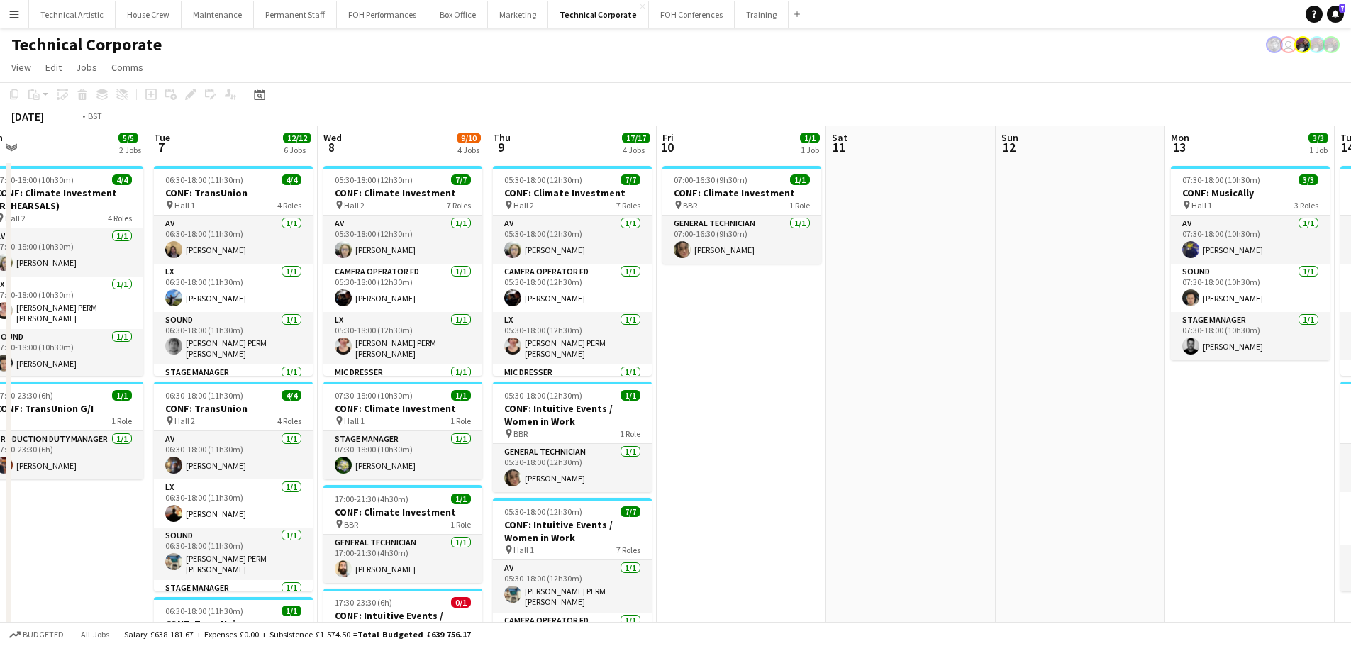
drag, startPoint x: 873, startPoint y: 382, endPoint x: 21, endPoint y: 374, distance: 852.7
click at [1, 381] on app-calendar-viewport "Thu 2 9/9 3 Jobs Fri 3 10/10 3 Jobs Sat 4 Sun 5 Mon 6 5/5 2 Jobs Tue 7 12/12 6 …" at bounding box center [675, 588] width 1351 height 925
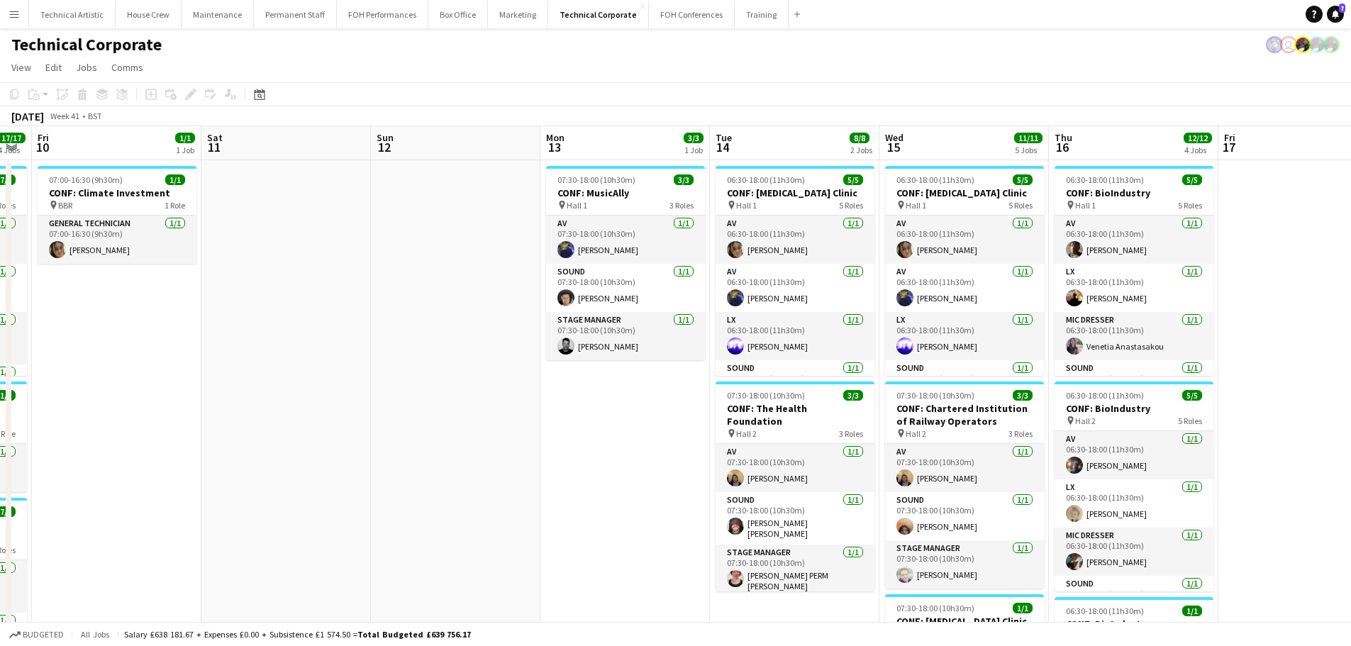
click at [0, 248] on app-calendar-viewport "Tue 7 12/12 6 Jobs Wed 8 9/10 4 Jobs Thu 9 17/17 4 Jobs Fri 10 1/1 1 Job Sat 11…" at bounding box center [675, 588] width 1351 height 925
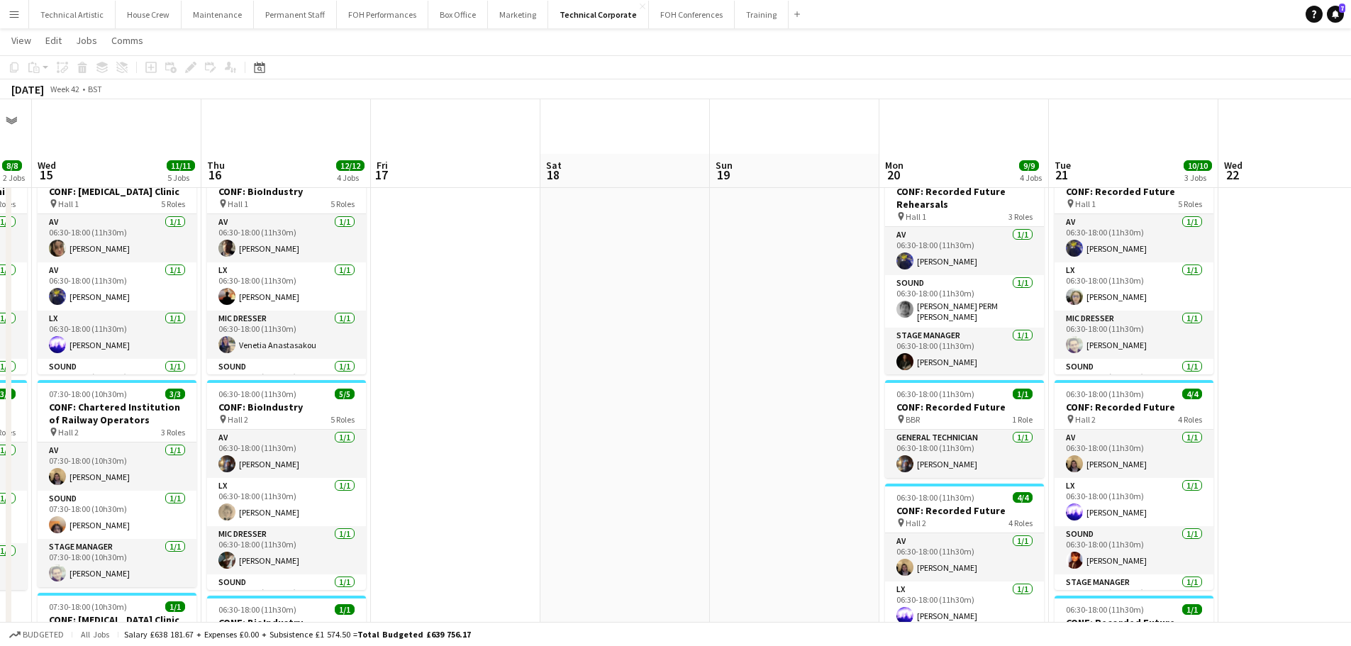
scroll to position [71, 0]
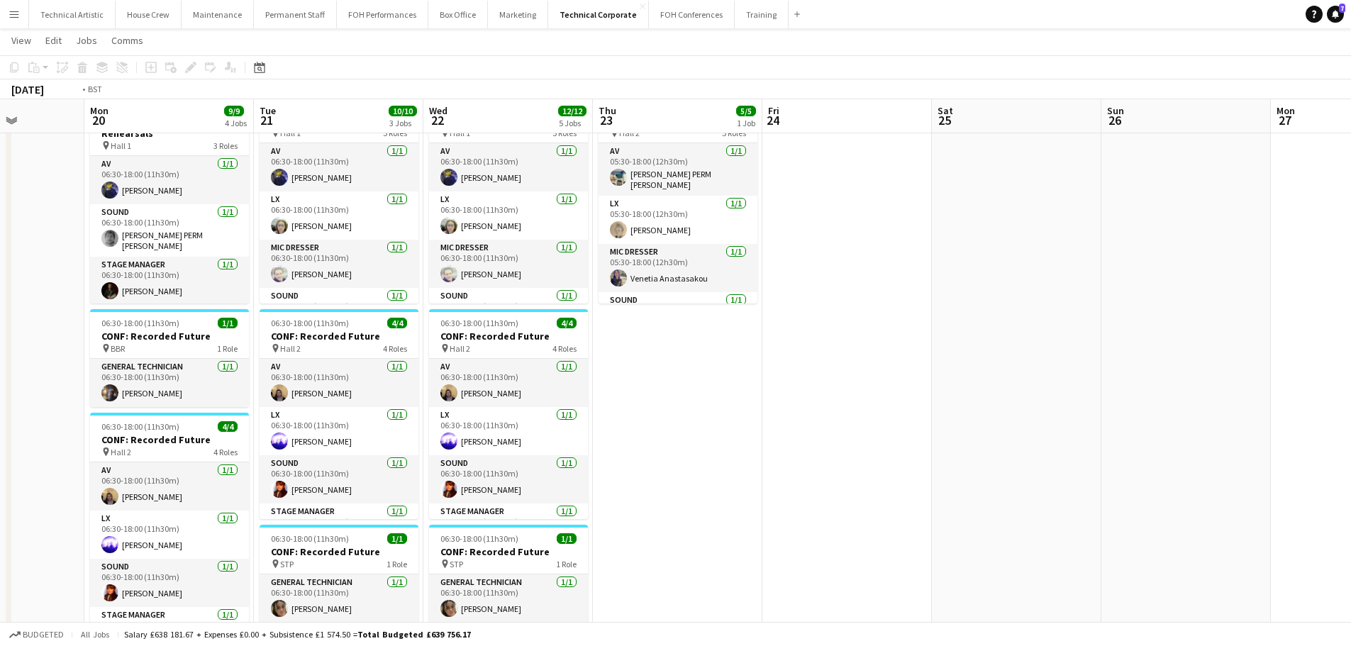
drag, startPoint x: 155, startPoint y: 320, endPoint x: 96, endPoint y: 348, distance: 64.4
click at [96, 348] on app-calendar-viewport "Fri 17 Sat 18 Sun 19 Mon 20 9/9 4 Jobs Tue 21 10/10 3 Jobs Wed 22 12/12 5 Jobs …" at bounding box center [675, 481] width 1351 height 995
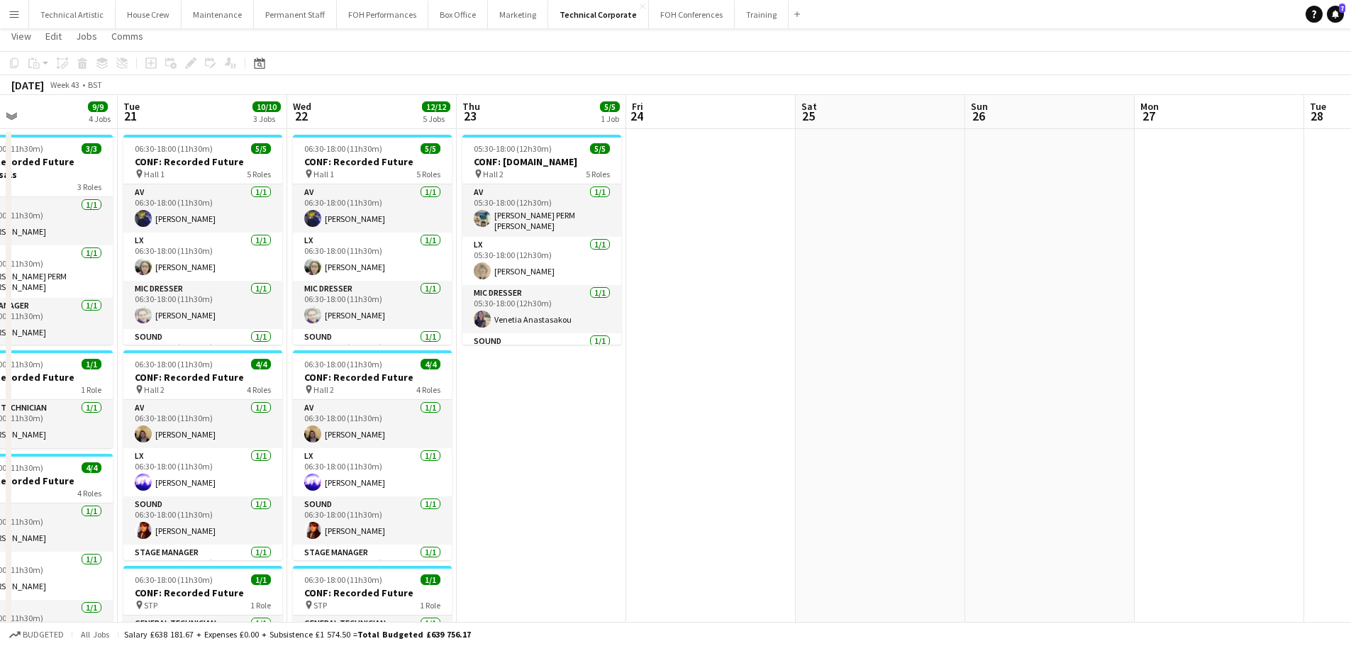
scroll to position [0, 0]
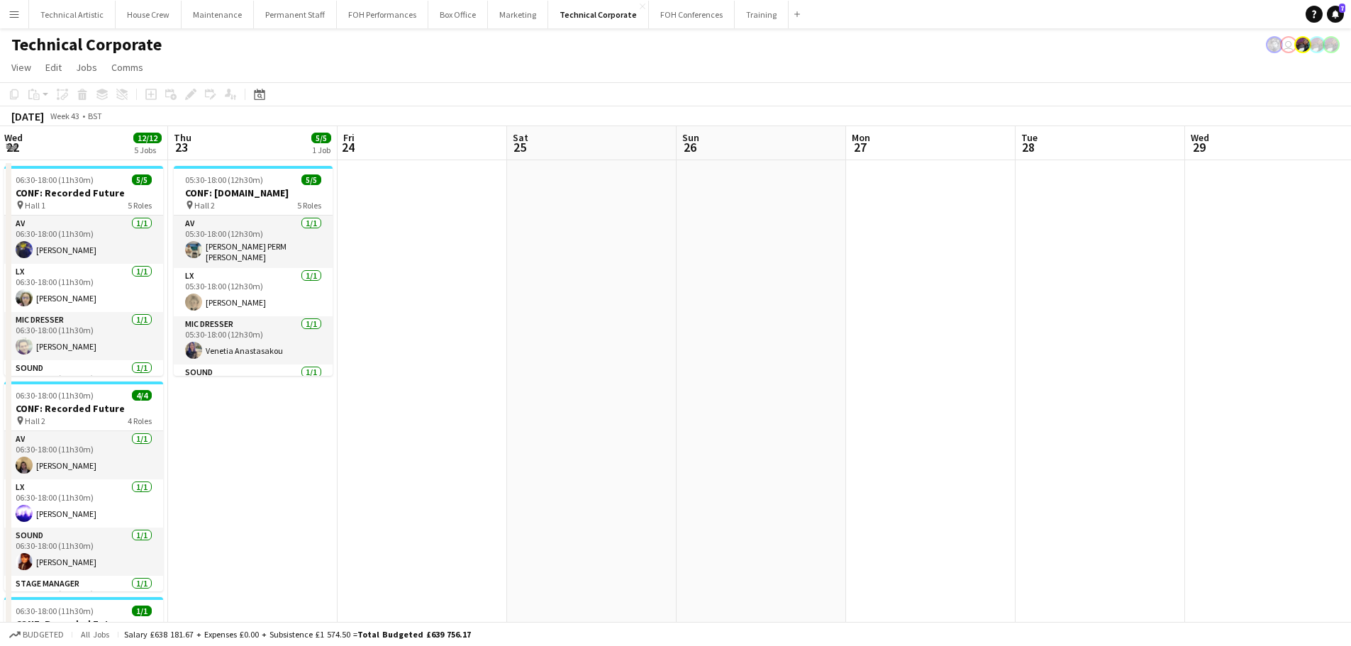
drag, startPoint x: 638, startPoint y: 317, endPoint x: 101, endPoint y: 258, distance: 540.3
click at [94, 257] on app-calendar-viewport "Sun 19 Mon 20 9/9 4 Jobs Tue 21 10/10 3 Jobs Wed 22 12/12 5 Jobs Thu 23 5/5 1 J…" at bounding box center [675, 588] width 1351 height 925
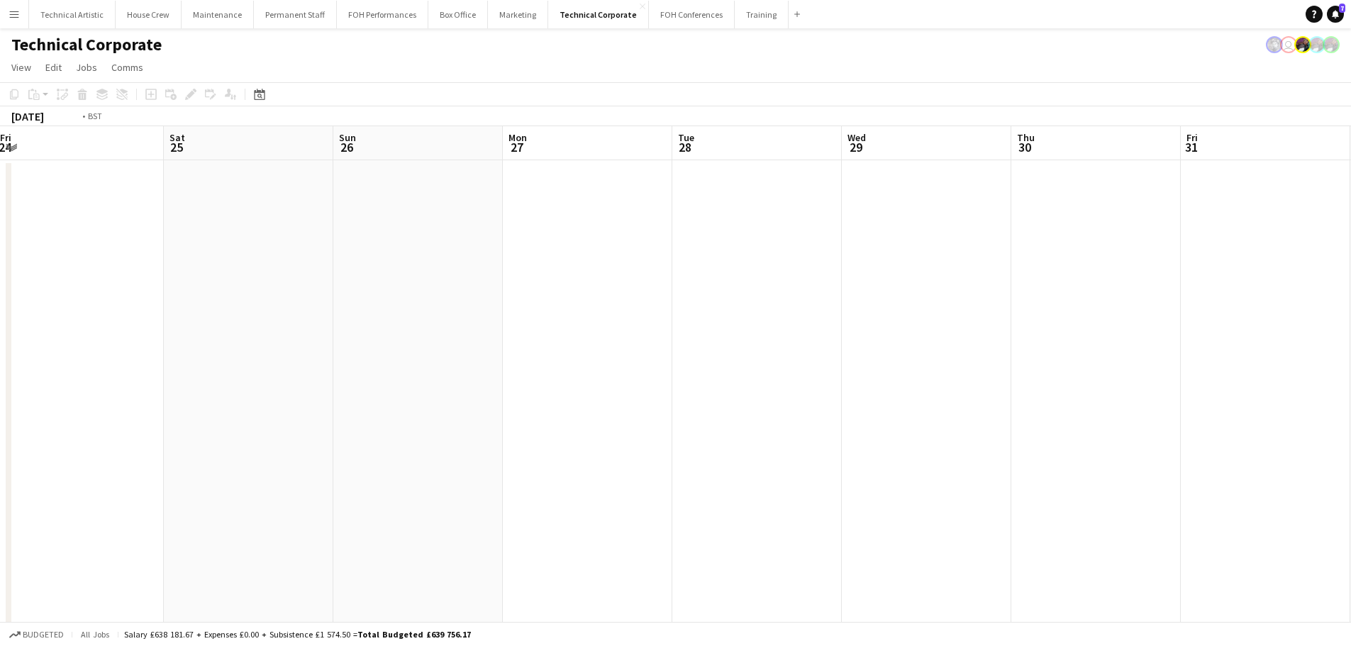
click at [119, 187] on app-calendar-viewport "Tue 21 10/10 3 Jobs Wed 22 12/12 5 Jobs Thu 23 5/5 1 Job Fri 24 Sat 25 Sun 26 M…" at bounding box center [675, 588] width 1351 height 925
drag, startPoint x: 149, startPoint y: 199, endPoint x: 753, endPoint y: 207, distance: 603.7
click at [753, 207] on app-calendar-viewport "Wed 22 12/12 5 Jobs Thu 23 5/5 1 Job Fri 24 Sat 25 Sun 26 Mon 27 Tue 28 Wed 29 …" at bounding box center [675, 588] width 1351 height 925
drag, startPoint x: 543, startPoint y: 221, endPoint x: 466, endPoint y: 234, distance: 78.5
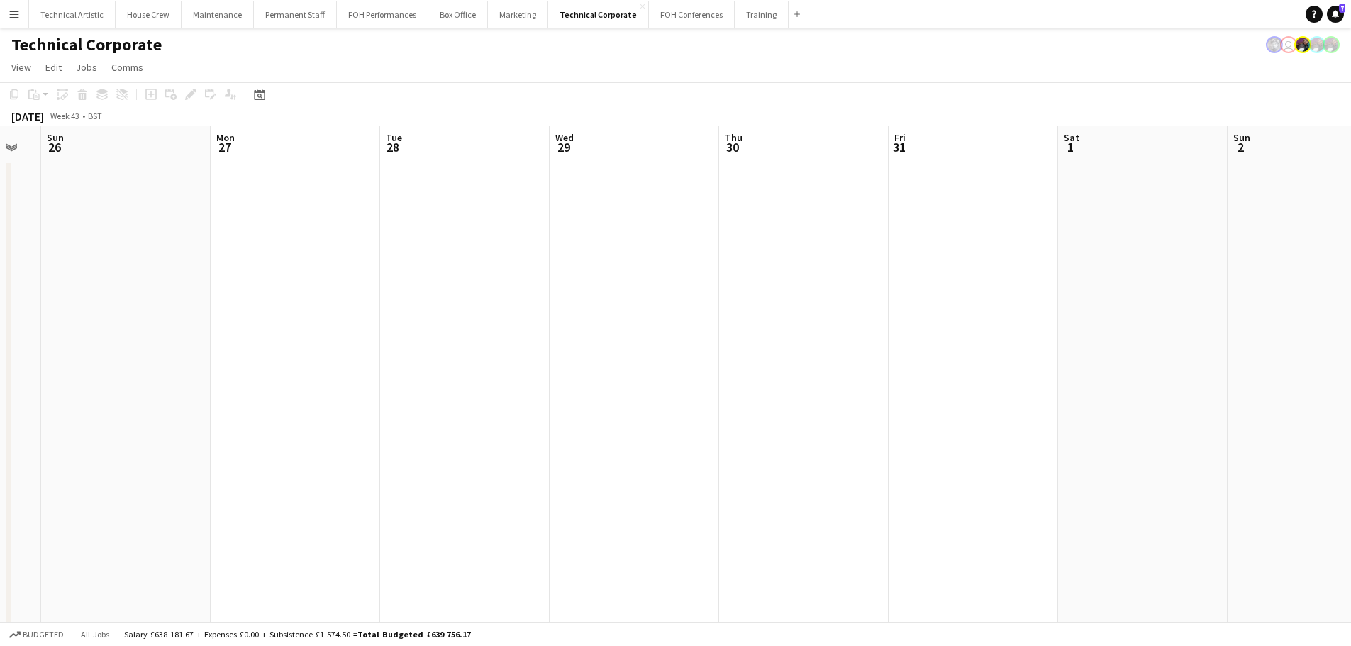
click at [467, 234] on app-calendar-viewport "Thu 23 5/5 1 Job Fri 24 Sat 25 Sun 26 Mon 27 Tue 28 Wed 29 Thu 30 Fri 31 Sat 1 …" at bounding box center [675, 588] width 1351 height 925
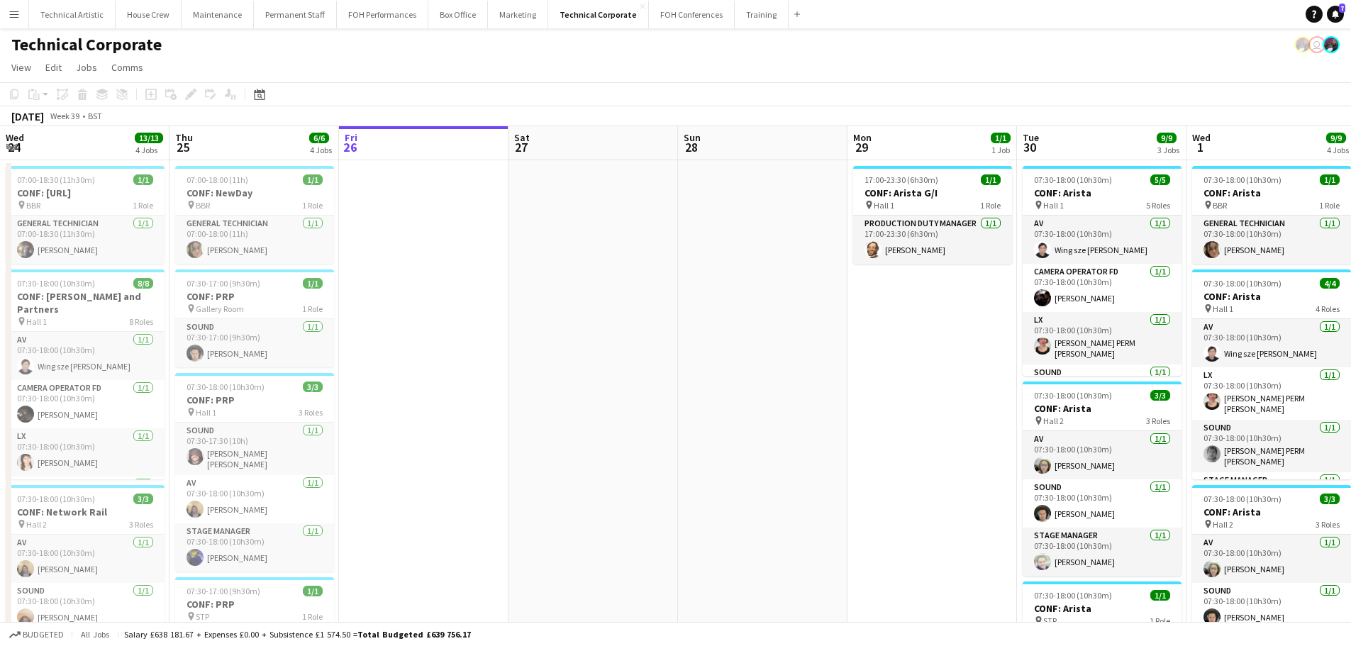
scroll to position [0, 585]
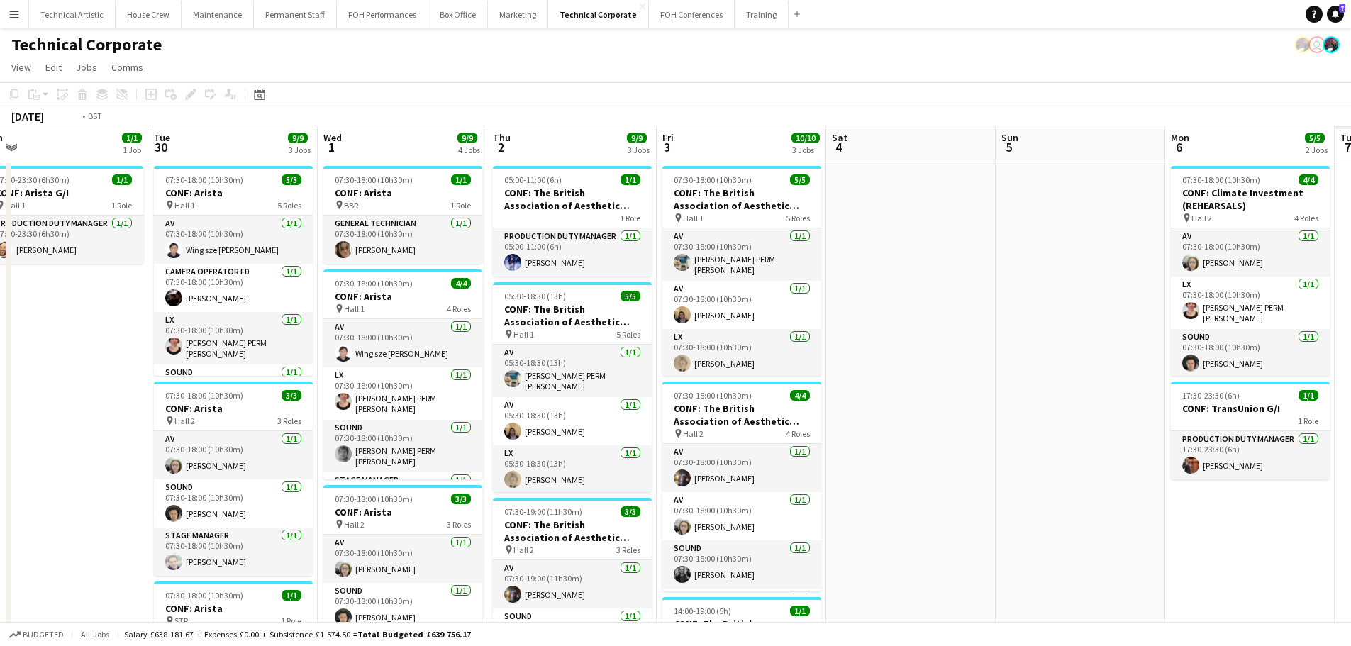
drag, startPoint x: 644, startPoint y: 392, endPoint x: 312, endPoint y: 426, distance: 333.8
click at [312, 426] on app-calendar-viewport "Fri 26 Sat 27 Sun 28 Mon 29 1/1 1 Job Tue 30 9/9 3 Jobs Wed 1 9/9 4 Jobs Thu 2 …" at bounding box center [675, 532] width 1351 height 812
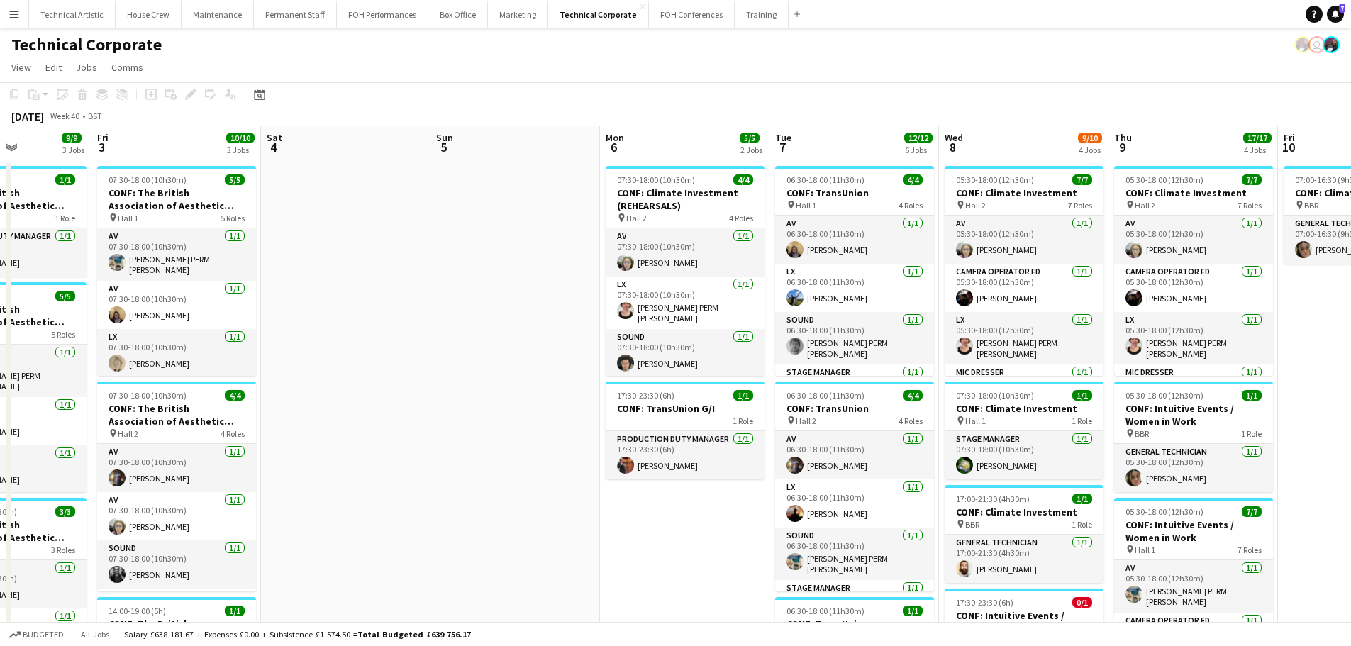
drag, startPoint x: 536, startPoint y: 388, endPoint x: 360, endPoint y: 412, distance: 176.9
click at [360, 412] on app-calendar-viewport "Tue 30 9/9 3 Jobs Wed 1 9/9 4 Jobs Thu 2 9/9 3 Jobs Fri 3 10/10 3 Jobs Sat 4 Su…" at bounding box center [675, 588] width 1351 height 925
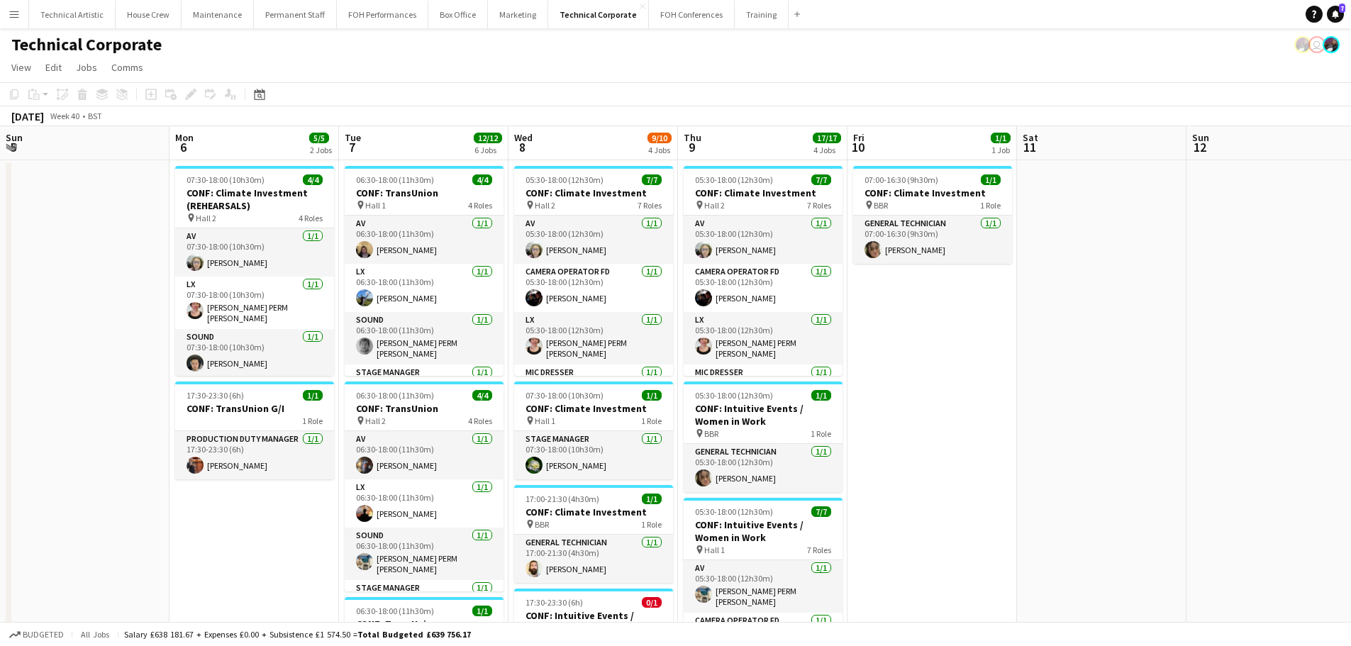
drag, startPoint x: 362, startPoint y: 431, endPoint x: 330, endPoint y: 438, distance: 33.4
click at [330, 438] on app-calendar-viewport "Thu 2 9/9 3 Jobs Fri 3 10/10 3 Jobs Sat 4 Sun 5 Mon 6 5/5 2 Jobs Tue 7 12/12 6 …" at bounding box center [675, 588] width 1351 height 925
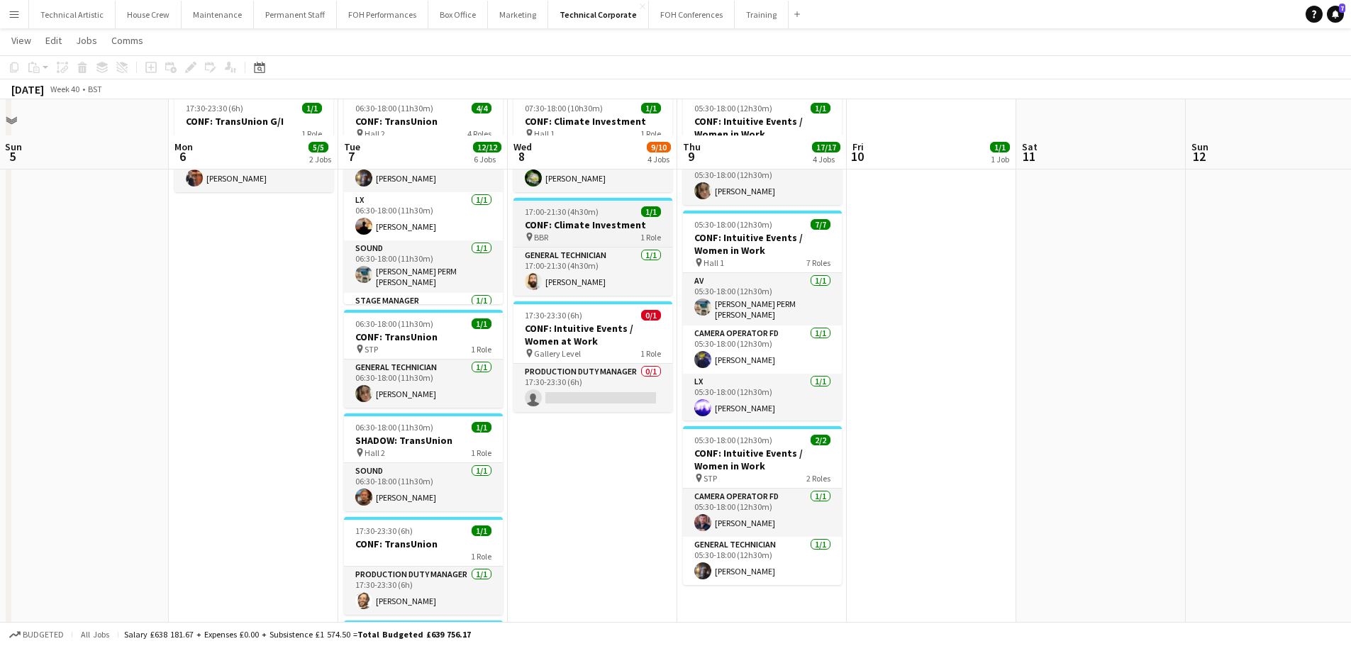
scroll to position [355, 0]
